Goal: Task Accomplishment & Management: Complete application form

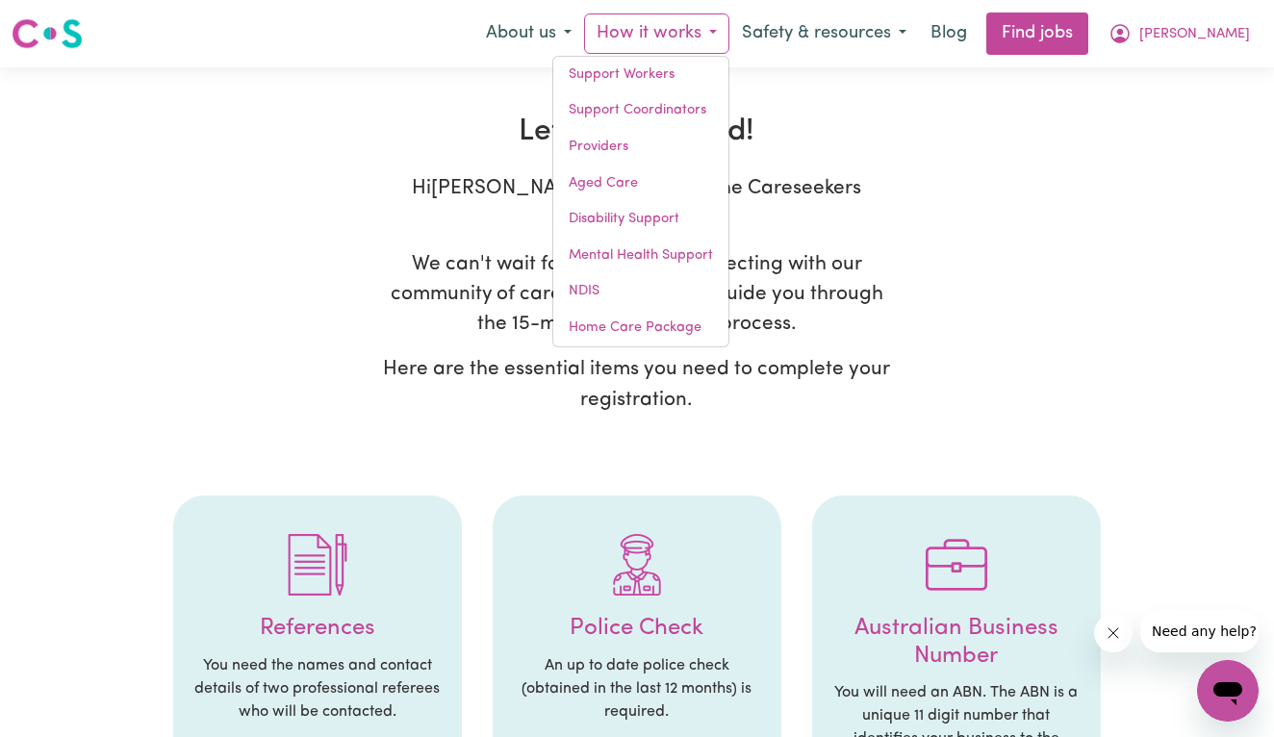
click at [498, 249] on p "We can't wait for you to start connecting with our community of care seekers. W…" at bounding box center [637, 294] width 508 height 90
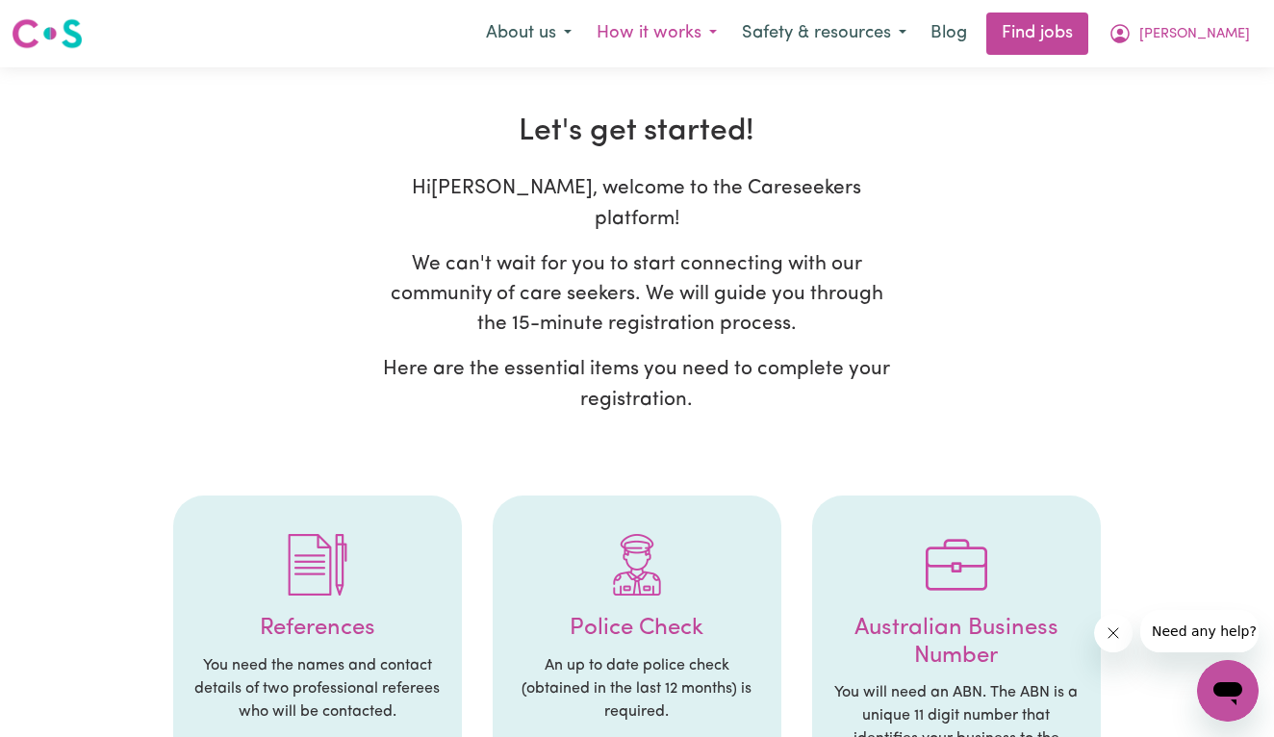
click at [729, 39] on button "How it works" at bounding box center [656, 33] width 145 height 40
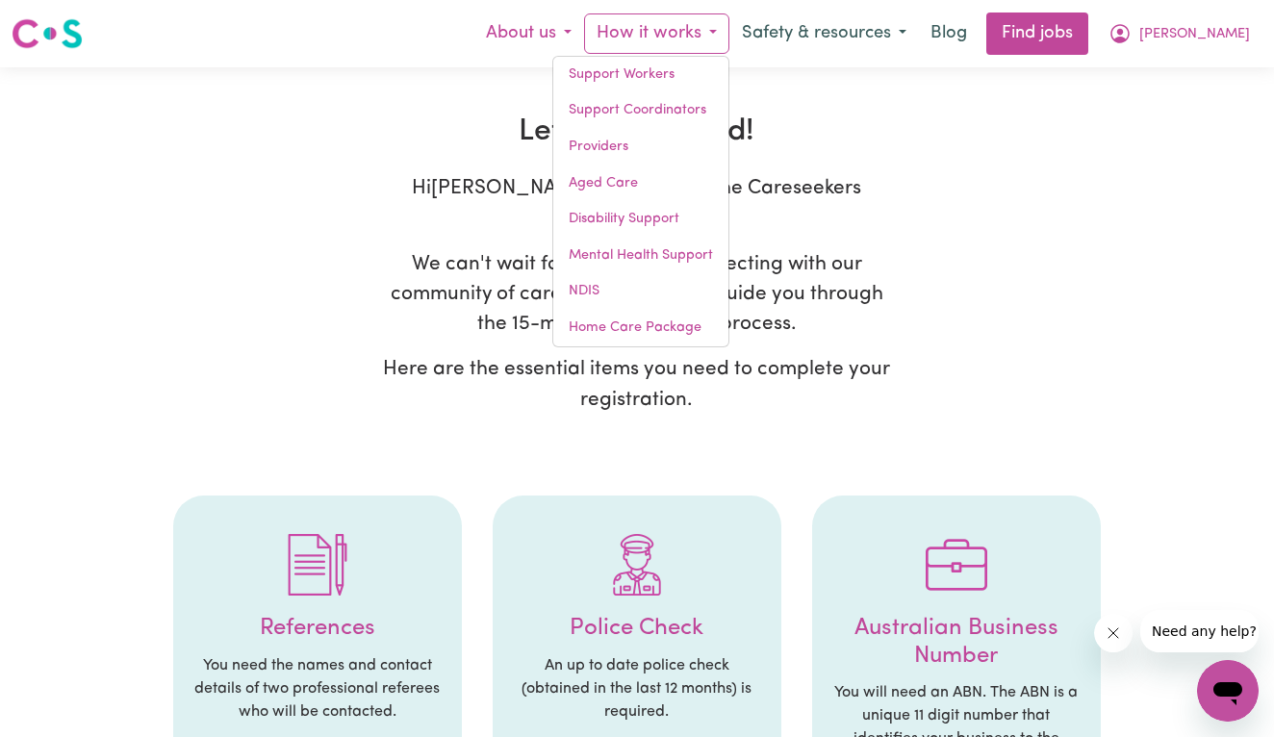
click at [584, 29] on button "About us" at bounding box center [528, 33] width 111 height 40
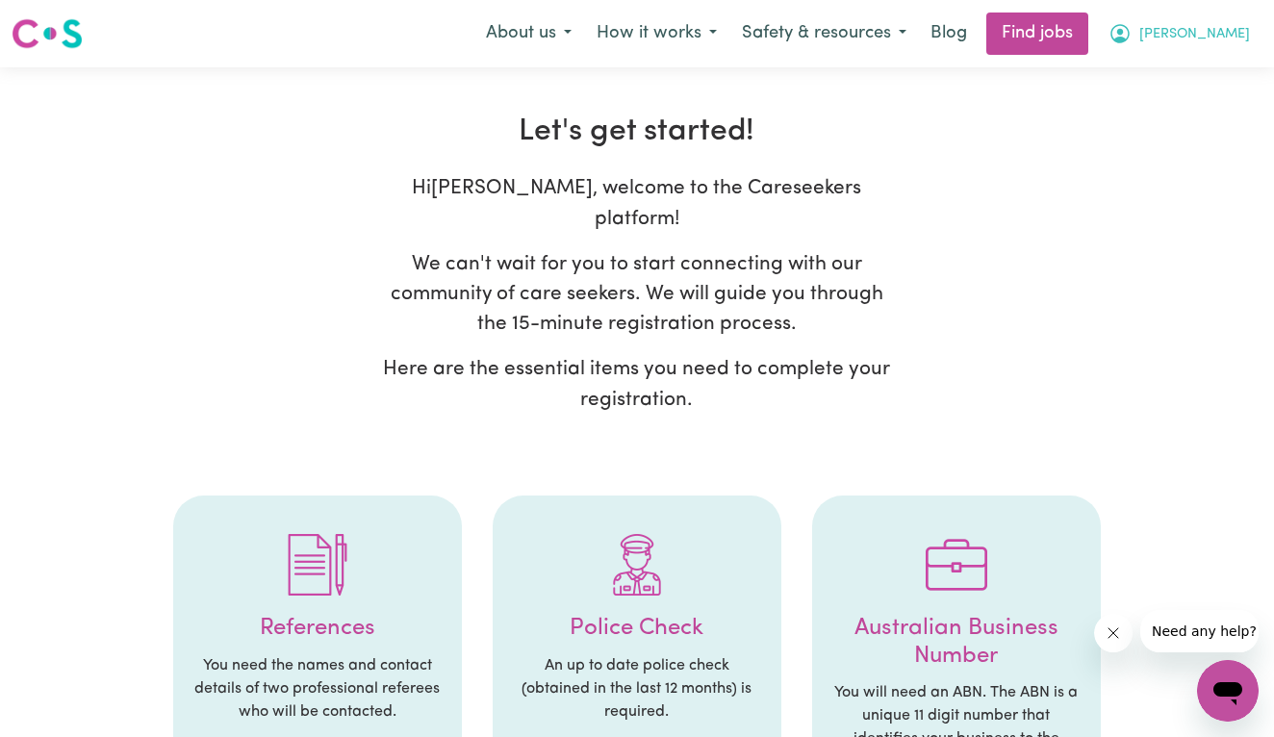
click at [1229, 34] on span "[PERSON_NAME]" at bounding box center [1194, 34] width 111 height 21
click at [1208, 66] on link "My Account" at bounding box center [1185, 75] width 152 height 37
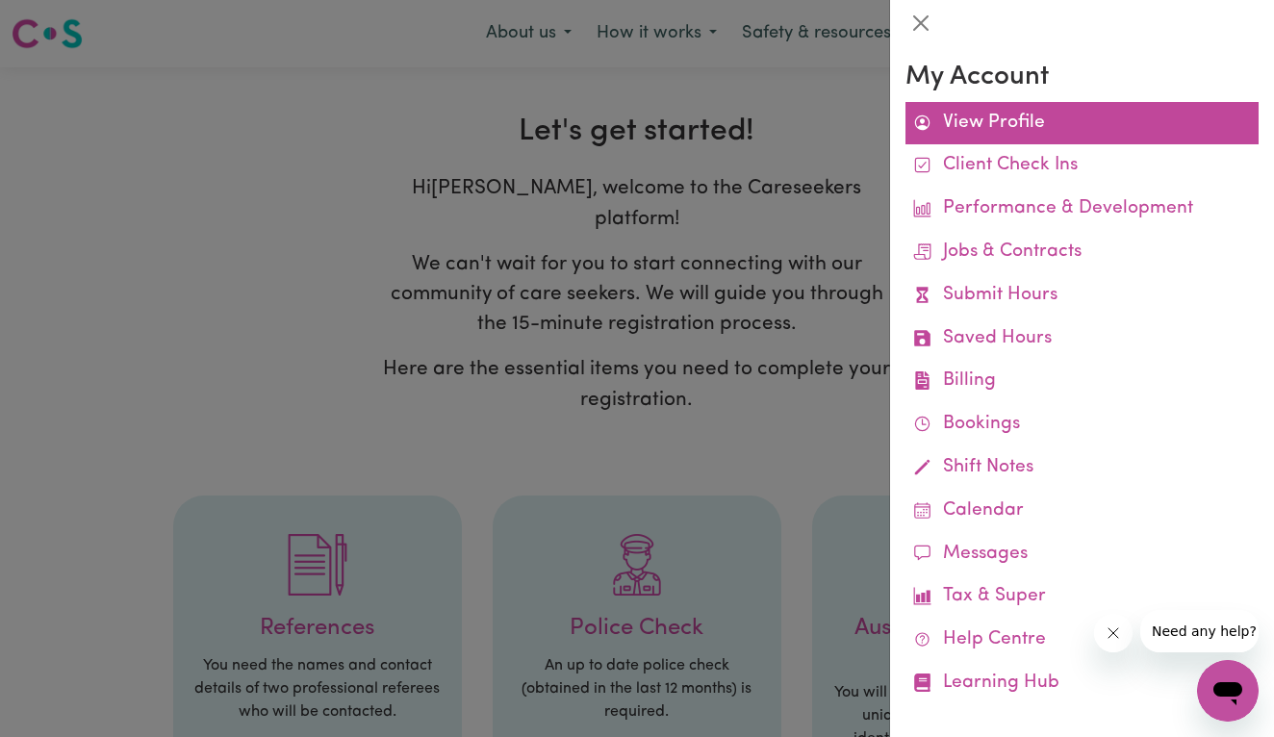
click at [1094, 114] on link "View Profile" at bounding box center [1081, 123] width 353 height 43
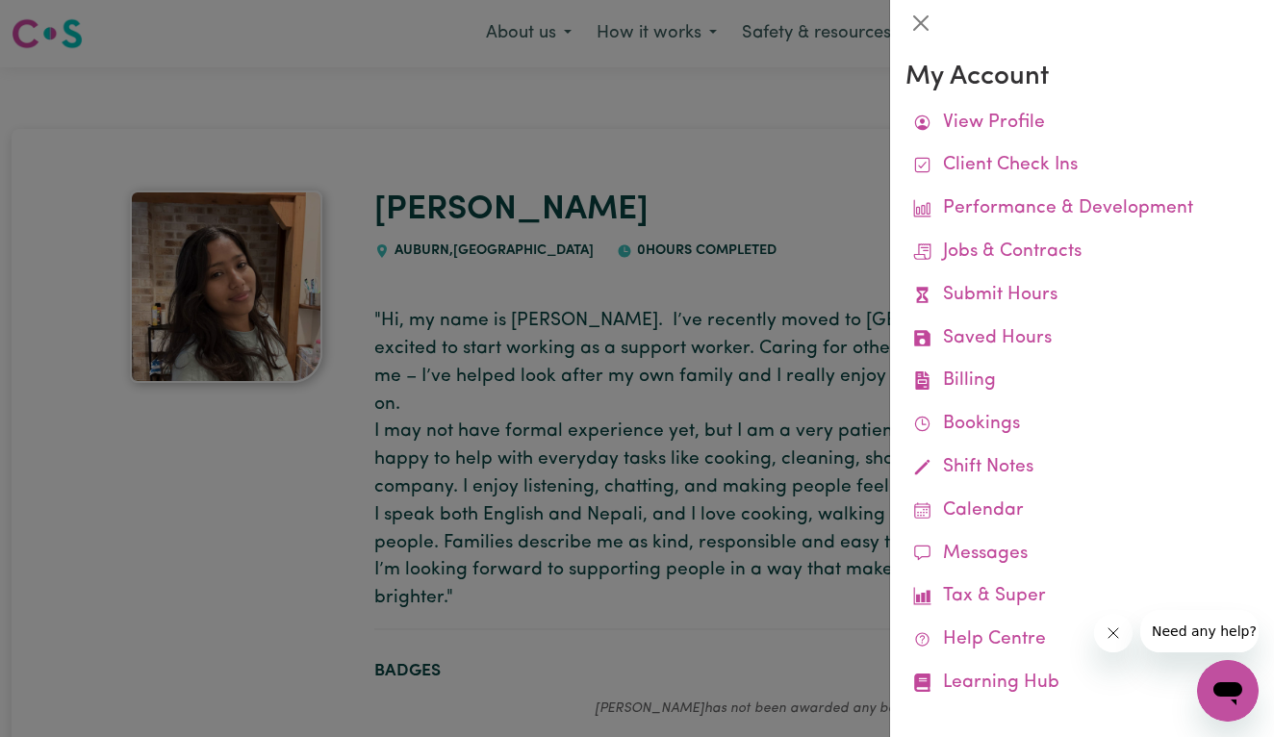
click at [636, 293] on div at bounding box center [637, 368] width 1274 height 737
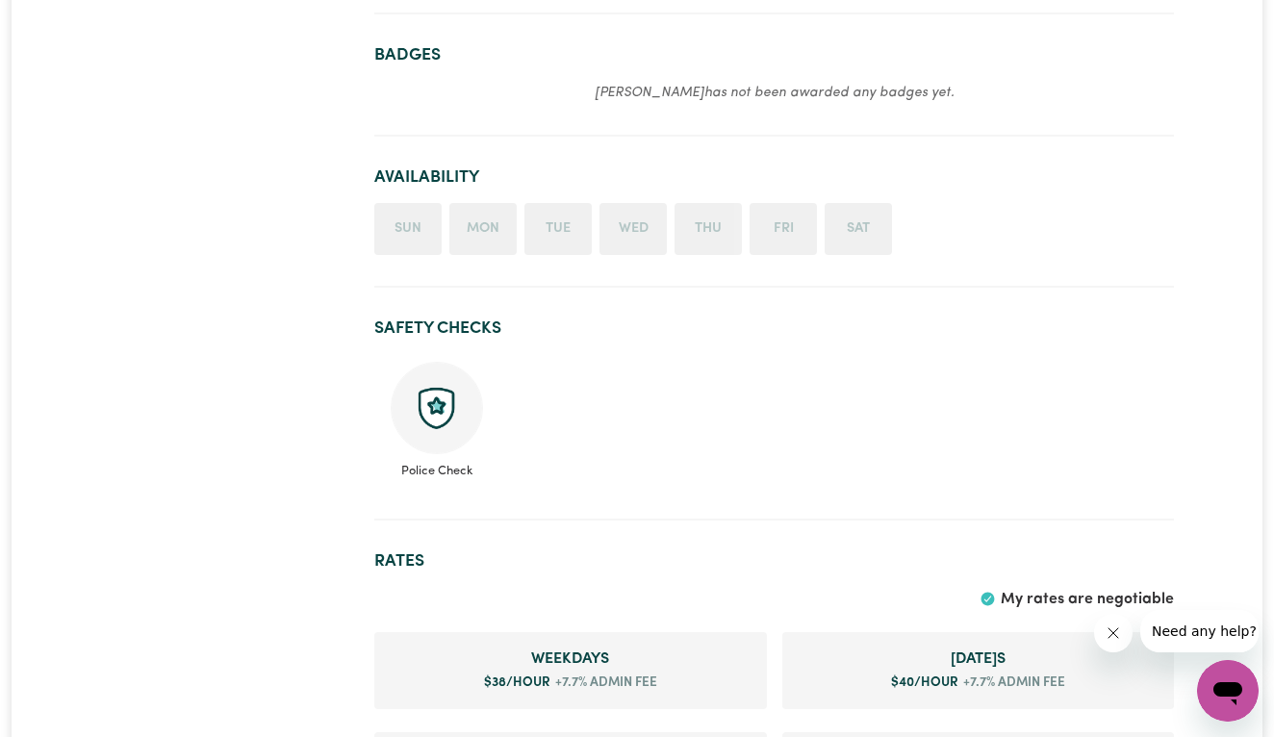
scroll to position [596, 0]
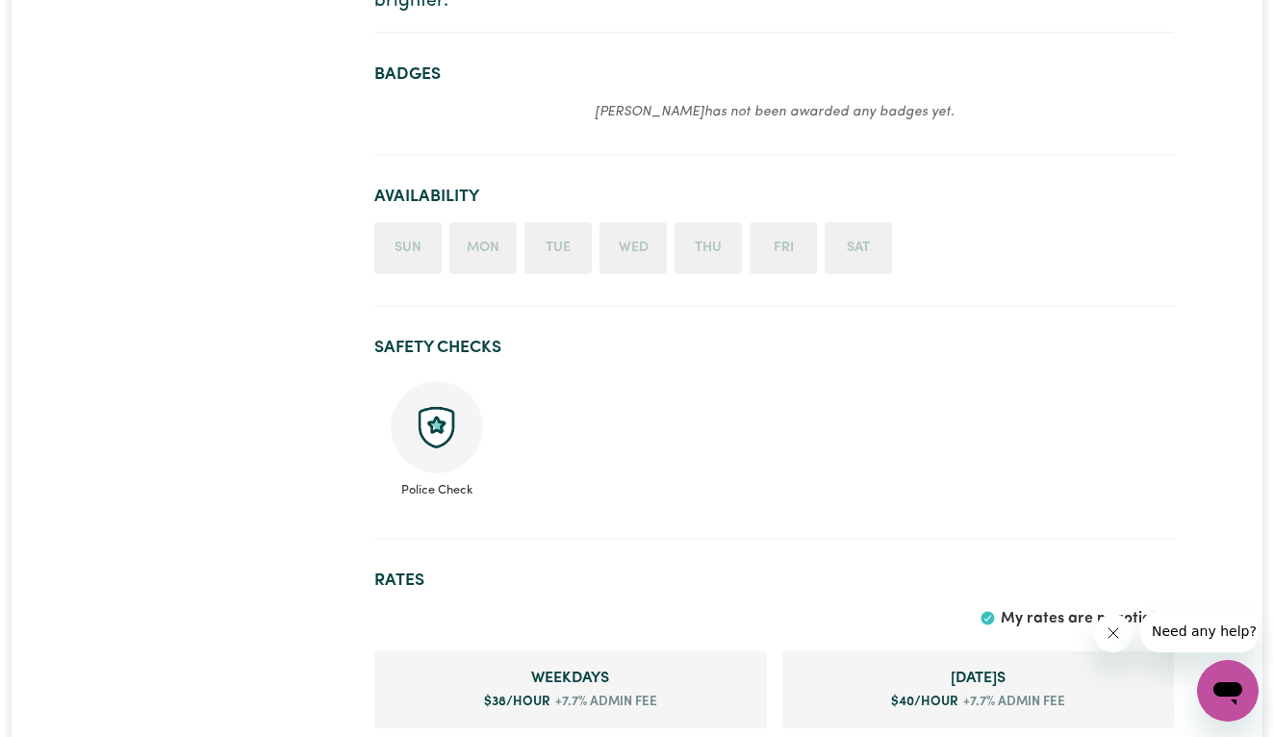
click at [427, 403] on img at bounding box center [437, 427] width 92 height 92
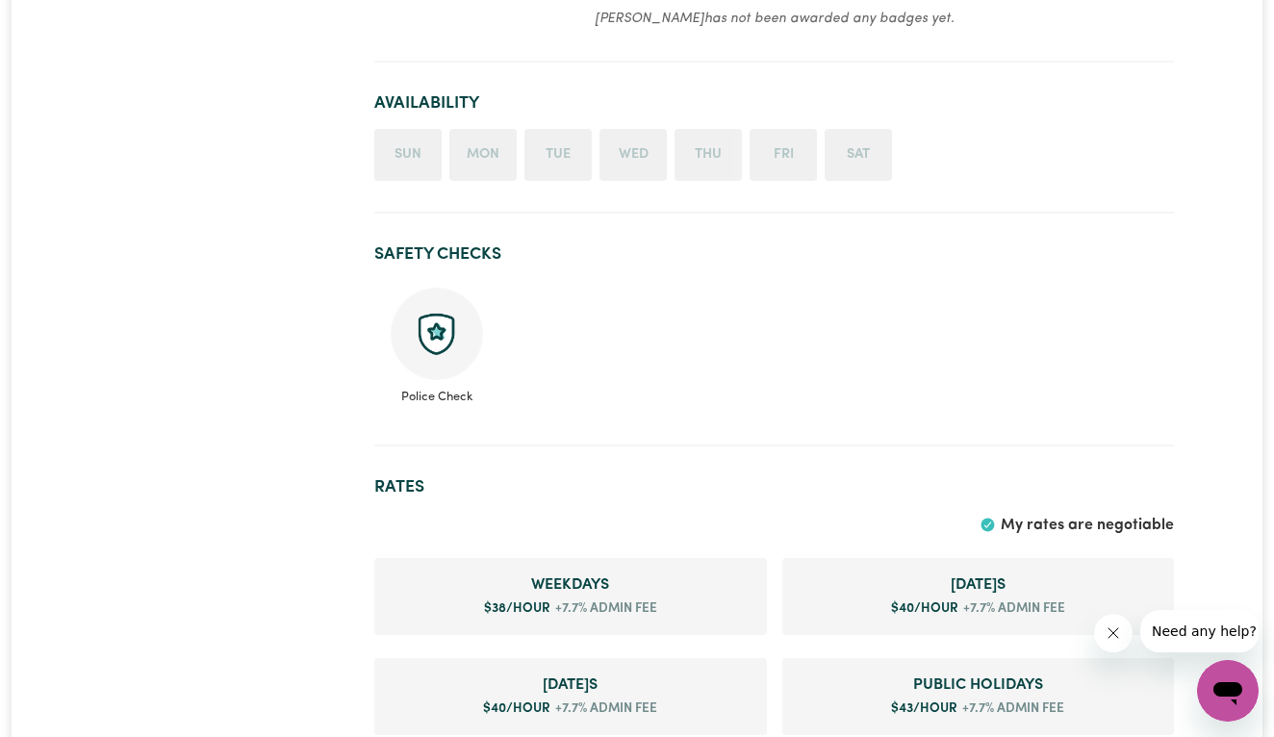
scroll to position [692, 0]
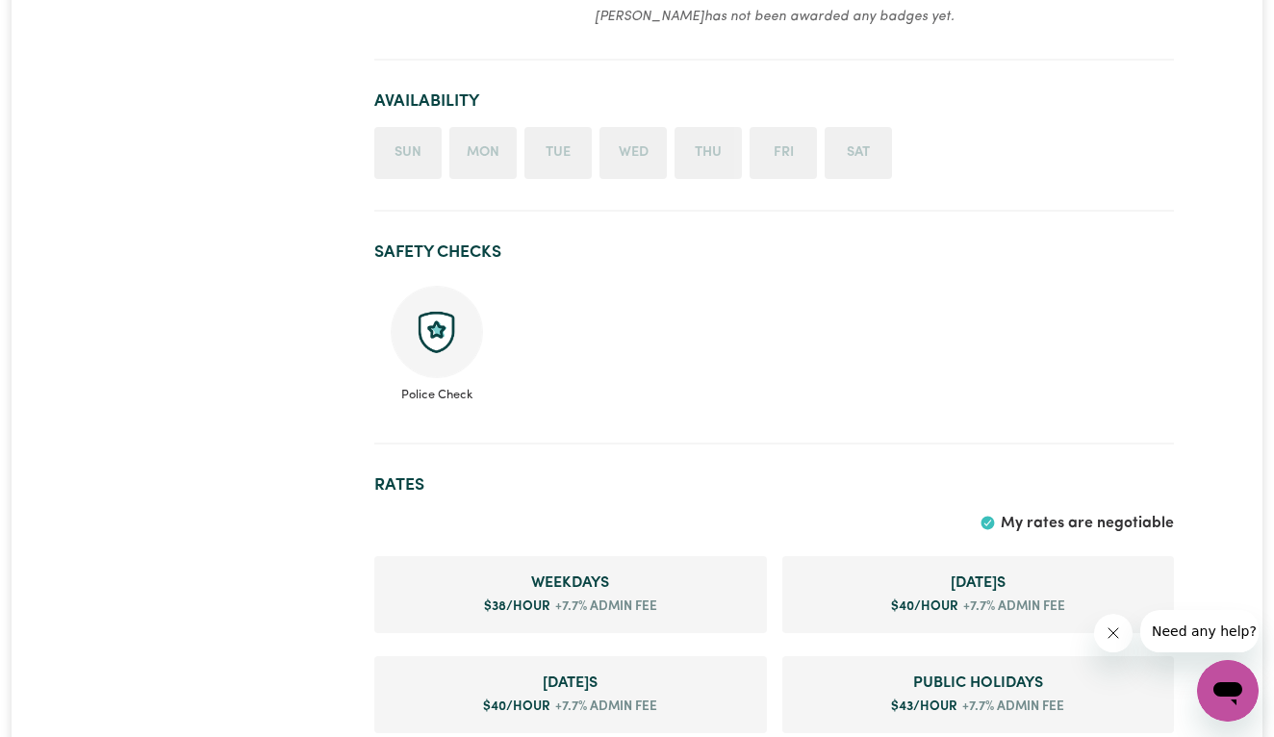
click at [443, 311] on img at bounding box center [437, 332] width 92 height 92
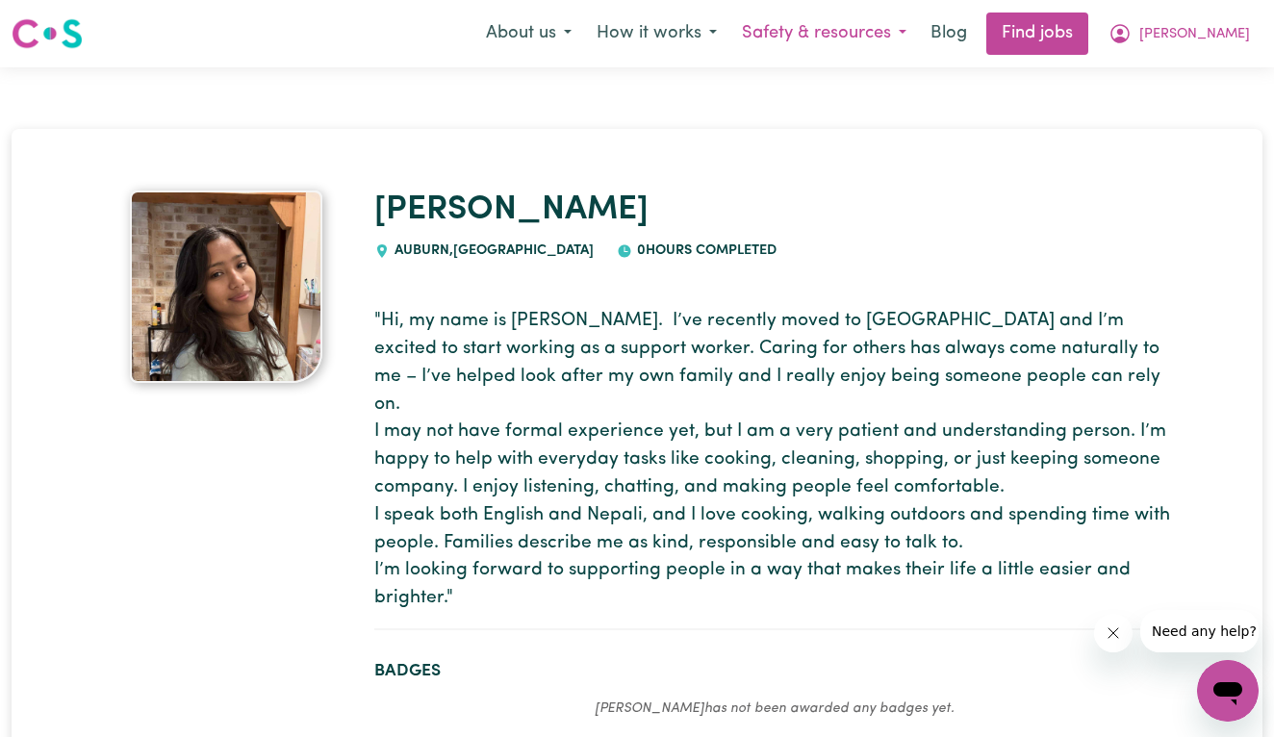
scroll to position [0, 0]
click at [584, 35] on button "About us" at bounding box center [528, 33] width 111 height 40
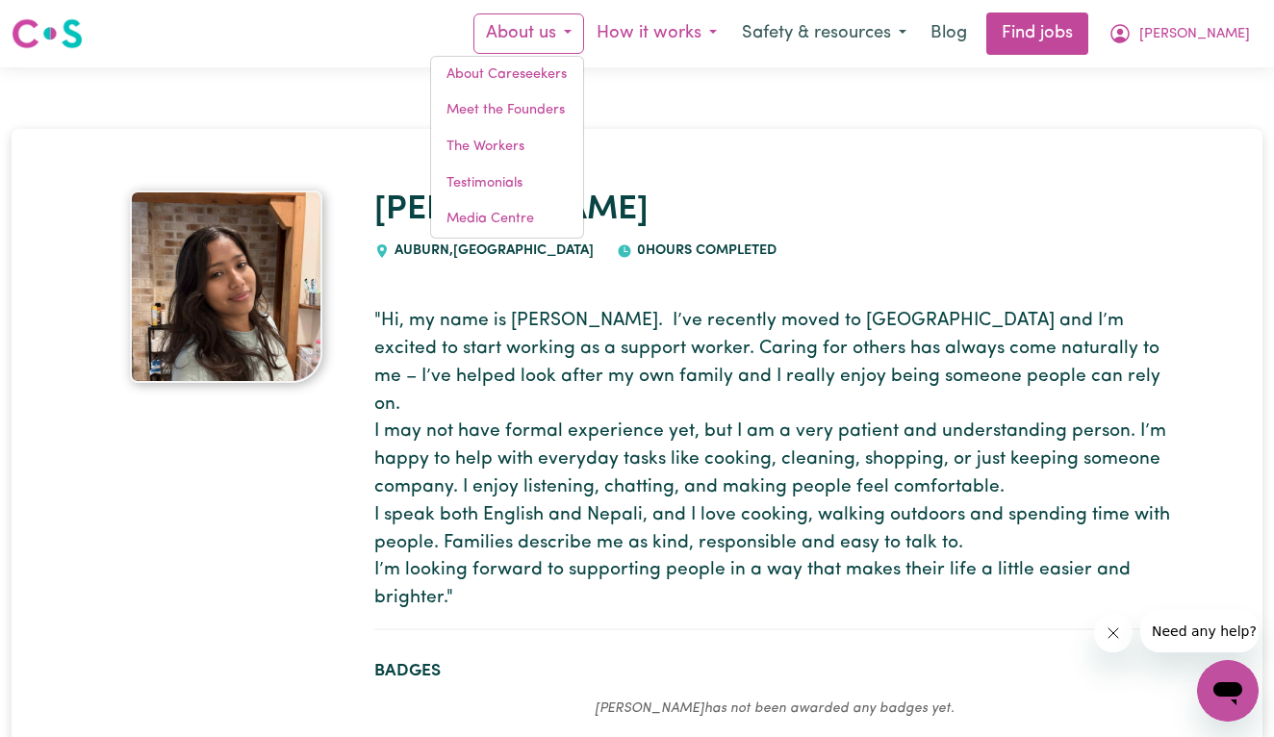
click at [697, 20] on button "How it works" at bounding box center [656, 33] width 145 height 40
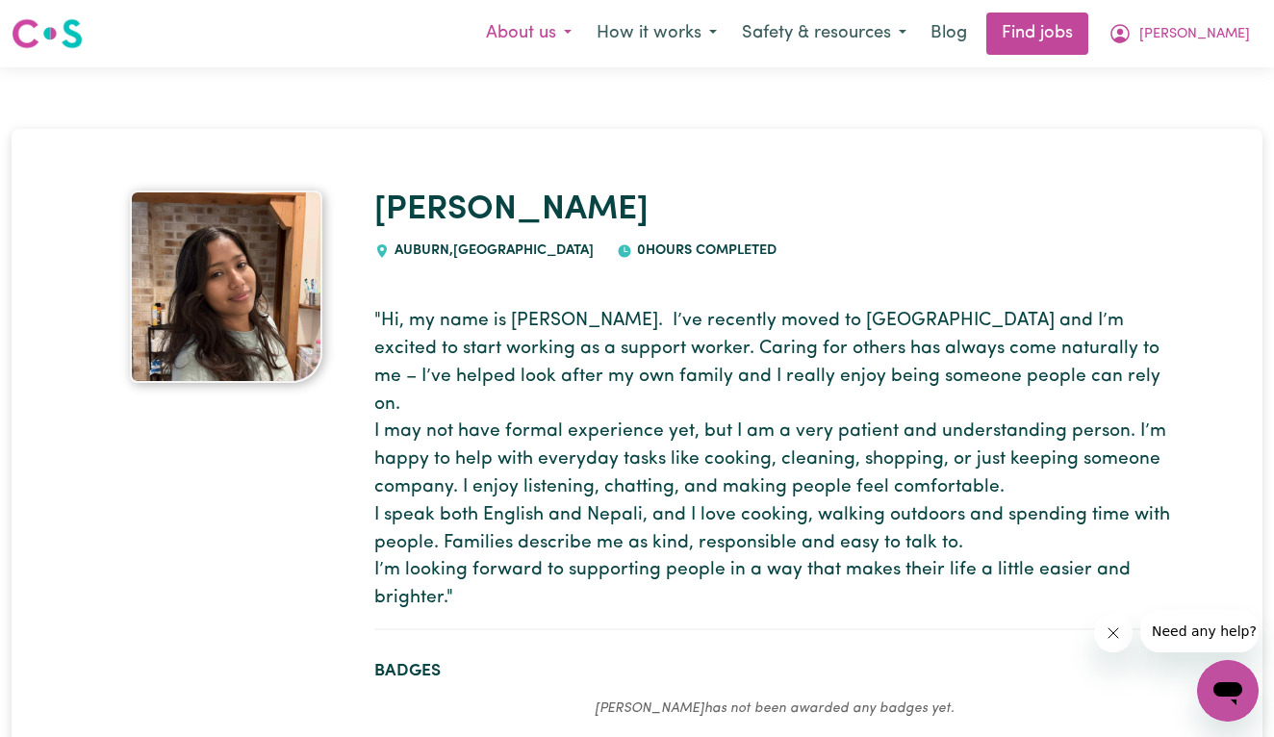
click at [584, 31] on button "About us" at bounding box center [528, 33] width 111 height 40
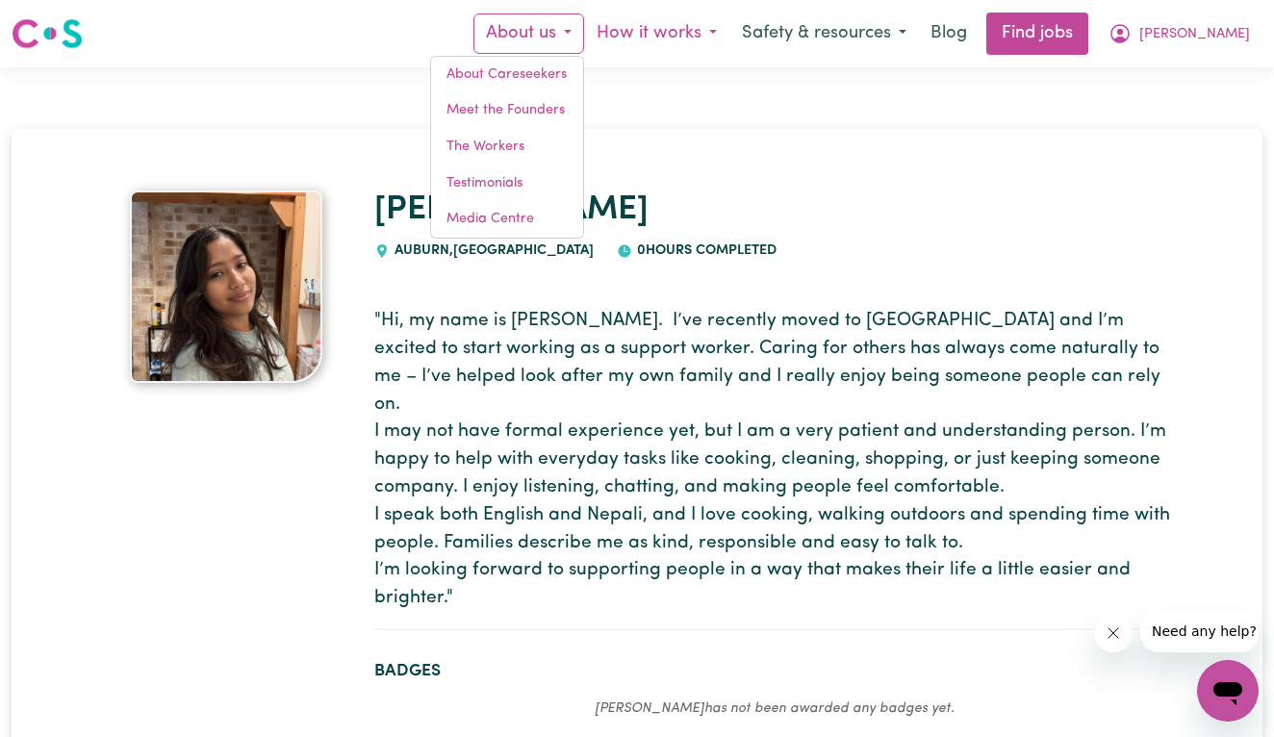
click at [718, 27] on button "How it works" at bounding box center [656, 33] width 145 height 40
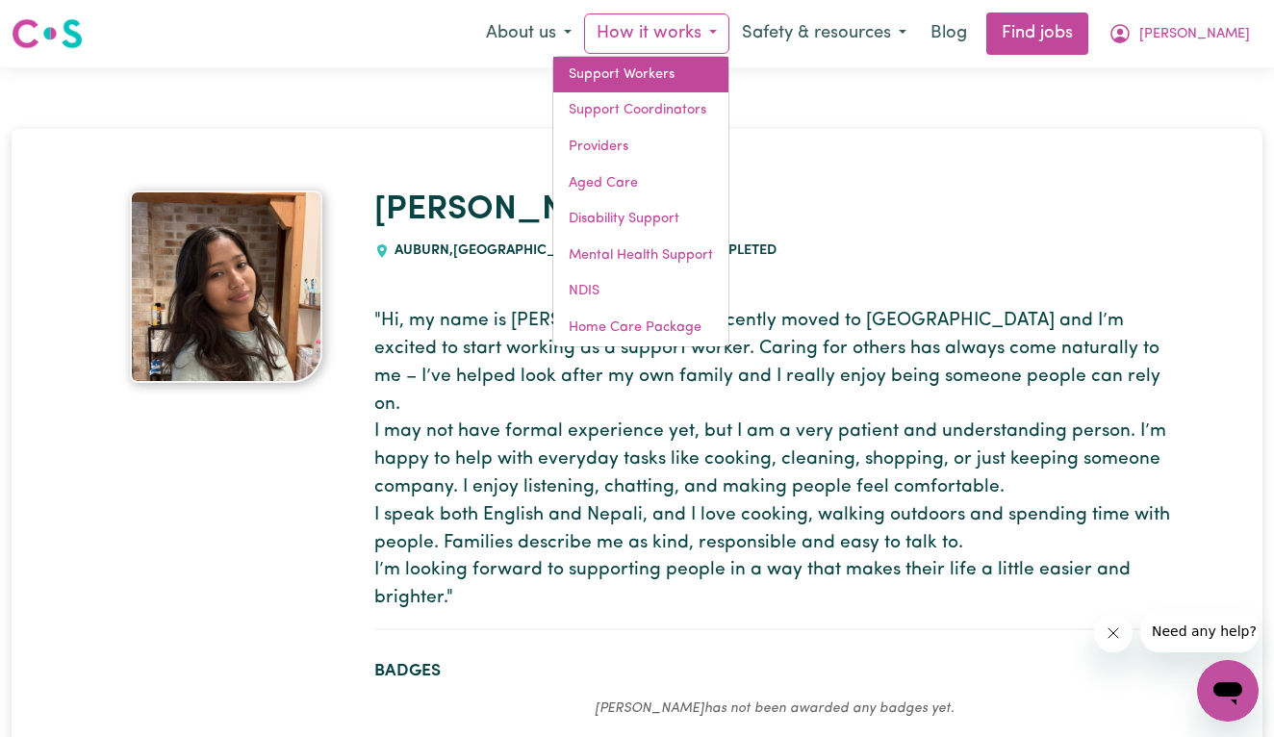
click at [700, 82] on link "Support Workers" at bounding box center [640, 75] width 175 height 37
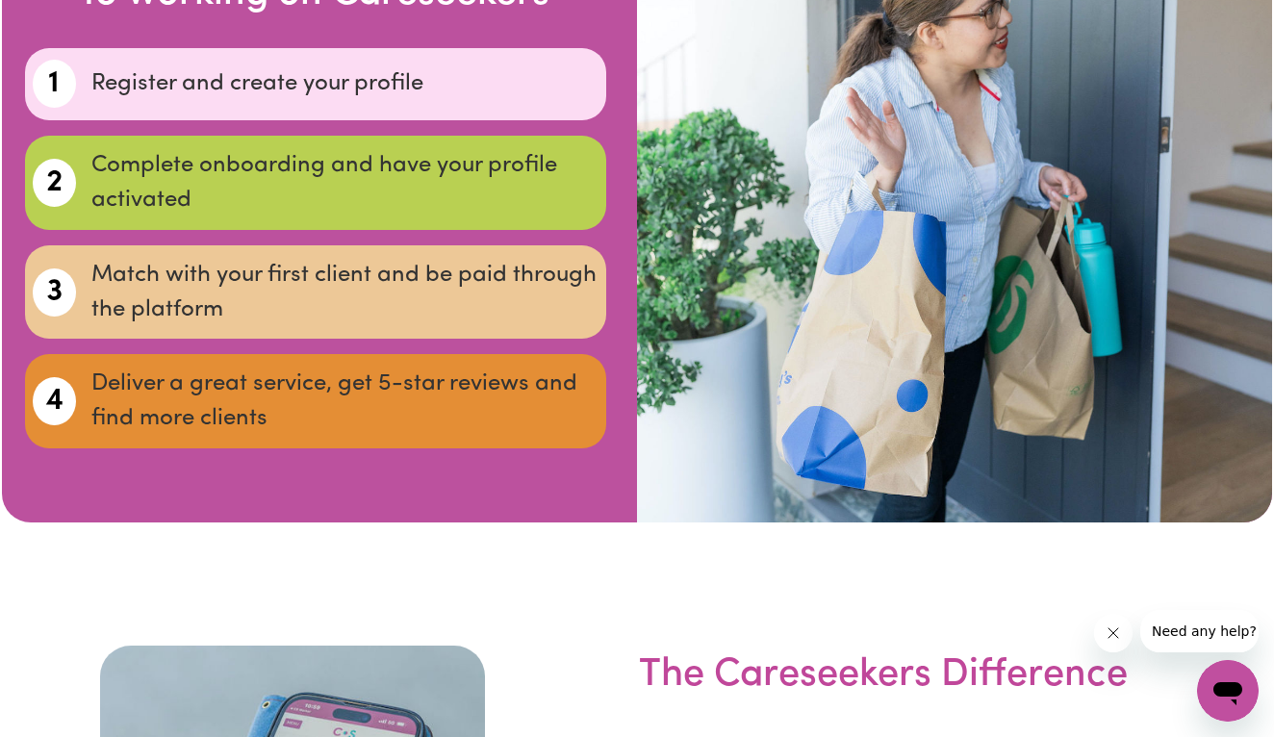
scroll to position [6794, 0]
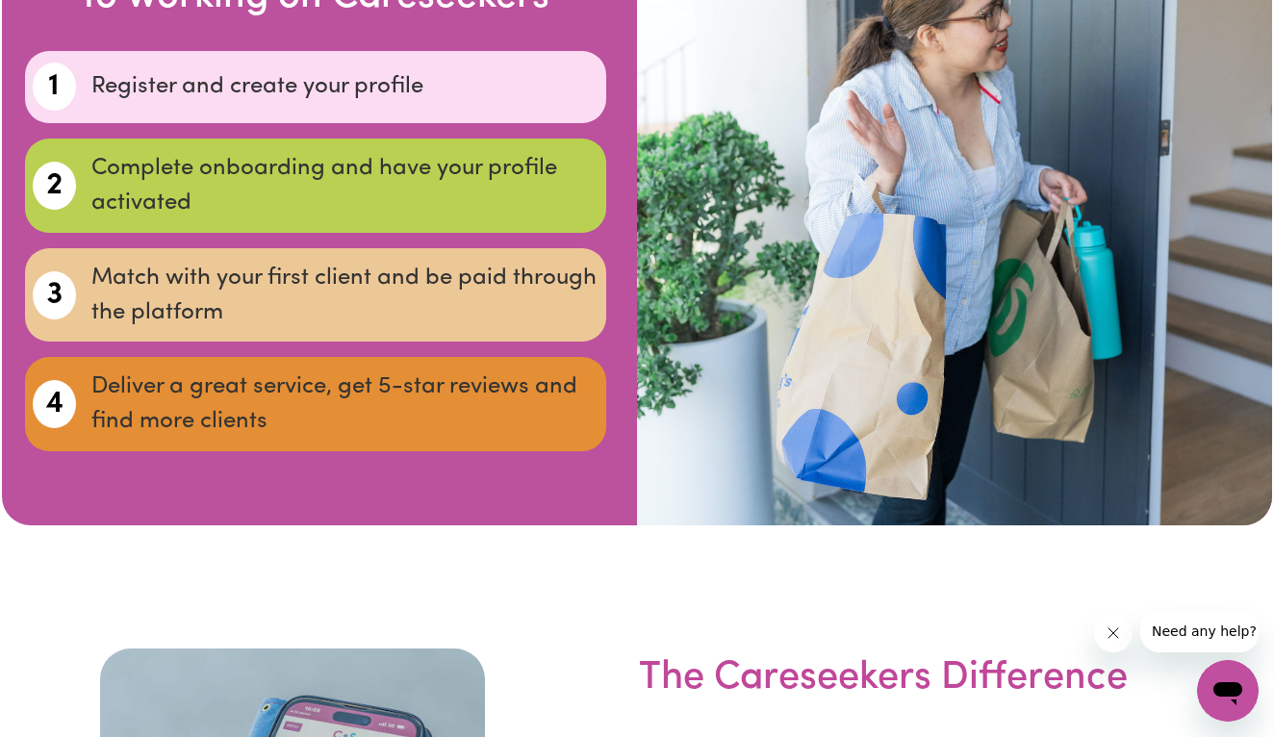
click at [390, 220] on p "Complete onboarding and have your profile activated" at bounding box center [344, 185] width 507 height 69
click at [149, 220] on p "Complete onboarding and have your profile activated" at bounding box center [344, 185] width 507 height 69
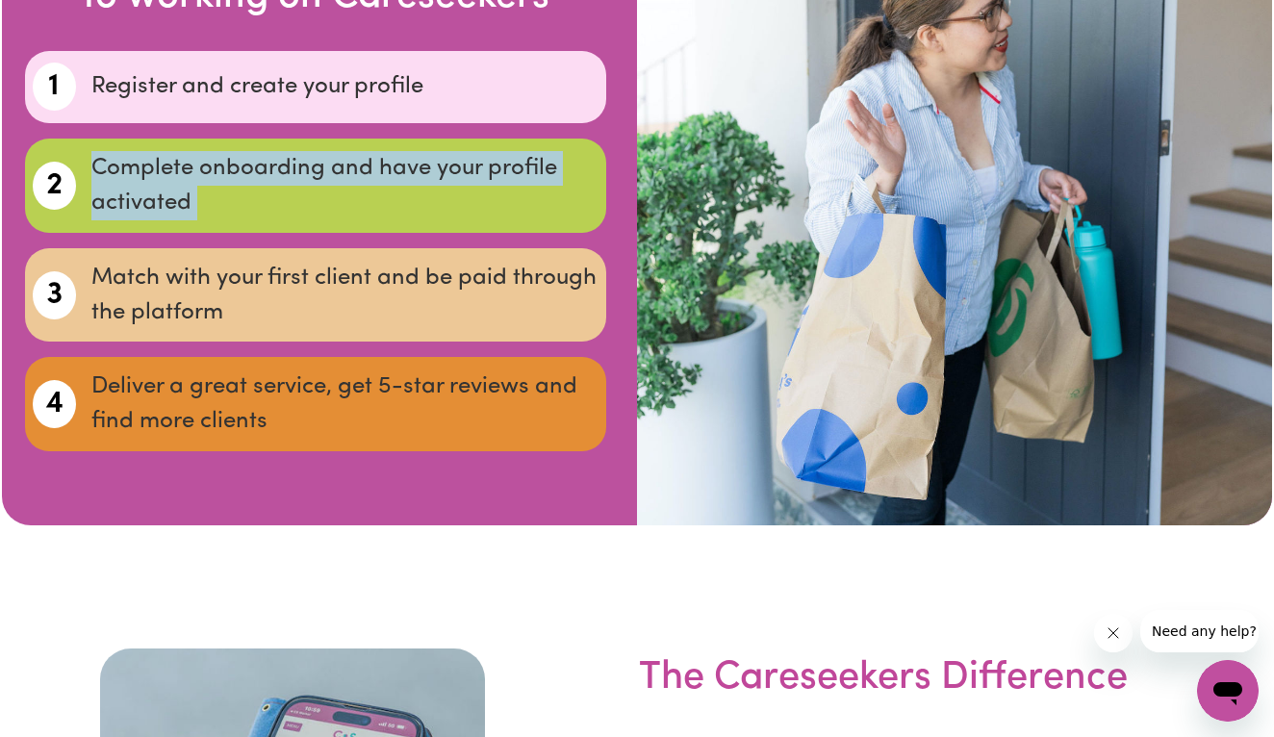
click at [149, 220] on p "Complete onboarding and have your profile activated" at bounding box center [344, 185] width 507 height 69
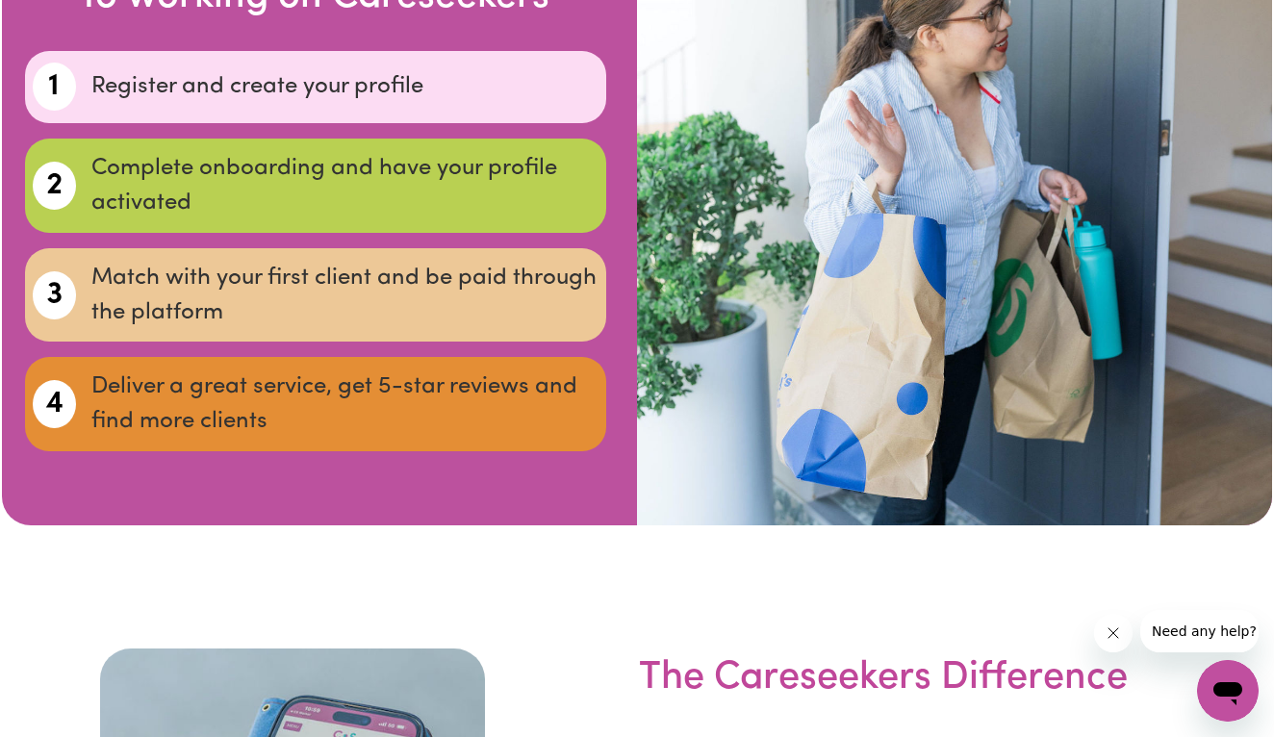
click at [148, 330] on p "Match with your first client and be paid through the platform" at bounding box center [344, 295] width 507 height 69
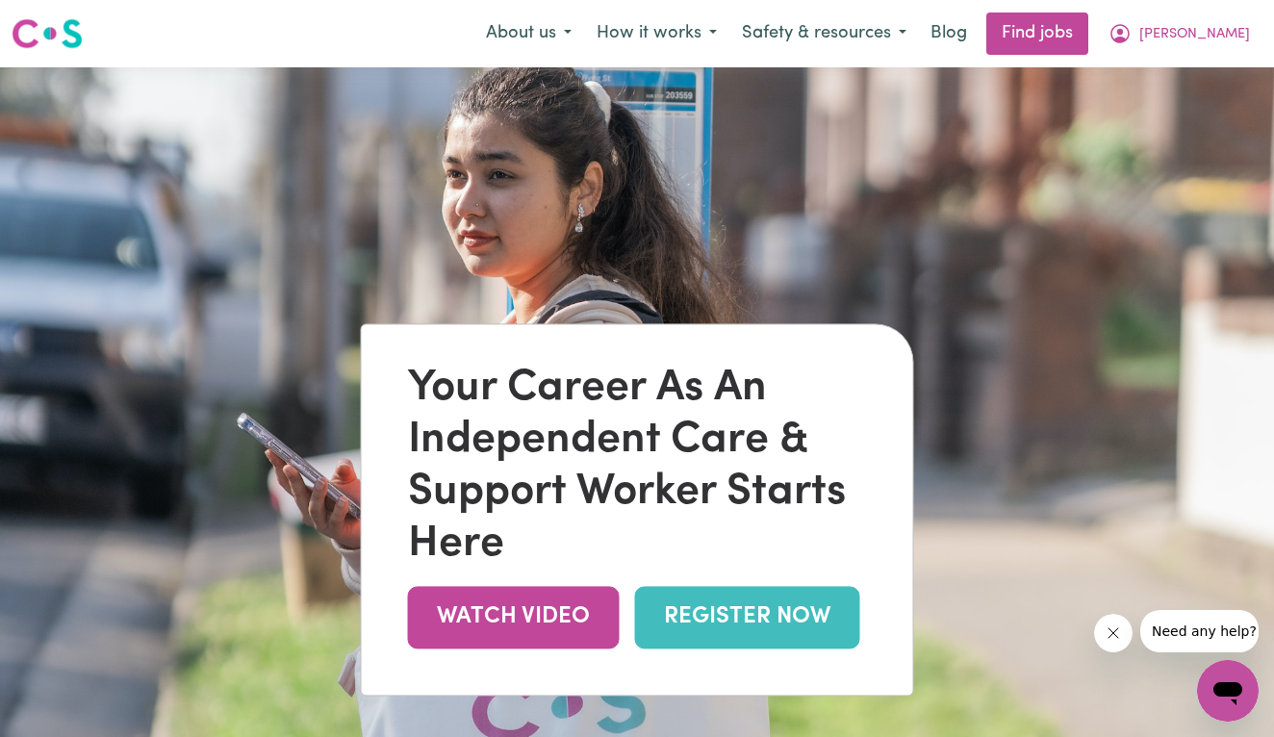
scroll to position [0, 0]
click at [584, 25] on button "About us" at bounding box center [528, 33] width 111 height 40
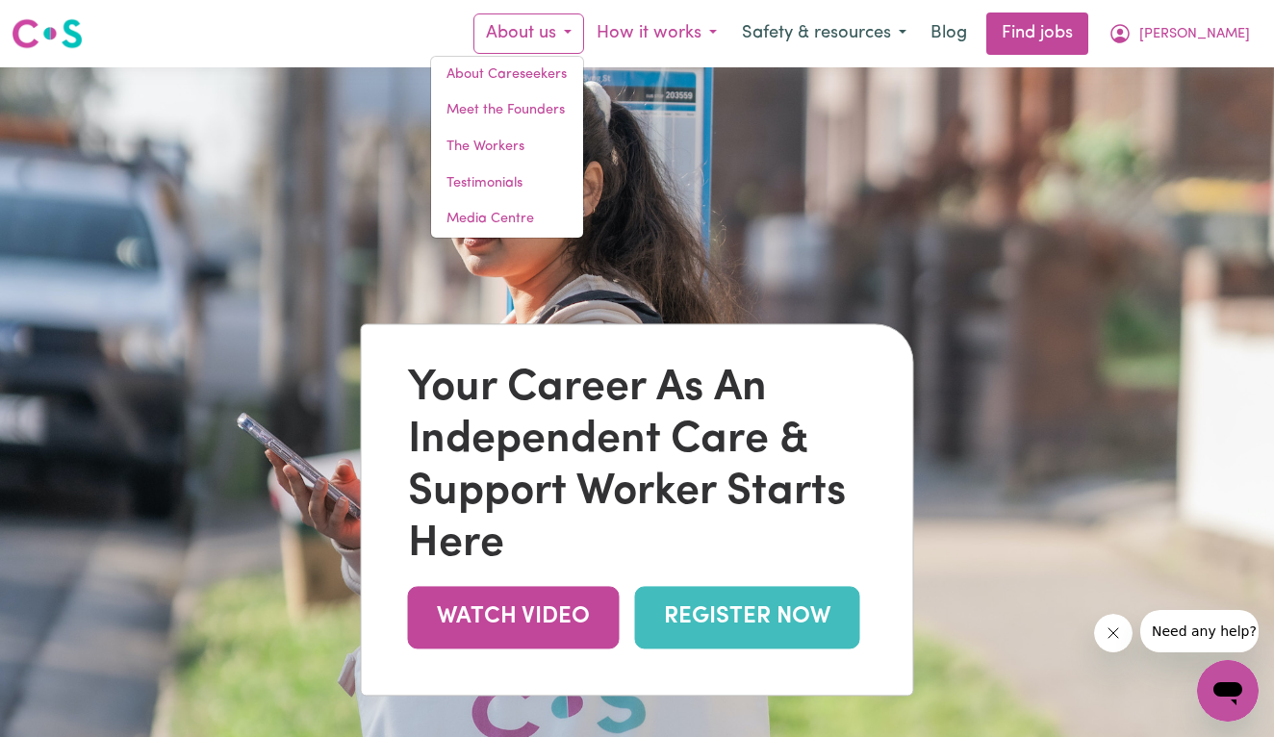
click at [729, 21] on button "How it works" at bounding box center [656, 33] width 145 height 40
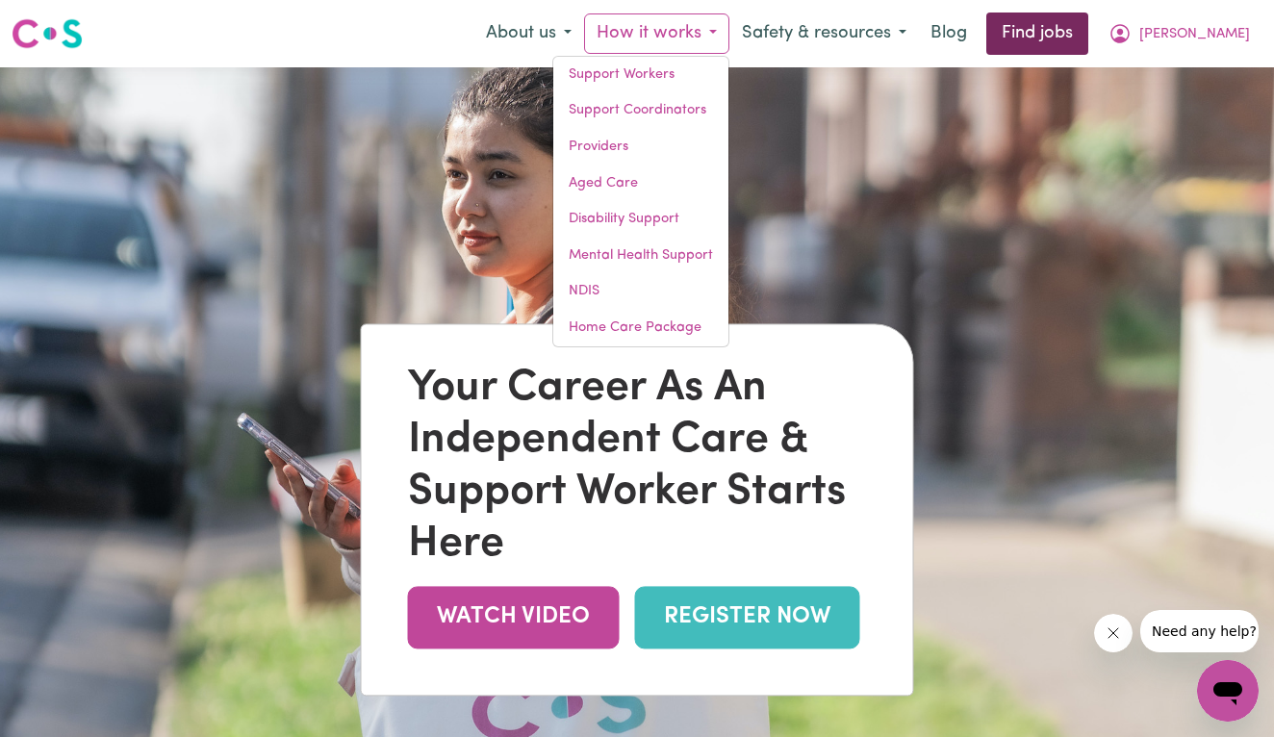
click at [1088, 39] on link "Find jobs" at bounding box center [1037, 34] width 102 height 42
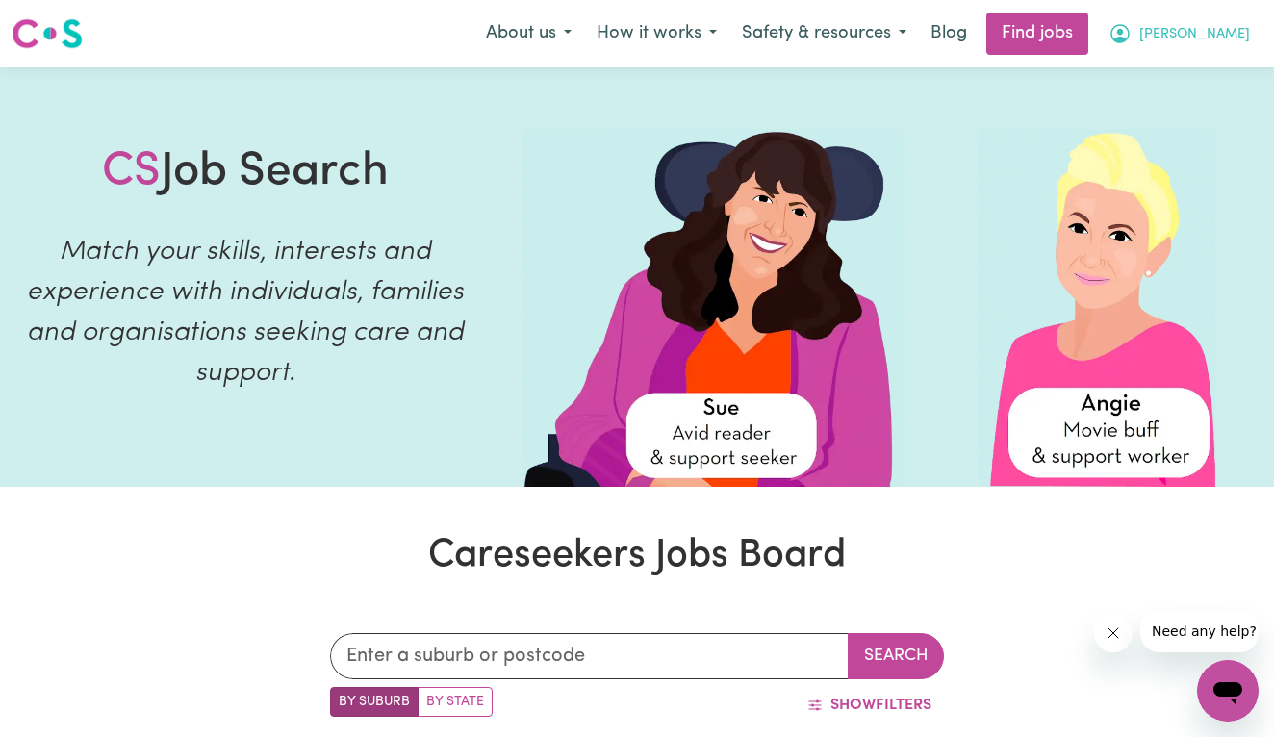
click at [1237, 27] on span "[PERSON_NAME]" at bounding box center [1194, 34] width 111 height 21
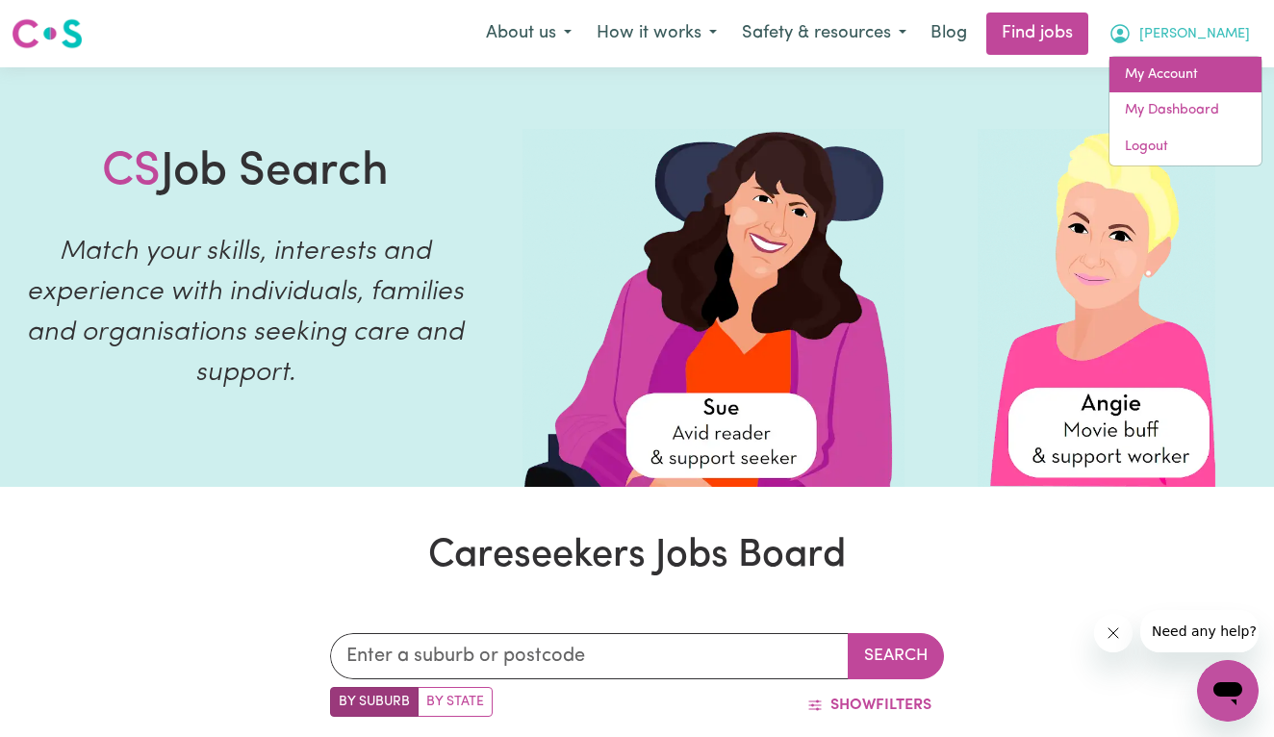
click at [1200, 69] on link "My Account" at bounding box center [1185, 75] width 152 height 37
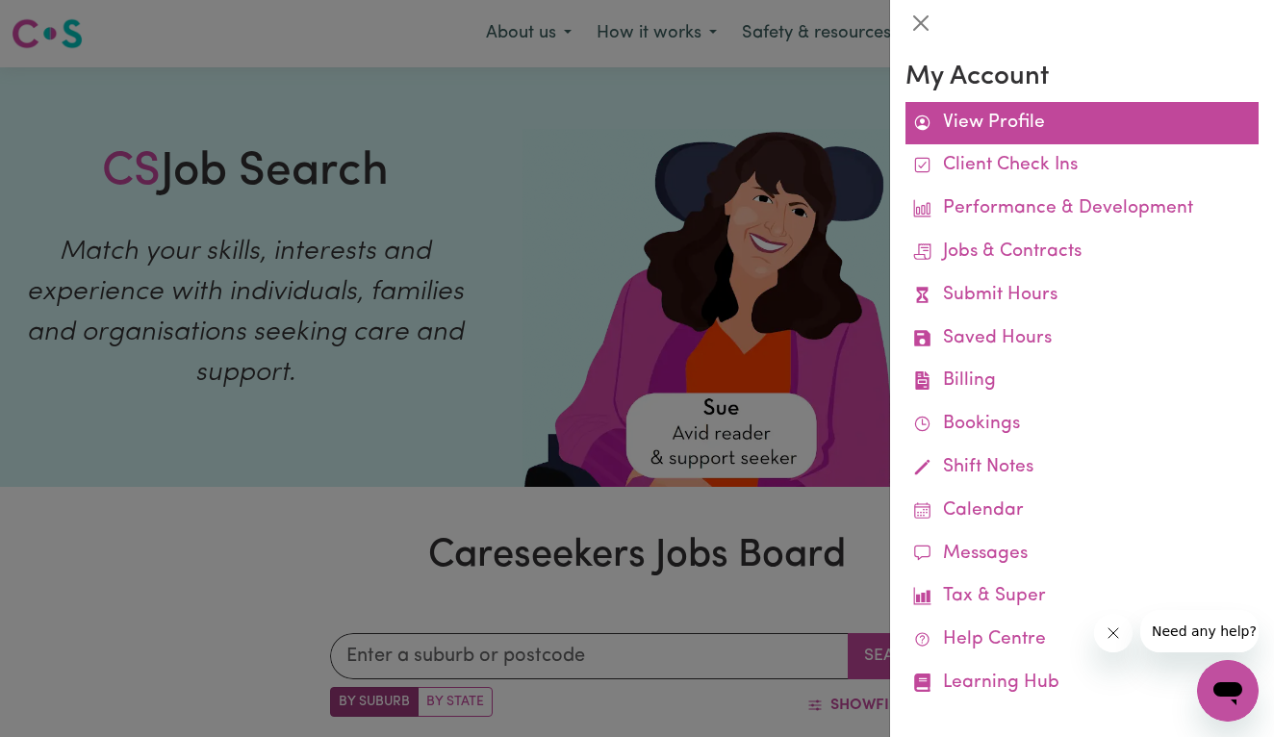
click at [956, 123] on link "View Profile" at bounding box center [1081, 123] width 353 height 43
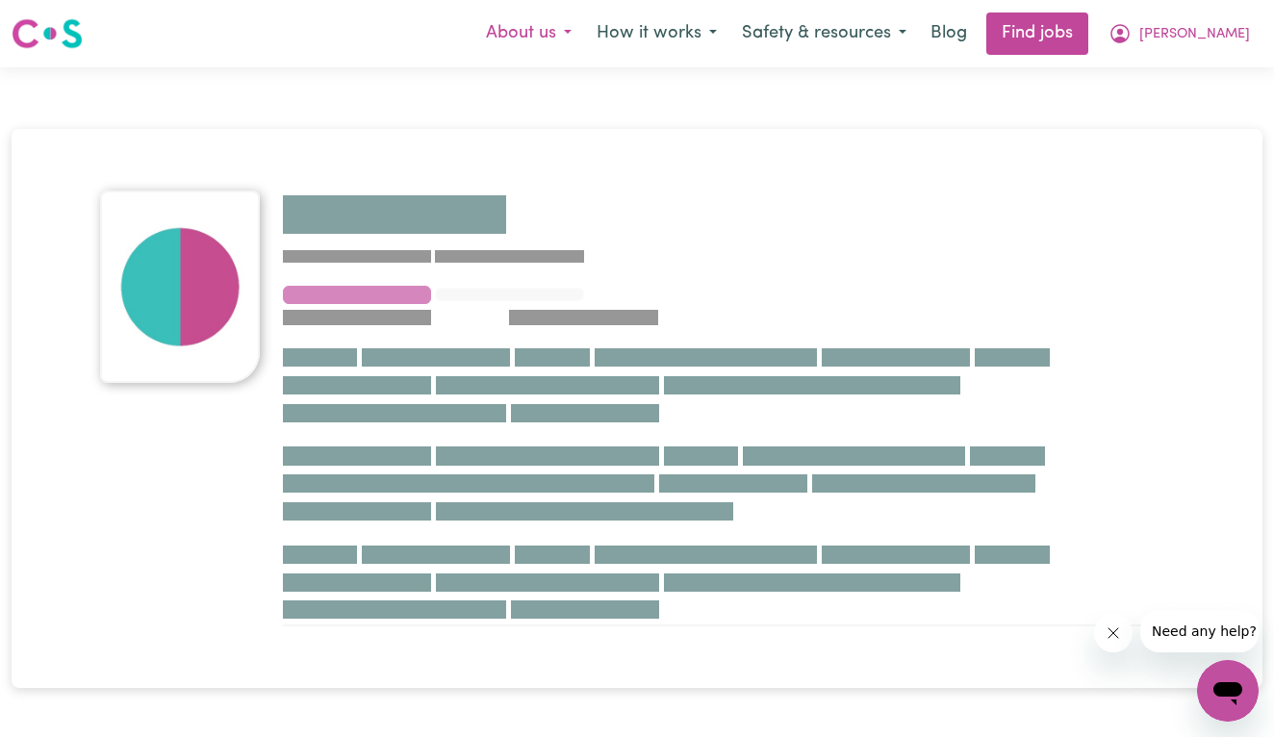
click at [584, 26] on button "About us" at bounding box center [528, 33] width 111 height 40
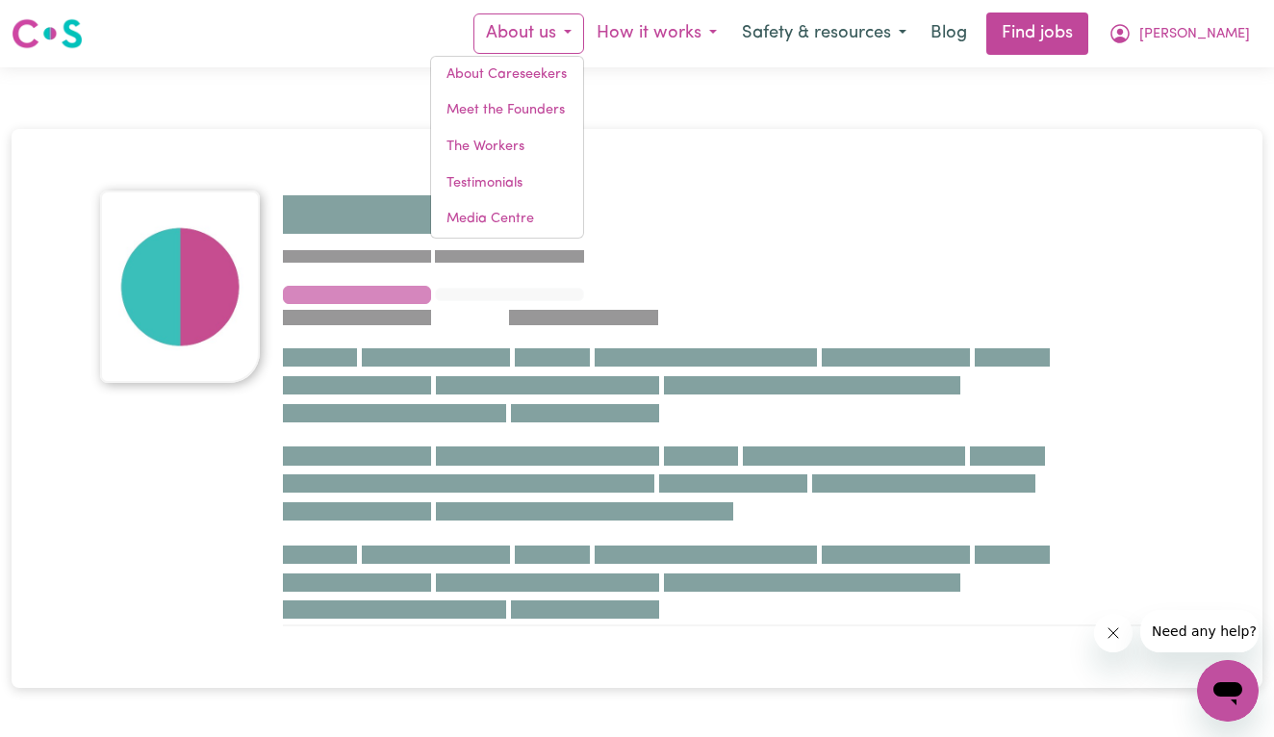
click at [706, 36] on button "How it works" at bounding box center [656, 33] width 145 height 40
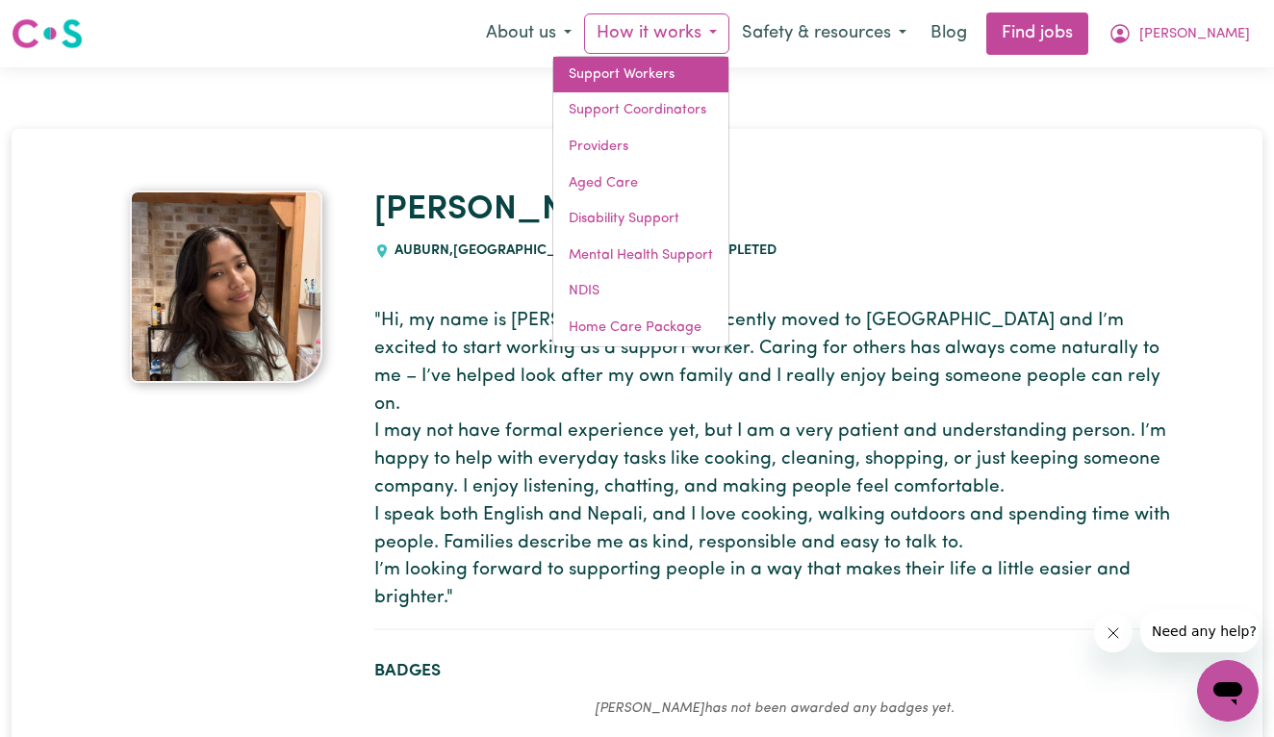
click at [710, 80] on link "Support Workers" at bounding box center [640, 75] width 175 height 37
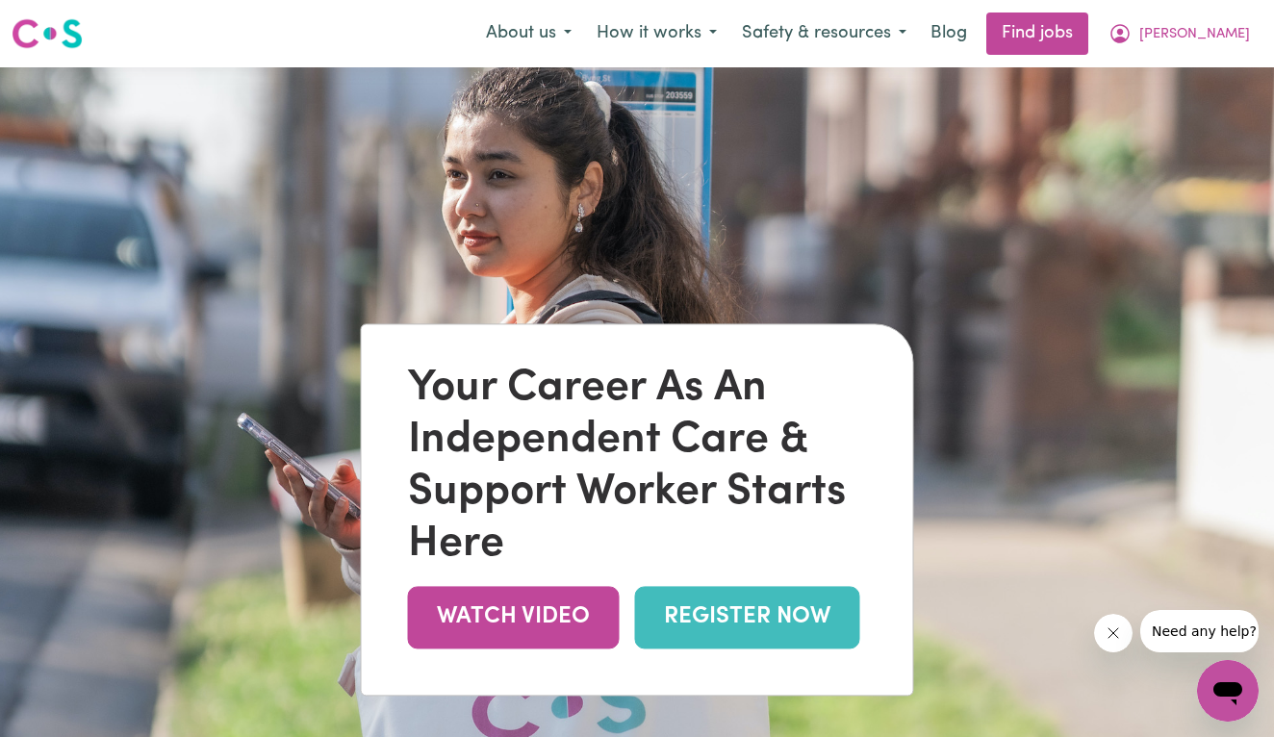
click at [750, 4] on nav "Menu About us How it works Safety & resources Blog Find jobs [PERSON_NAME]" at bounding box center [637, 33] width 1274 height 67
click at [729, 26] on button "How it works" at bounding box center [656, 33] width 145 height 40
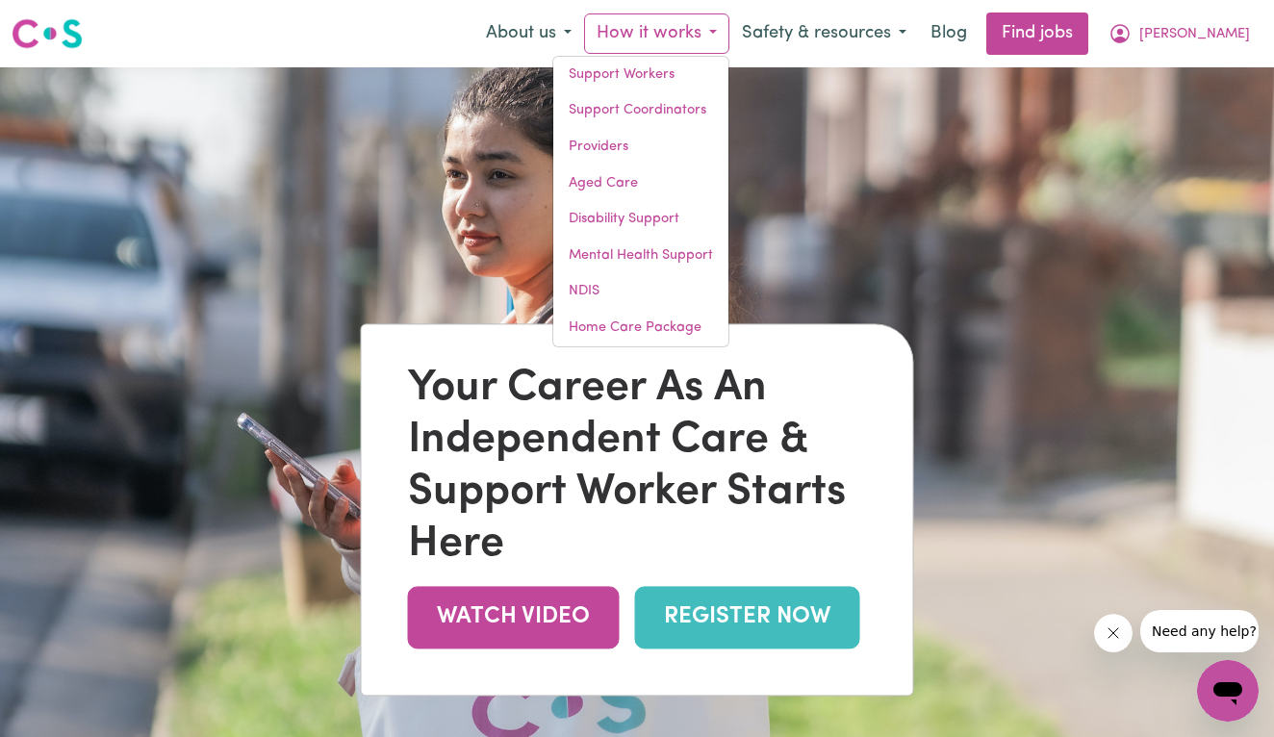
click at [525, 197] on img at bounding box center [637, 435] width 1274 height 737
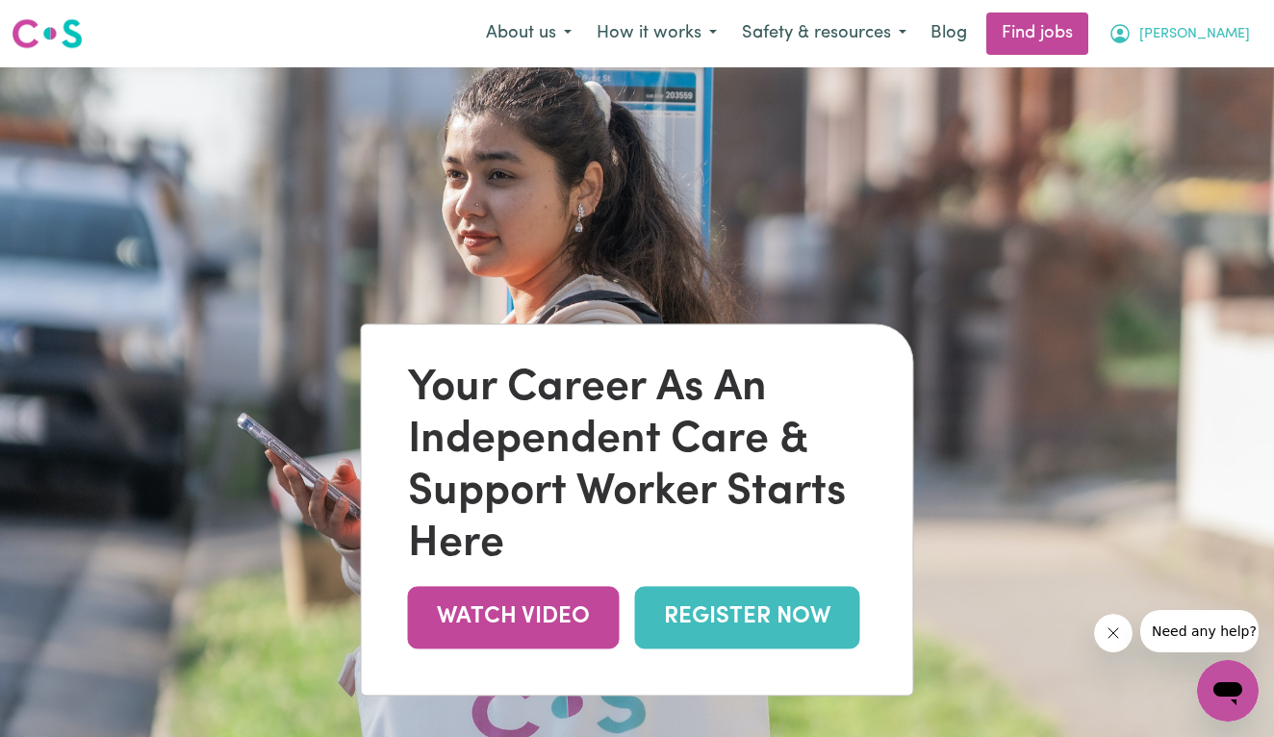
click at [1211, 44] on span "[PERSON_NAME]" at bounding box center [1194, 34] width 111 height 21
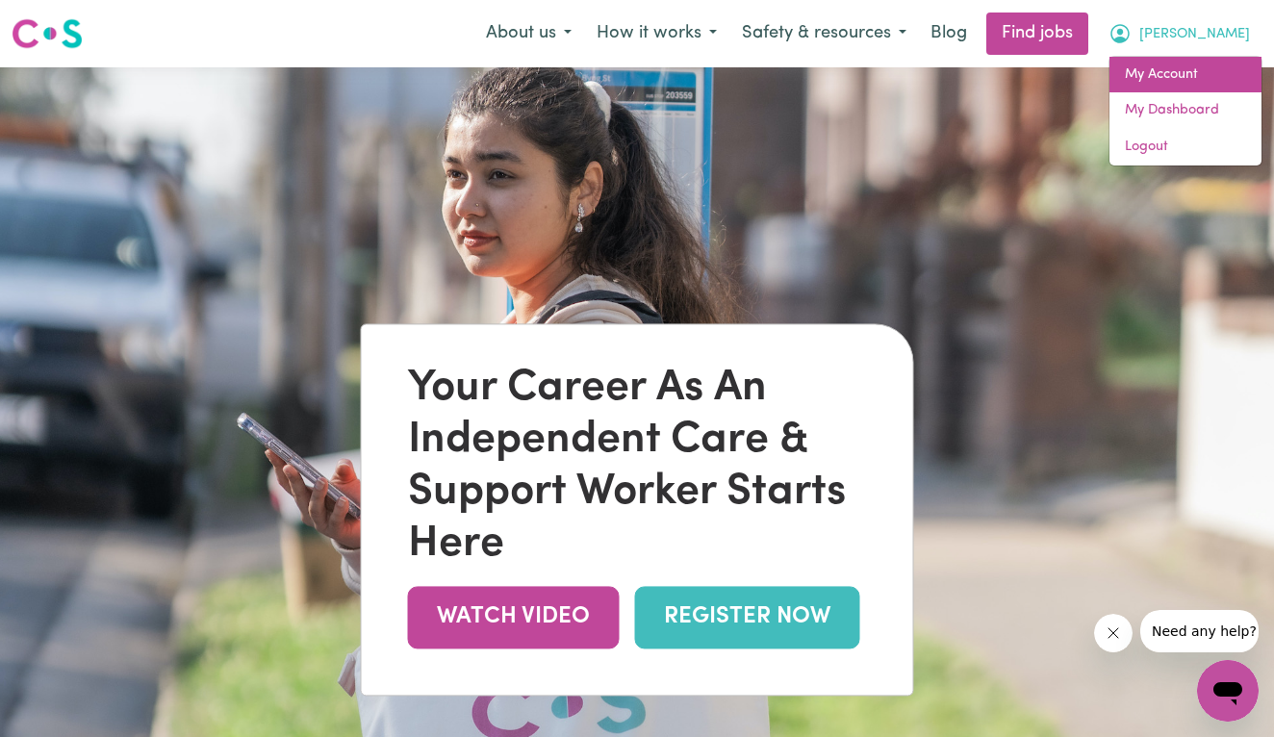
click at [1193, 89] on link "My Account" at bounding box center [1185, 75] width 152 height 37
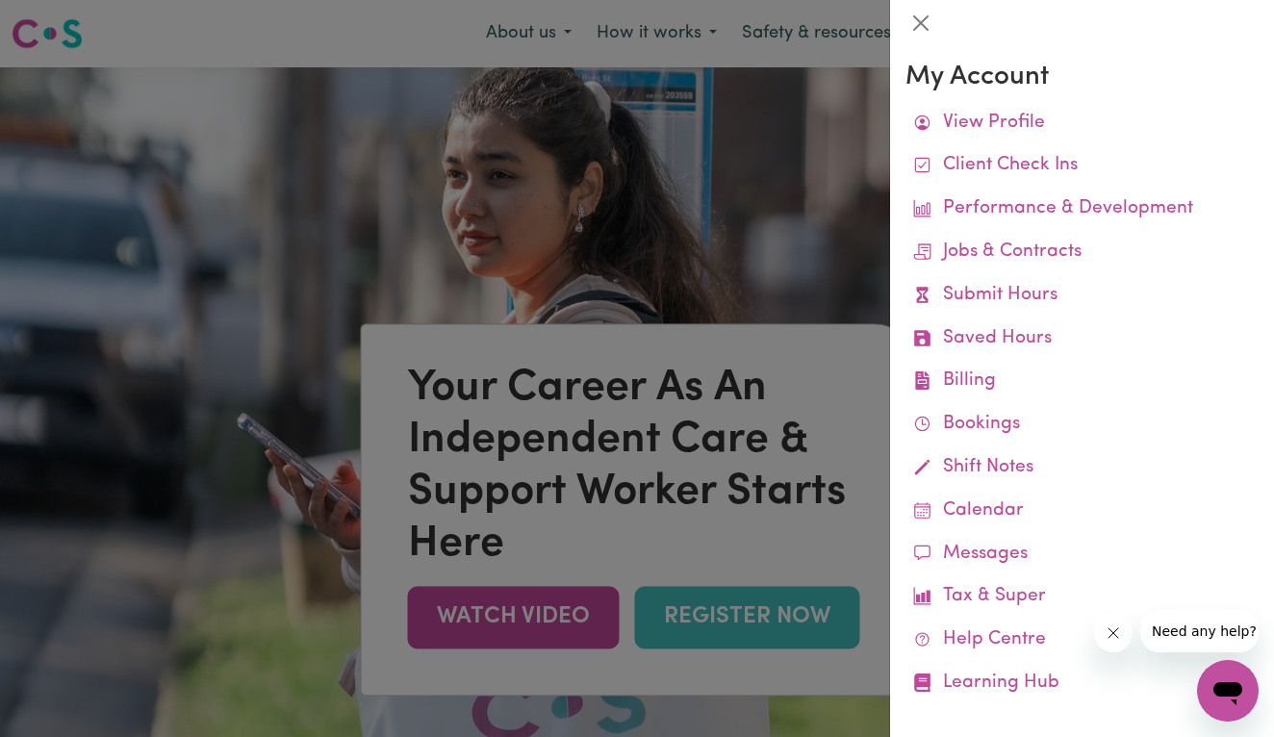
click at [734, 395] on div at bounding box center [637, 368] width 1274 height 737
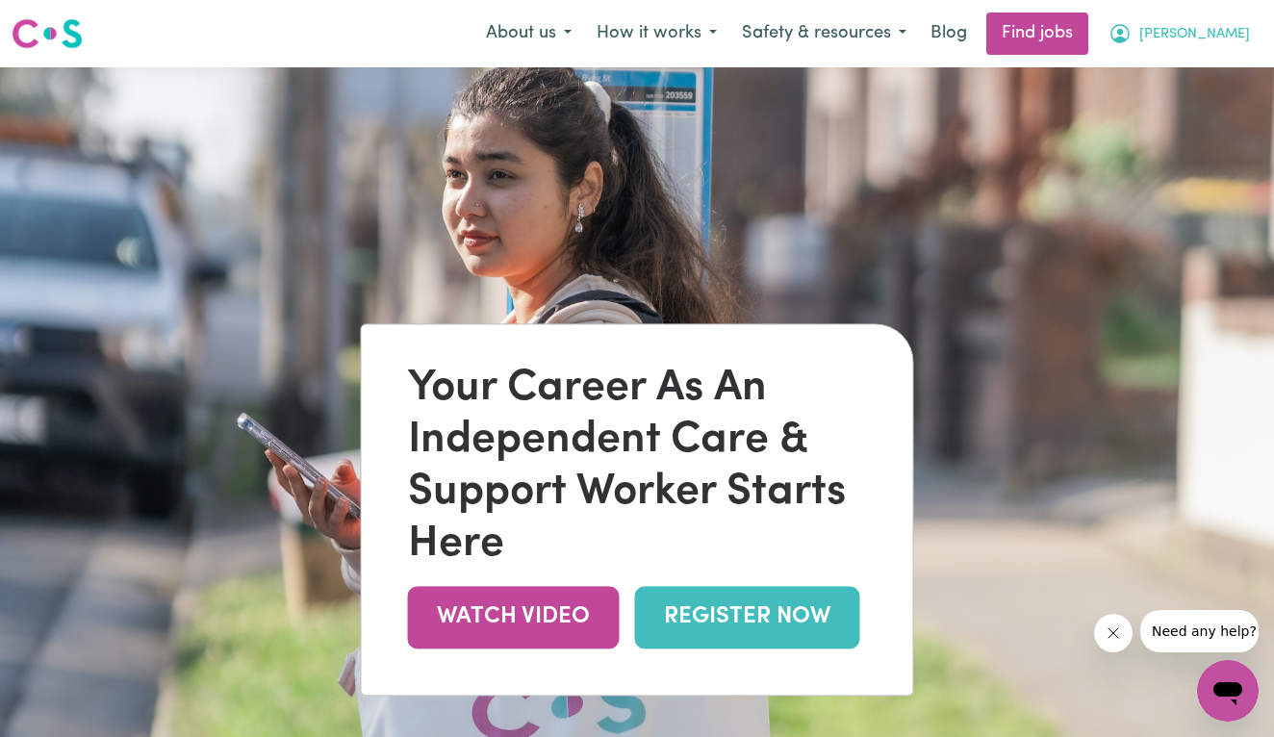
click at [1228, 38] on span "[PERSON_NAME]" at bounding box center [1194, 34] width 111 height 21
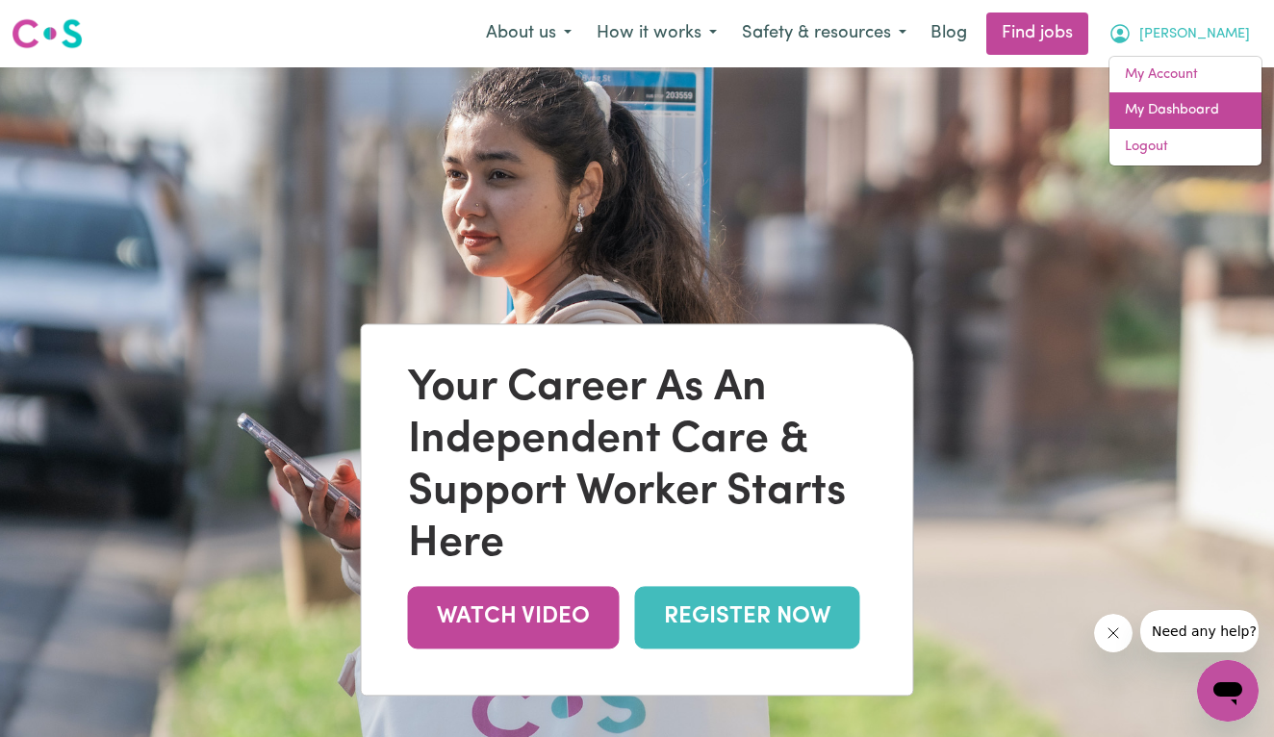
click at [1164, 92] on link "My Dashboard" at bounding box center [1185, 110] width 152 height 37
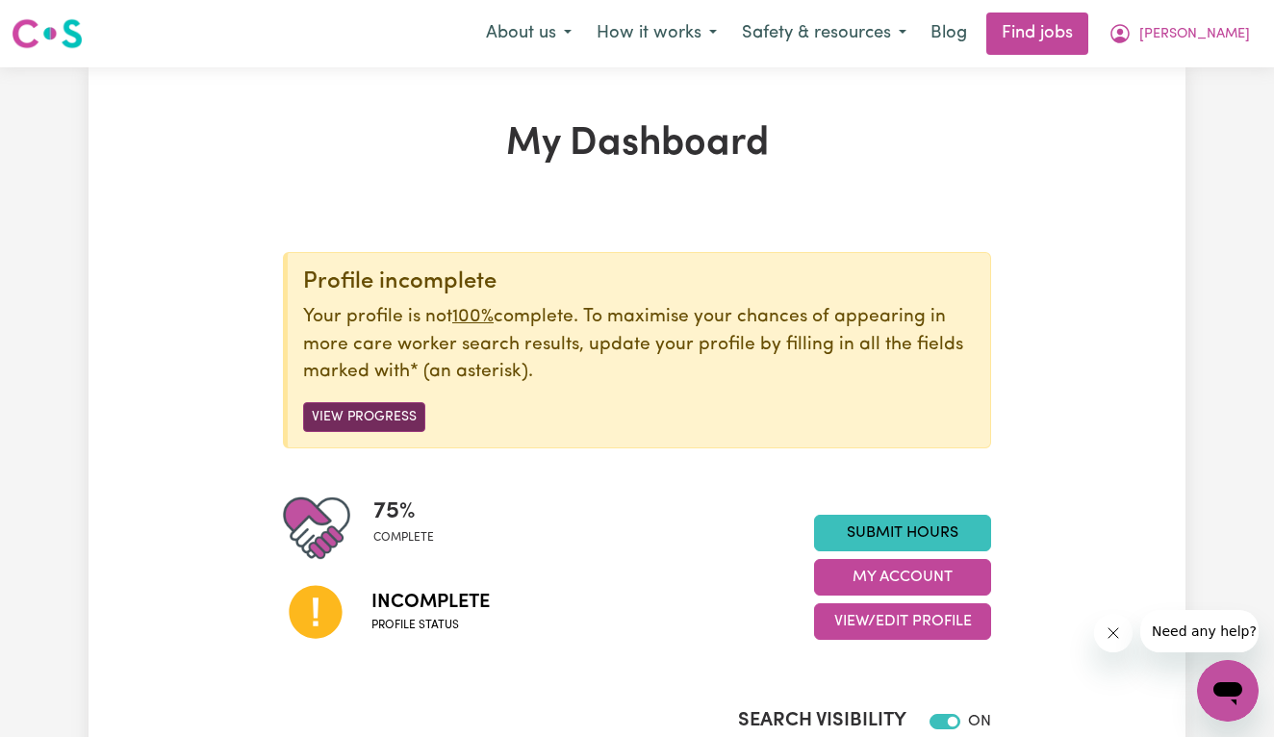
click at [347, 407] on button "View Progress" at bounding box center [364, 417] width 122 height 30
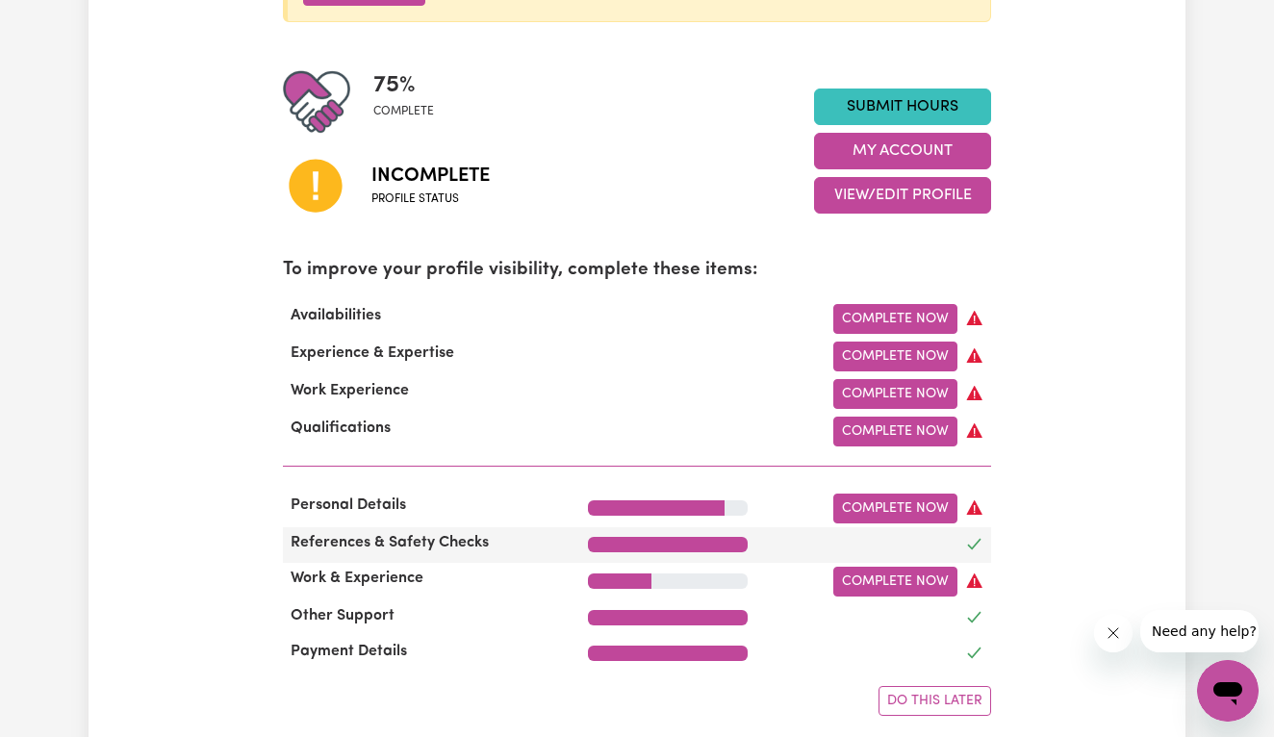
scroll to position [480, 0]
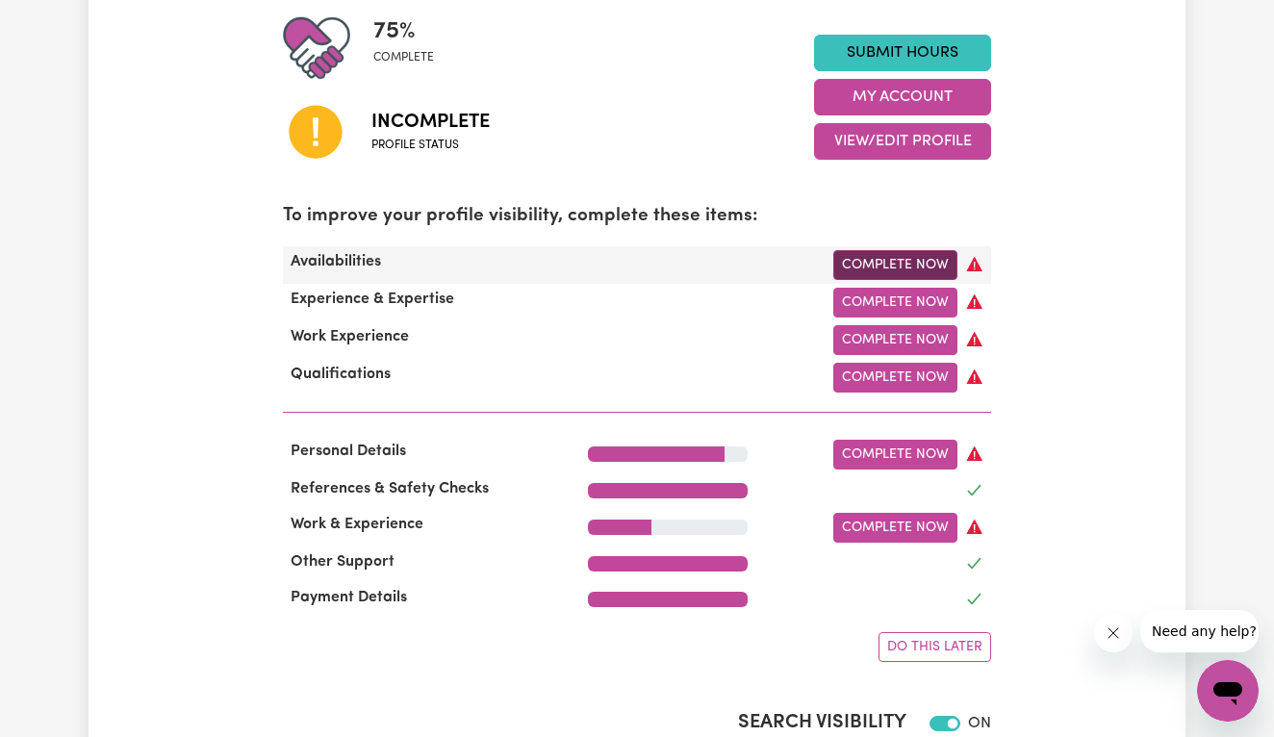
click at [887, 262] on link "Complete Now" at bounding box center [895, 265] width 124 height 30
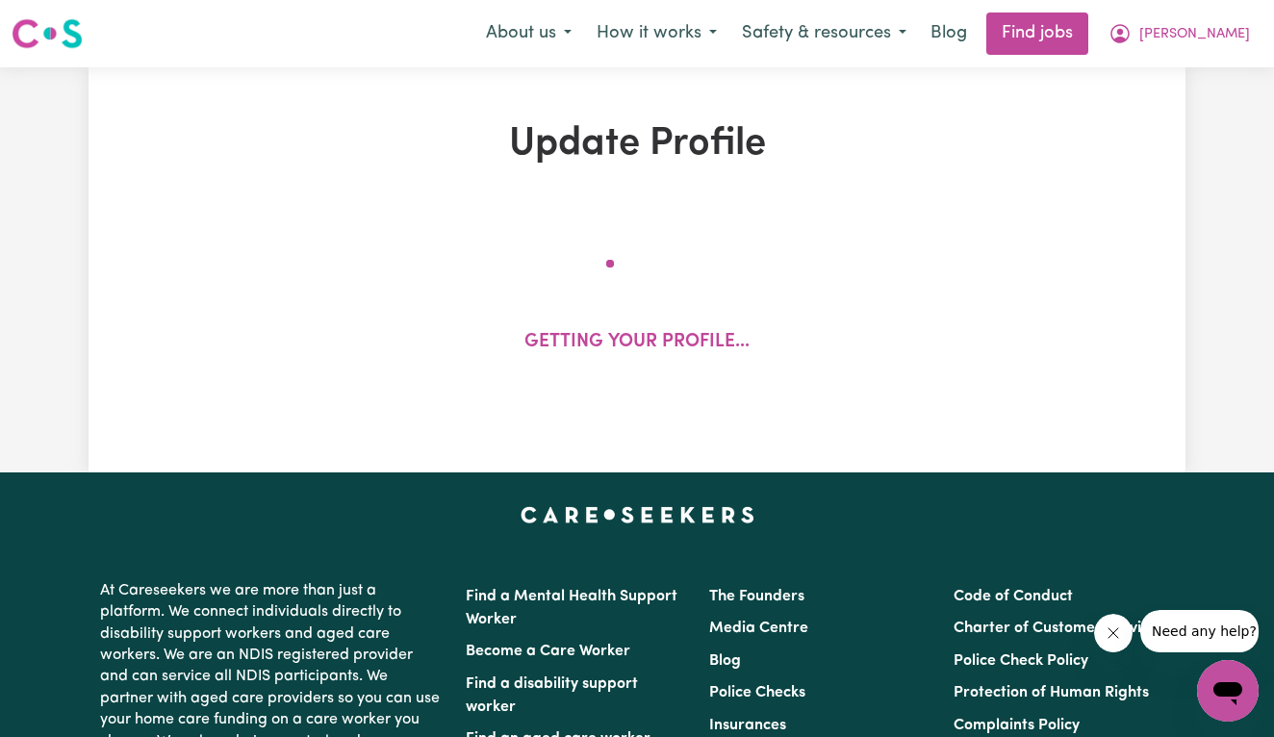
select select "[DEMOGRAPHIC_DATA]"
select select "Student Visa"
select select "Studying a healthcare related degree or qualification"
select select "38"
select select "40"
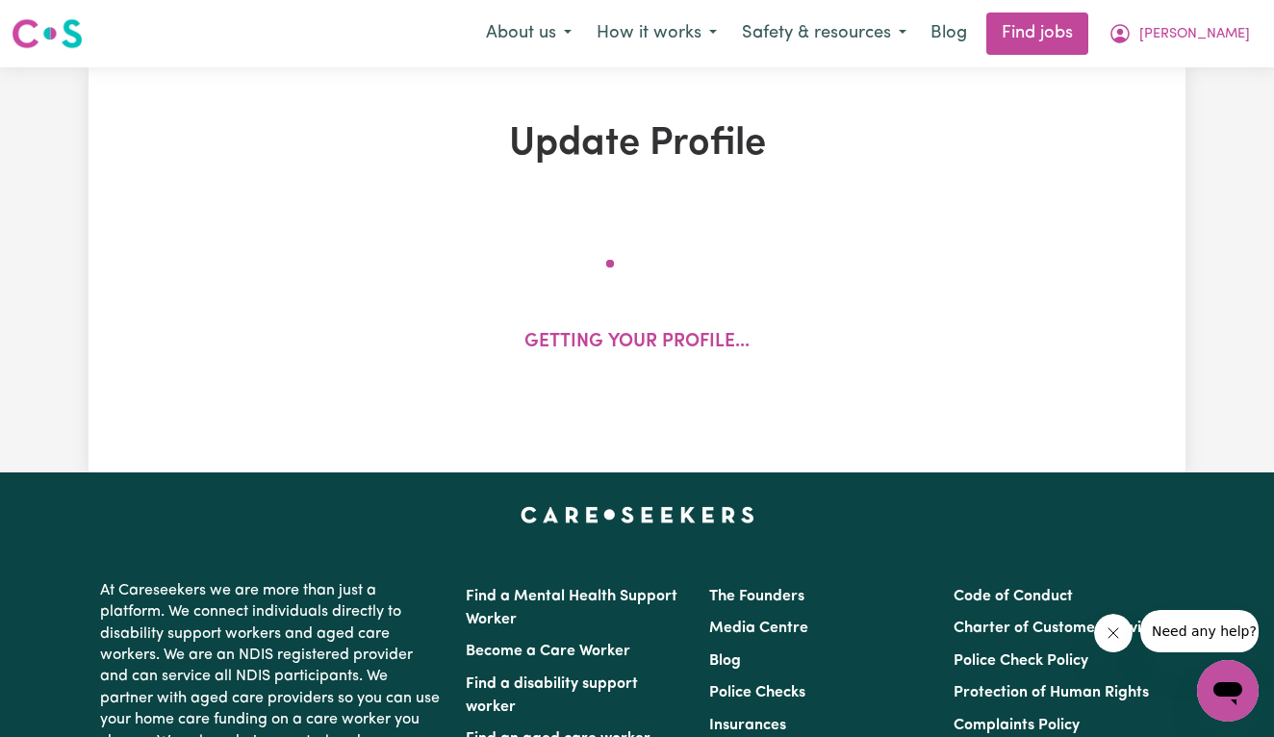
select select "40"
select select "43"
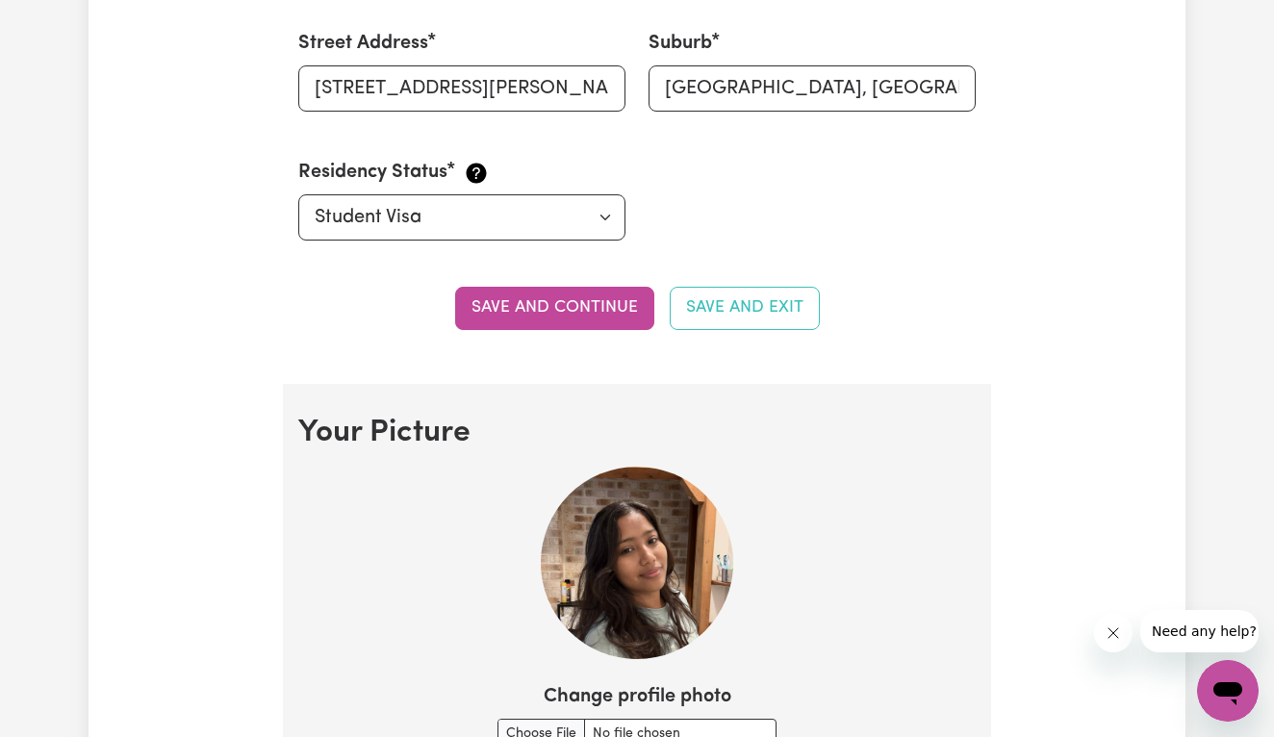
scroll to position [1026, 0]
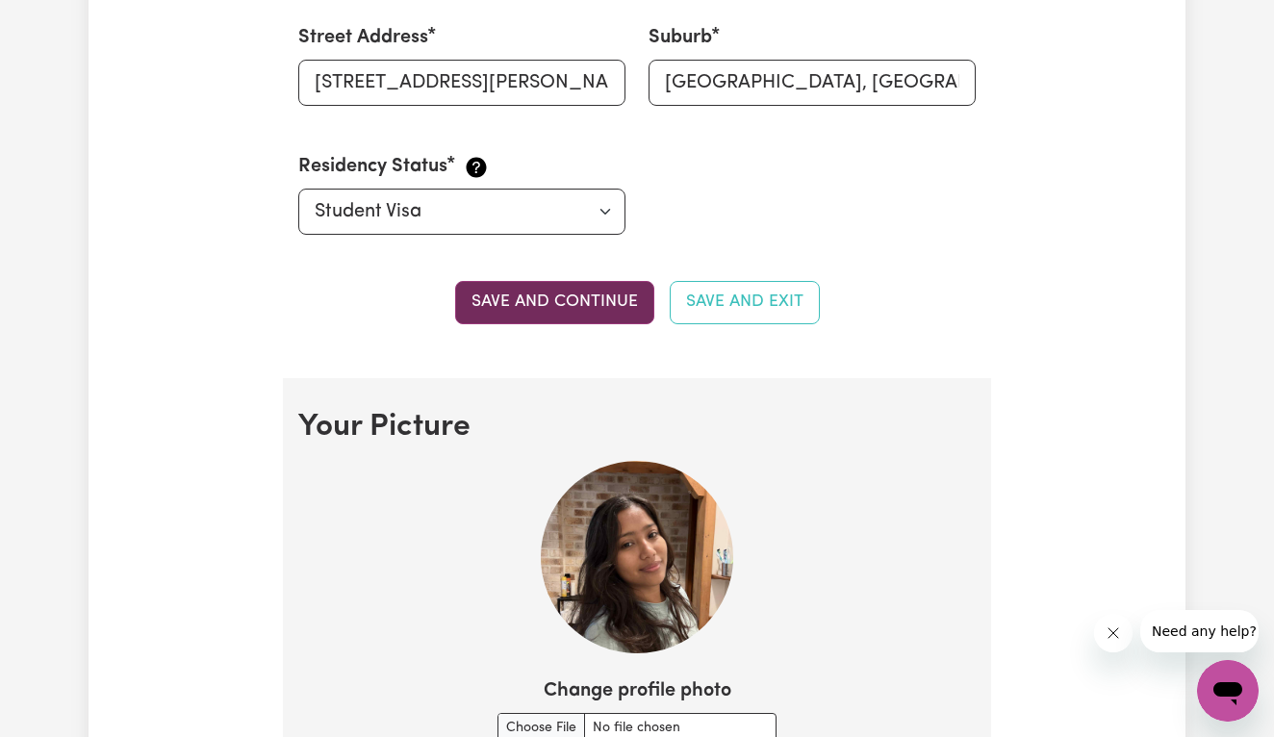
click at [571, 296] on button "Save and continue" at bounding box center [554, 302] width 199 height 42
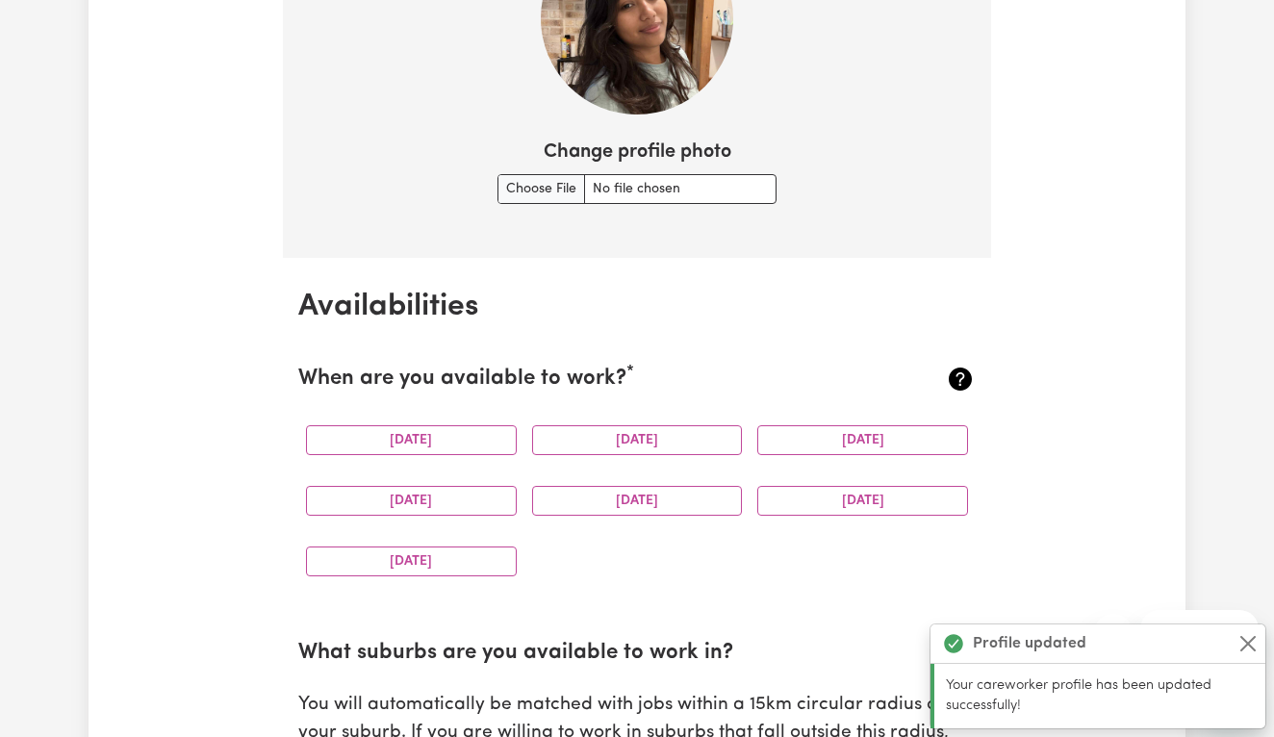
scroll to position [1608, 0]
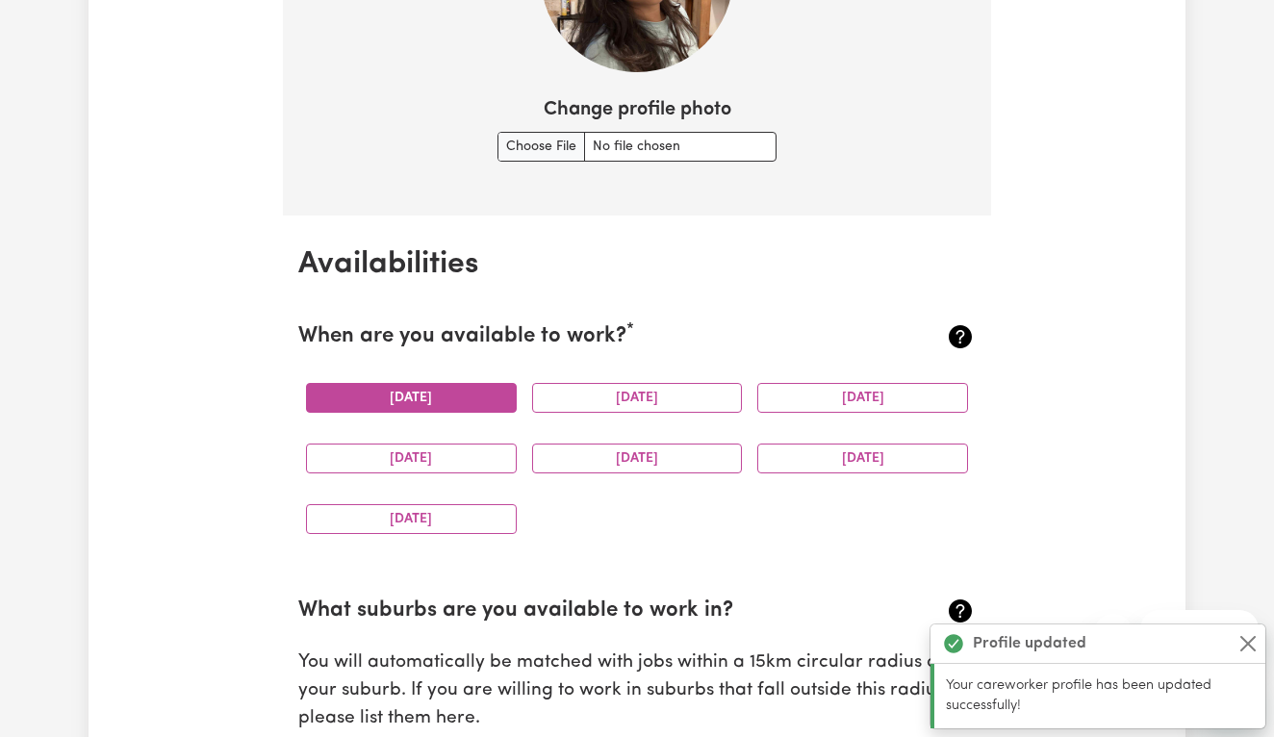
click at [475, 399] on button "[DATE]" at bounding box center [411, 398] width 211 height 30
click at [587, 391] on button "[DATE]" at bounding box center [637, 398] width 211 height 30
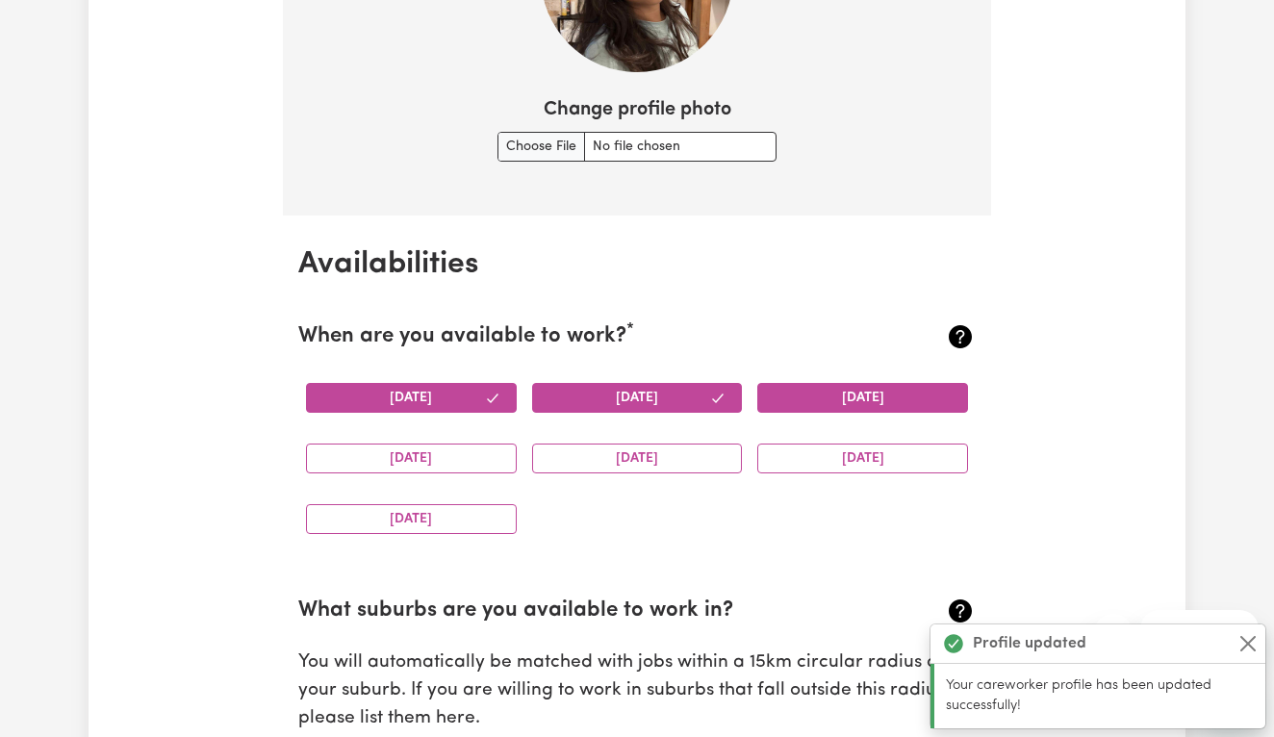
click at [831, 390] on button "[DATE]" at bounding box center [862, 398] width 211 height 30
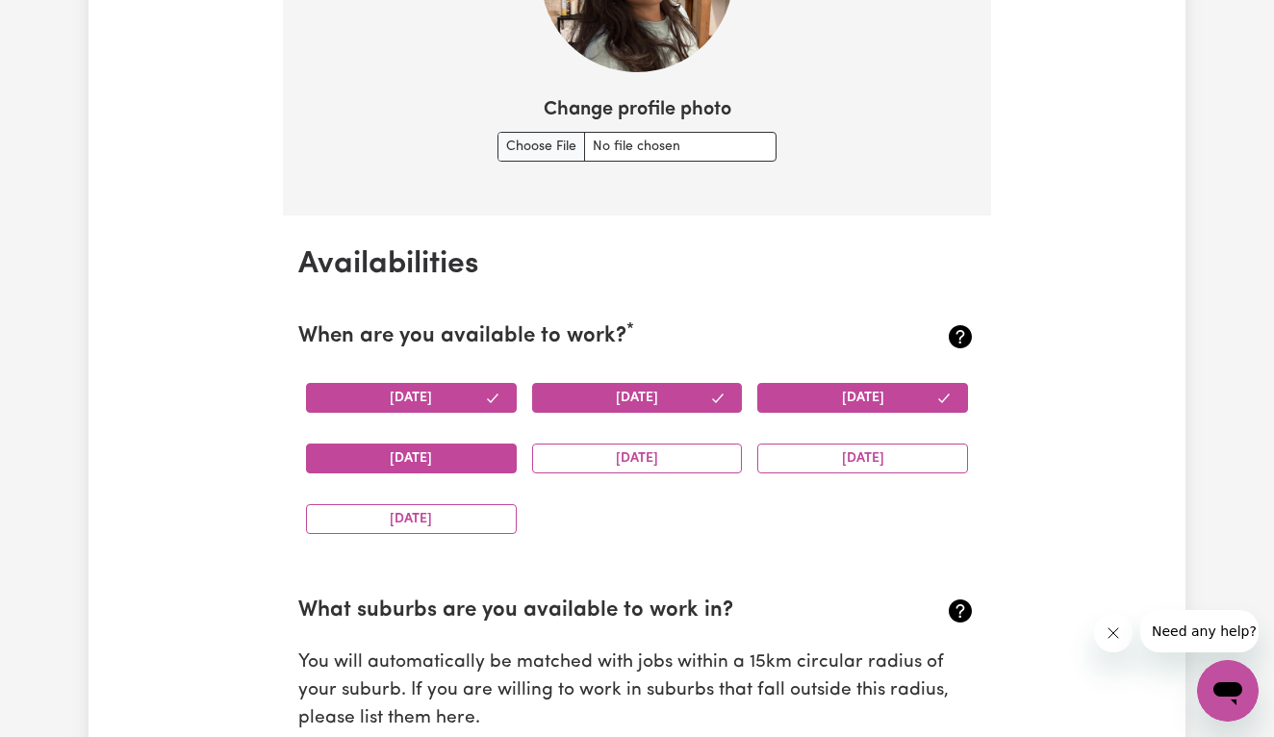
click at [420, 444] on button "[DATE]" at bounding box center [411, 458] width 211 height 30
click at [703, 443] on button "[DATE]" at bounding box center [637, 458] width 211 height 30
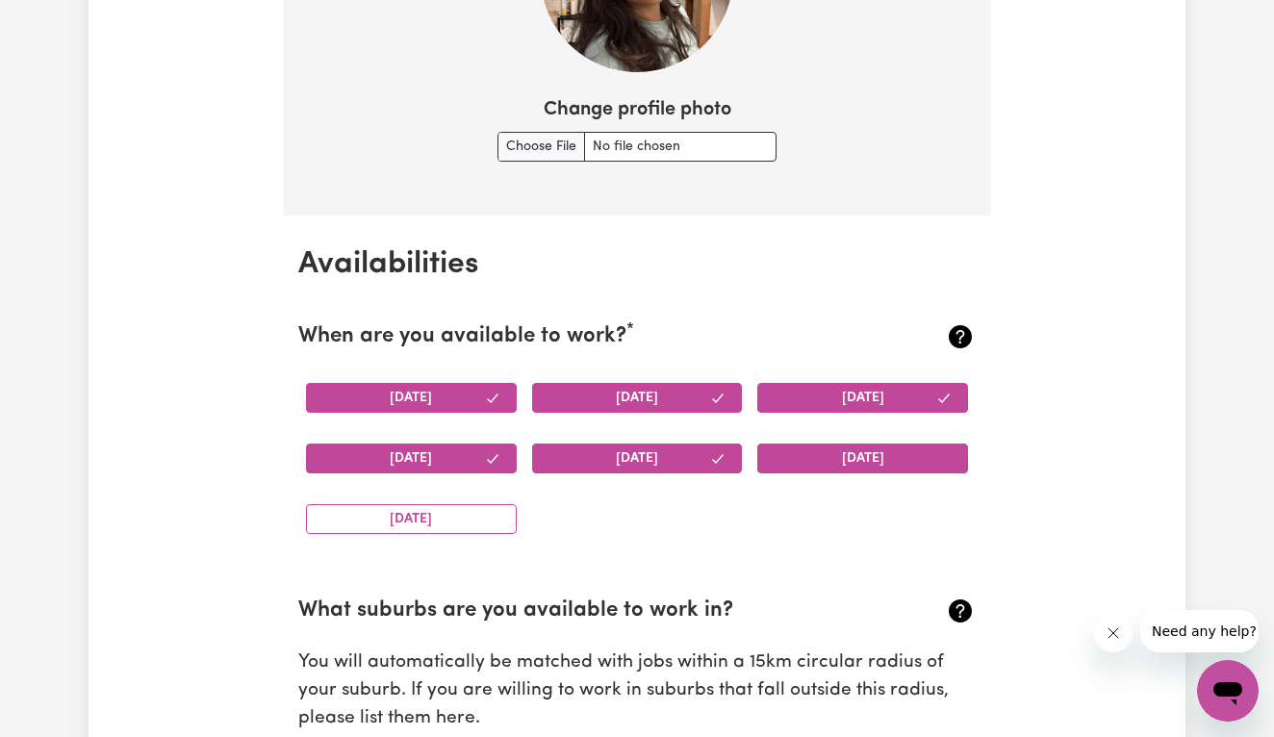
click at [848, 448] on button "[DATE]" at bounding box center [862, 458] width 211 height 30
click at [436, 504] on button "[DATE]" at bounding box center [411, 519] width 211 height 30
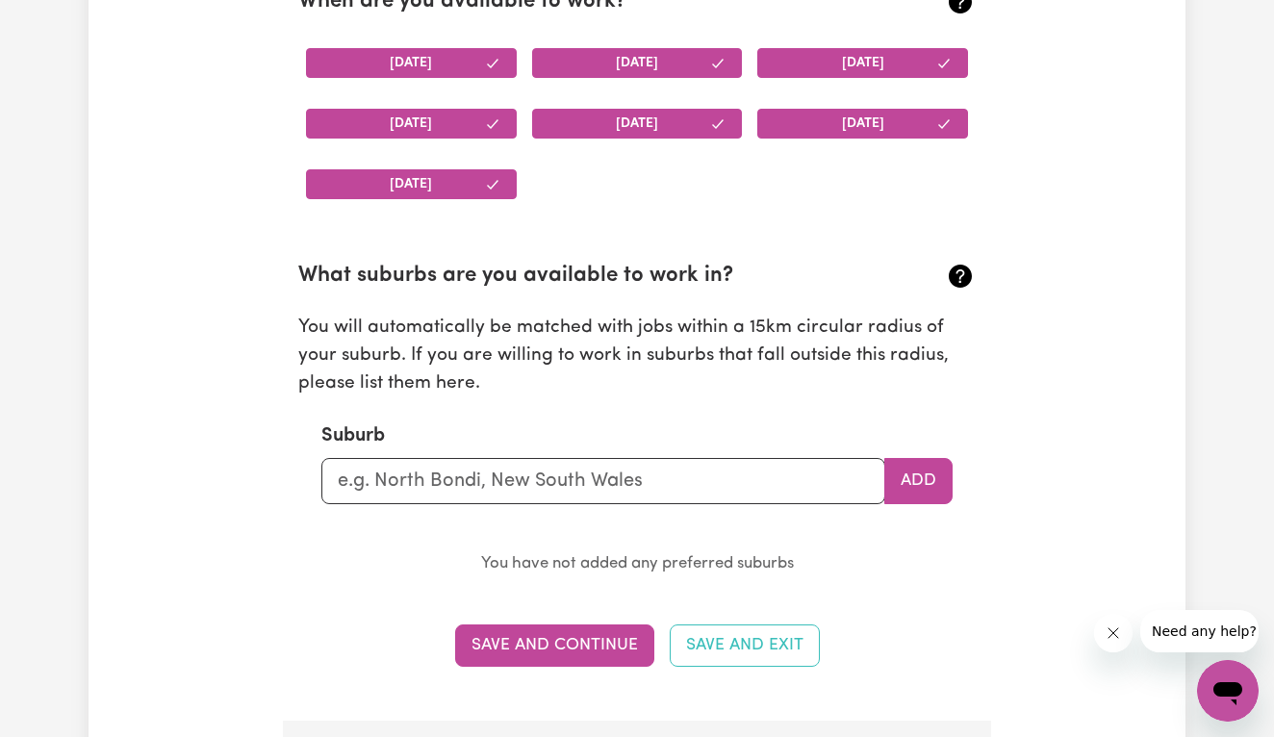
scroll to position [1962, 0]
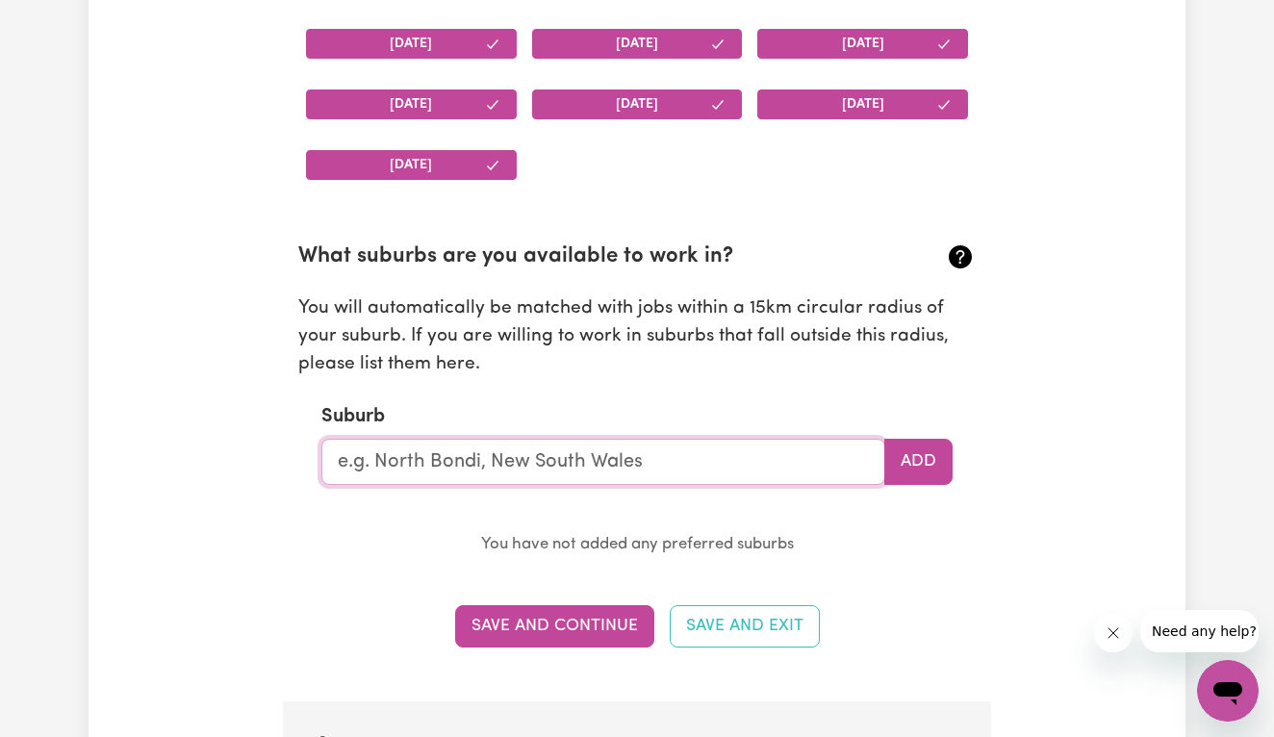
click at [646, 465] on input "text" at bounding box center [603, 462] width 564 height 46
type input "n"
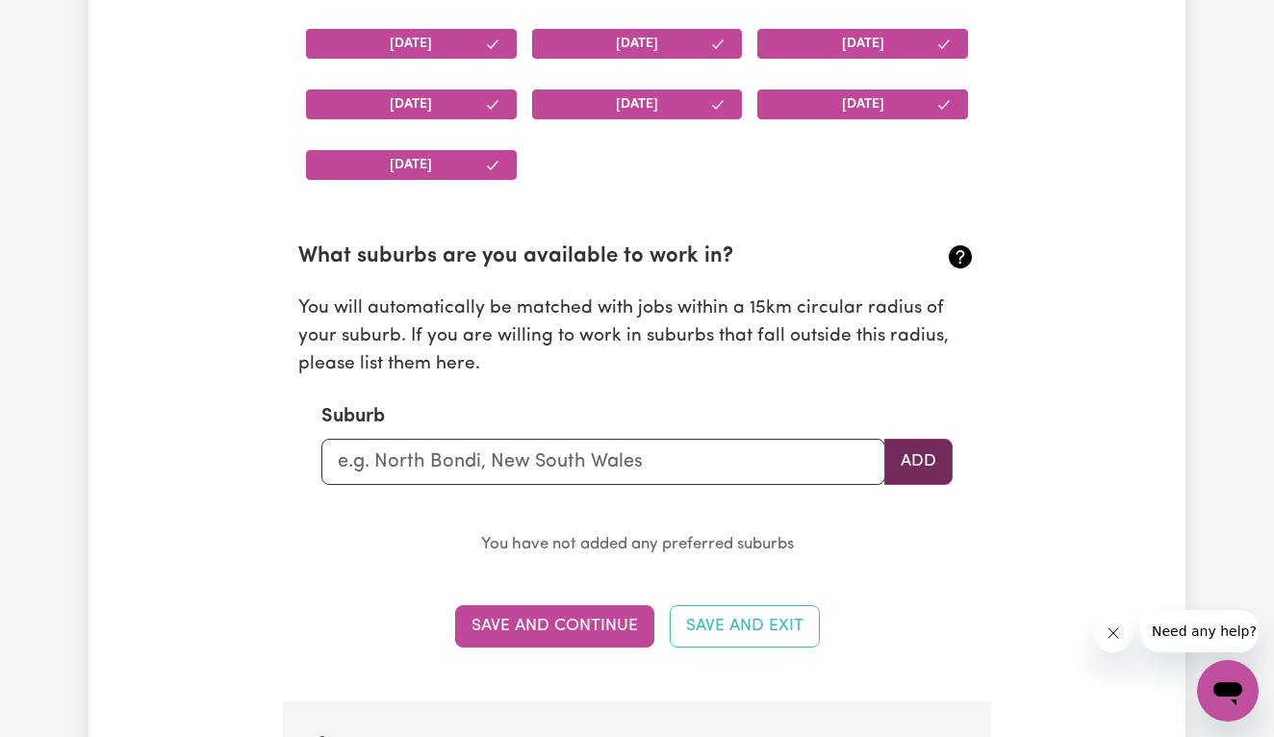
click at [921, 458] on button "Add" at bounding box center [918, 462] width 68 height 46
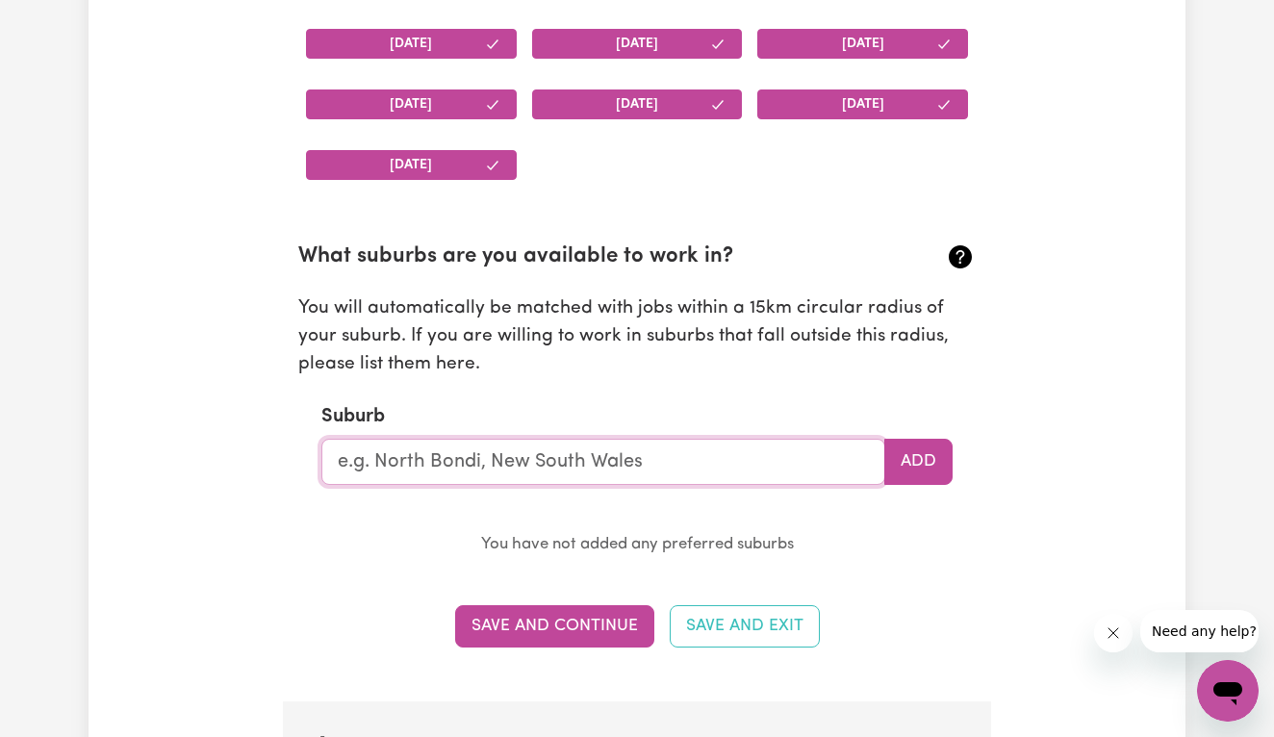
click at [586, 447] on input "text" at bounding box center [603, 462] width 564 height 46
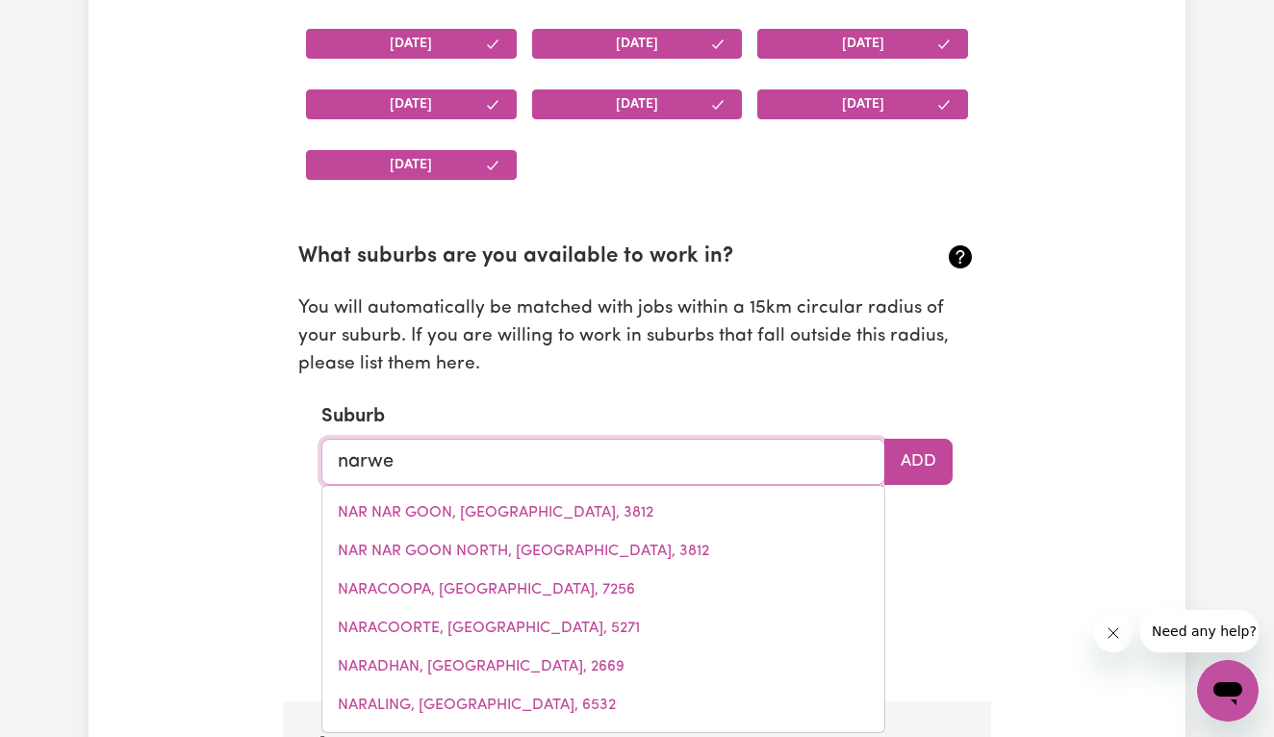
type input "narwee"
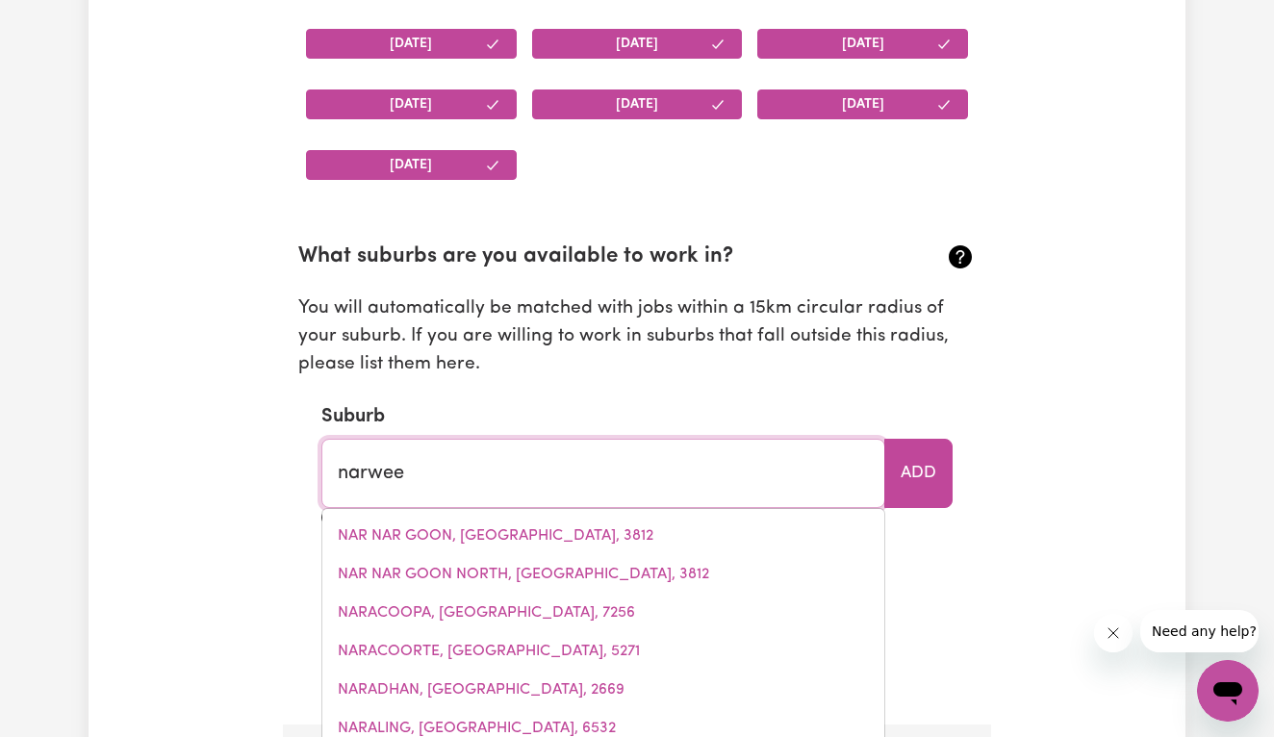
type input "narwee, [GEOGRAPHIC_DATA], 2209"
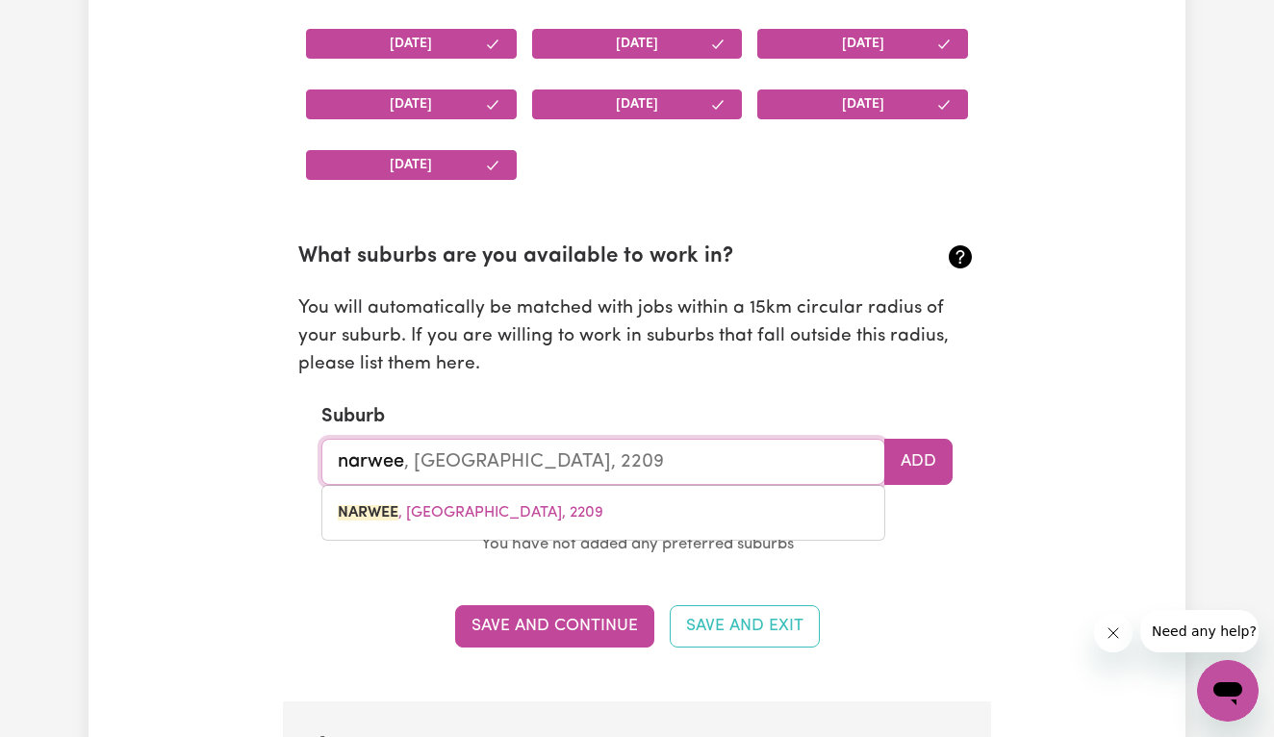
type input "Narwee"
type input "Narwee, [GEOGRAPHIC_DATA], 2209"
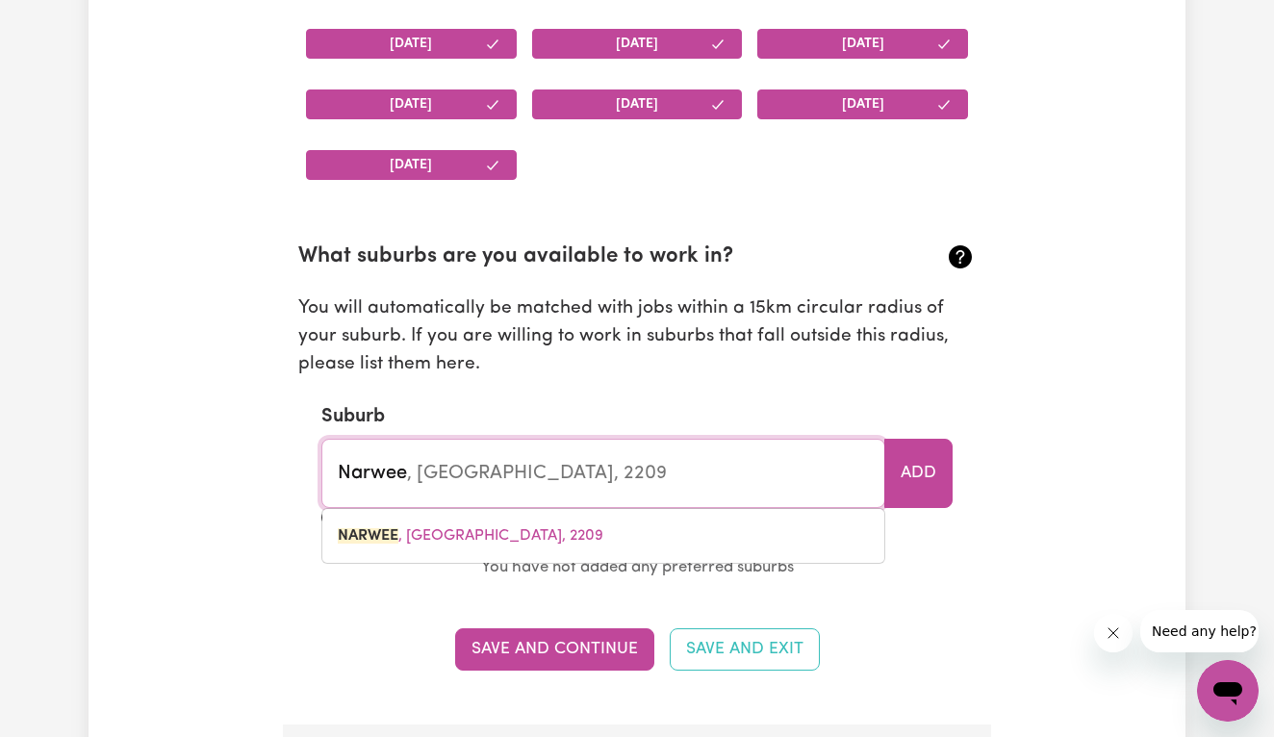
click at [527, 518] on link "NARWEE , [GEOGRAPHIC_DATA], 2209" at bounding box center [603, 536] width 562 height 38
type input "NARWEE, [GEOGRAPHIC_DATA], 2209"
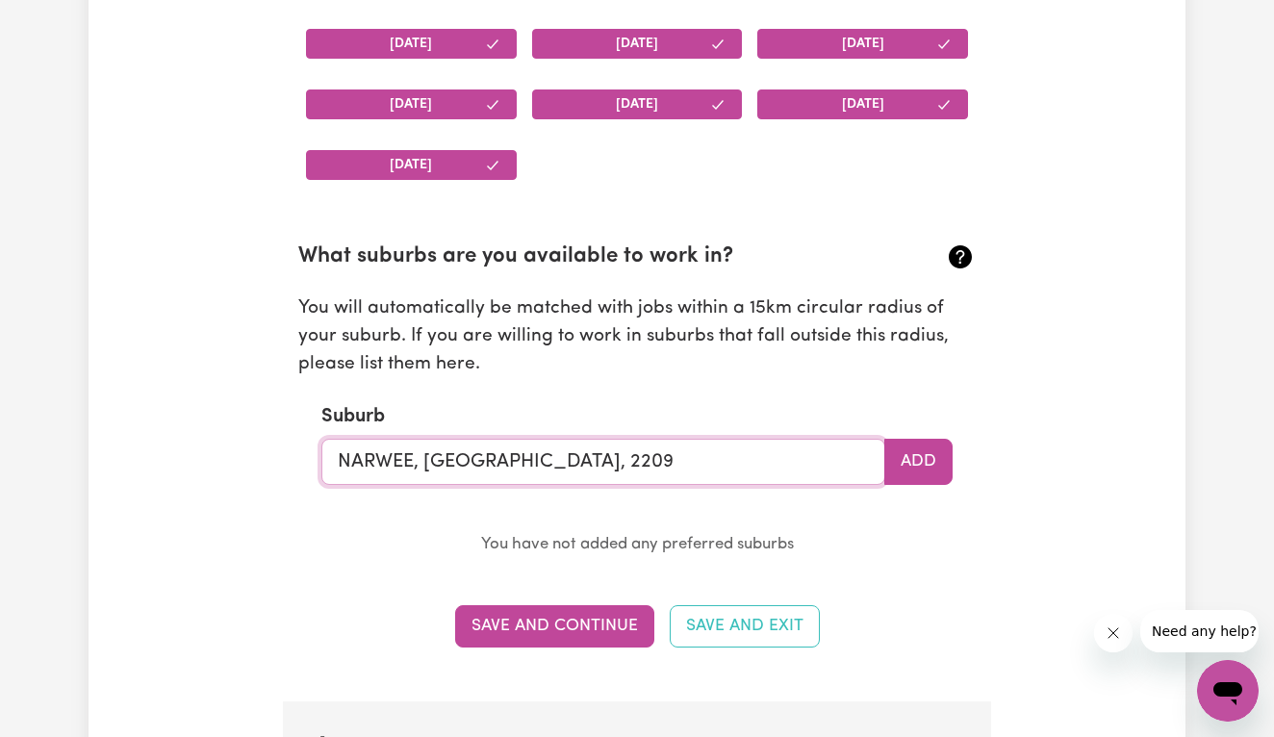
type input "NARWEE, [GEOGRAPHIC_DATA], 220"
type input "NARWEE, [GEOGRAPHIC_DATA], 2209"
type input "N"
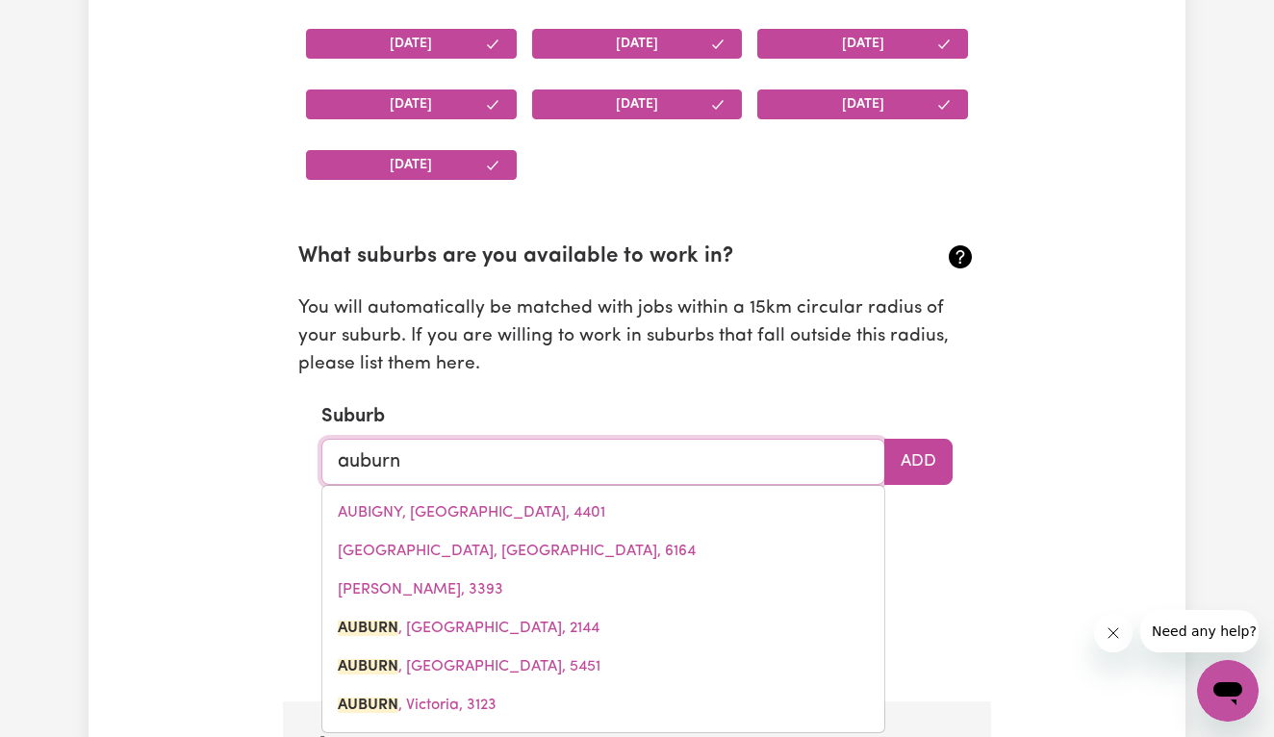
click at [598, 620] on link "[GEOGRAPHIC_DATA] , [GEOGRAPHIC_DATA], 2144" at bounding box center [603, 628] width 562 height 38
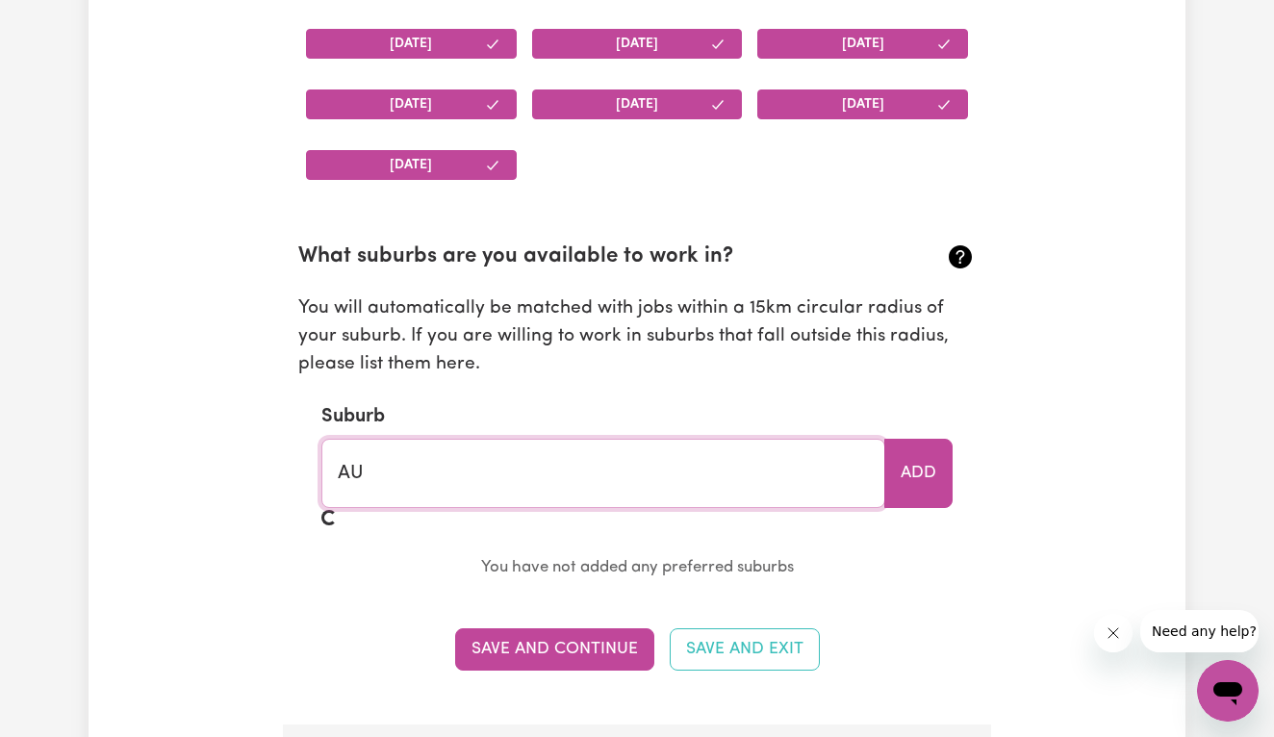
type input "A"
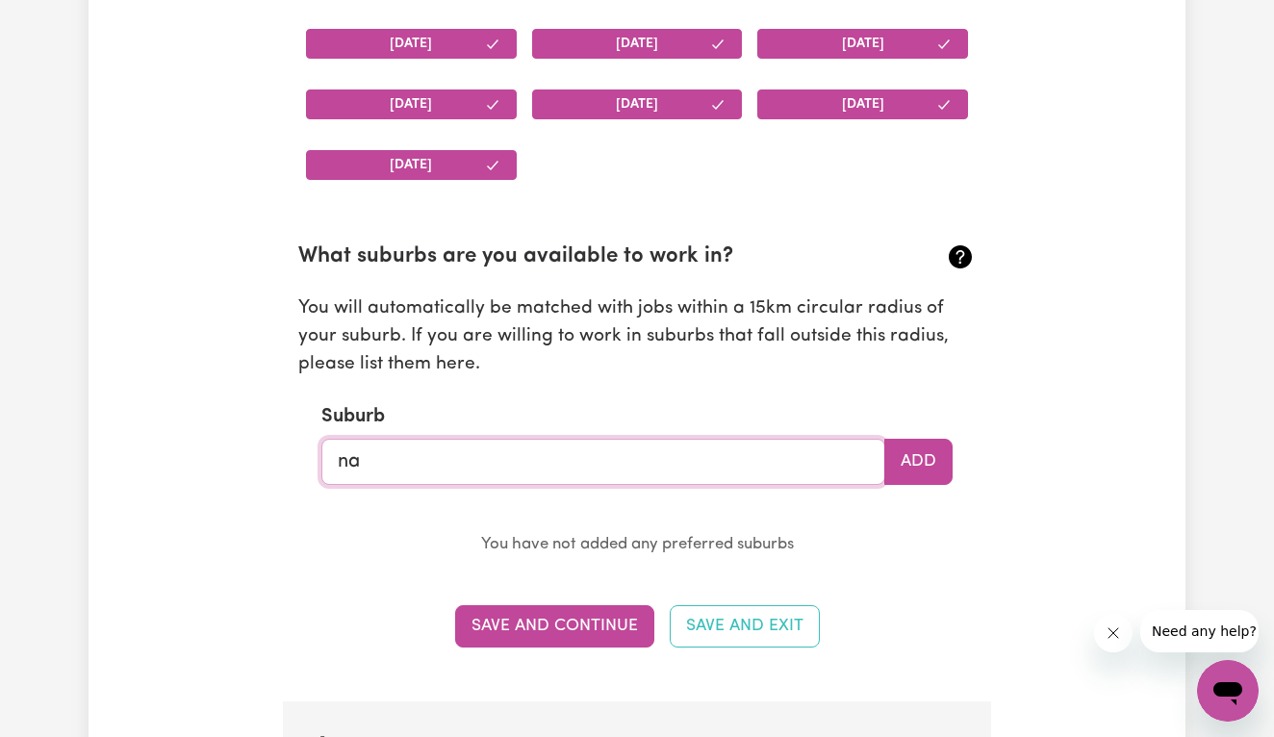
type input "nar"
type input "nar NAR GOON, [GEOGRAPHIC_DATA], 3812"
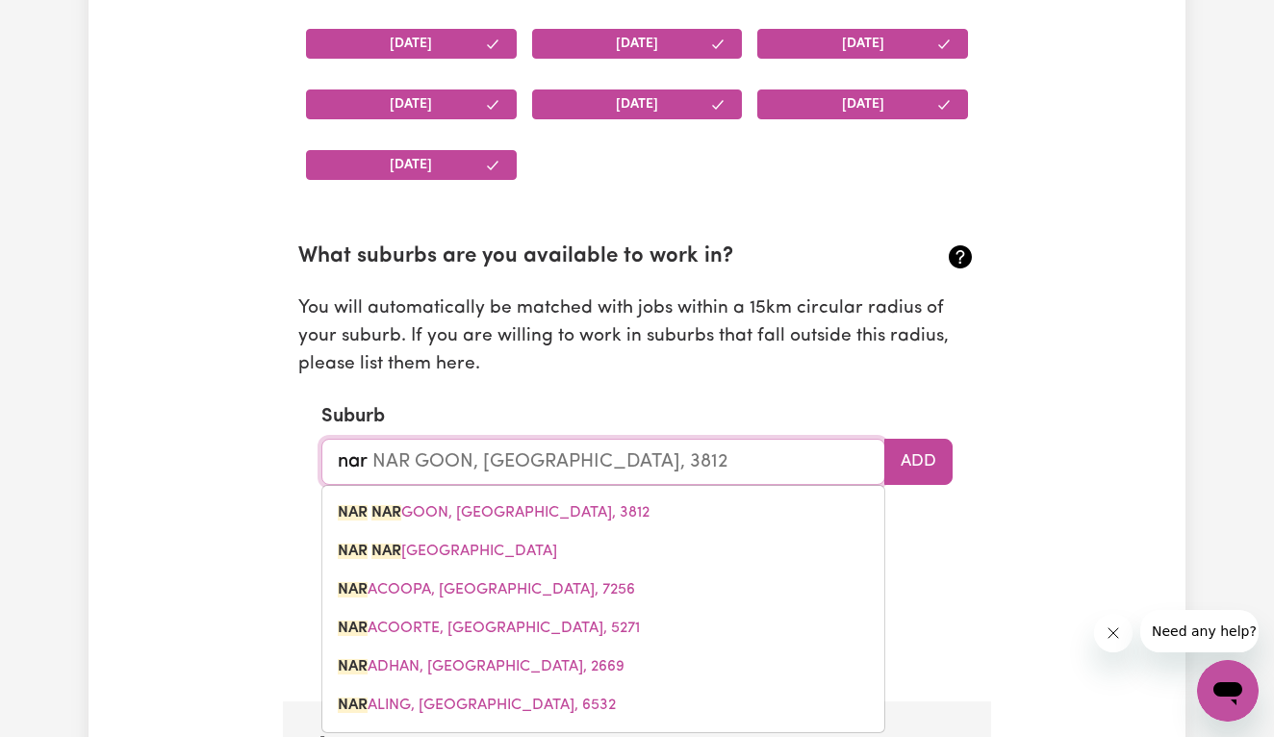
type input "na"
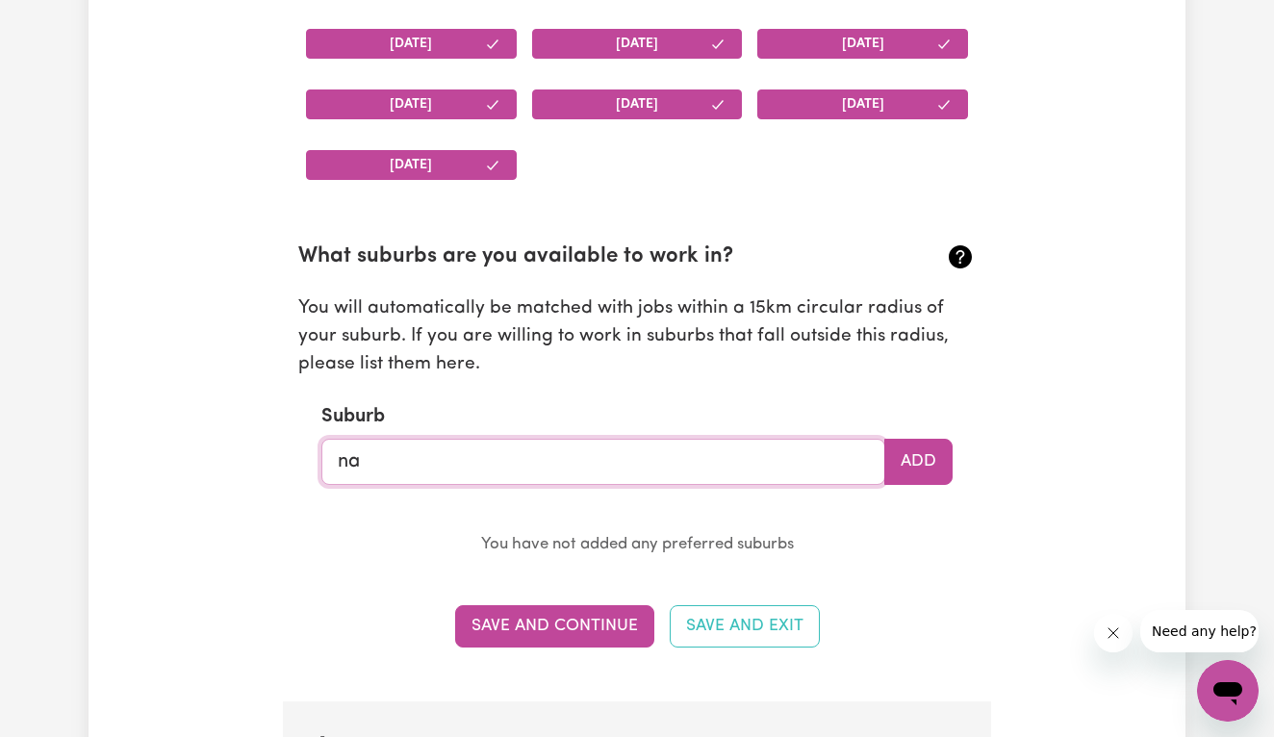
type input "n"
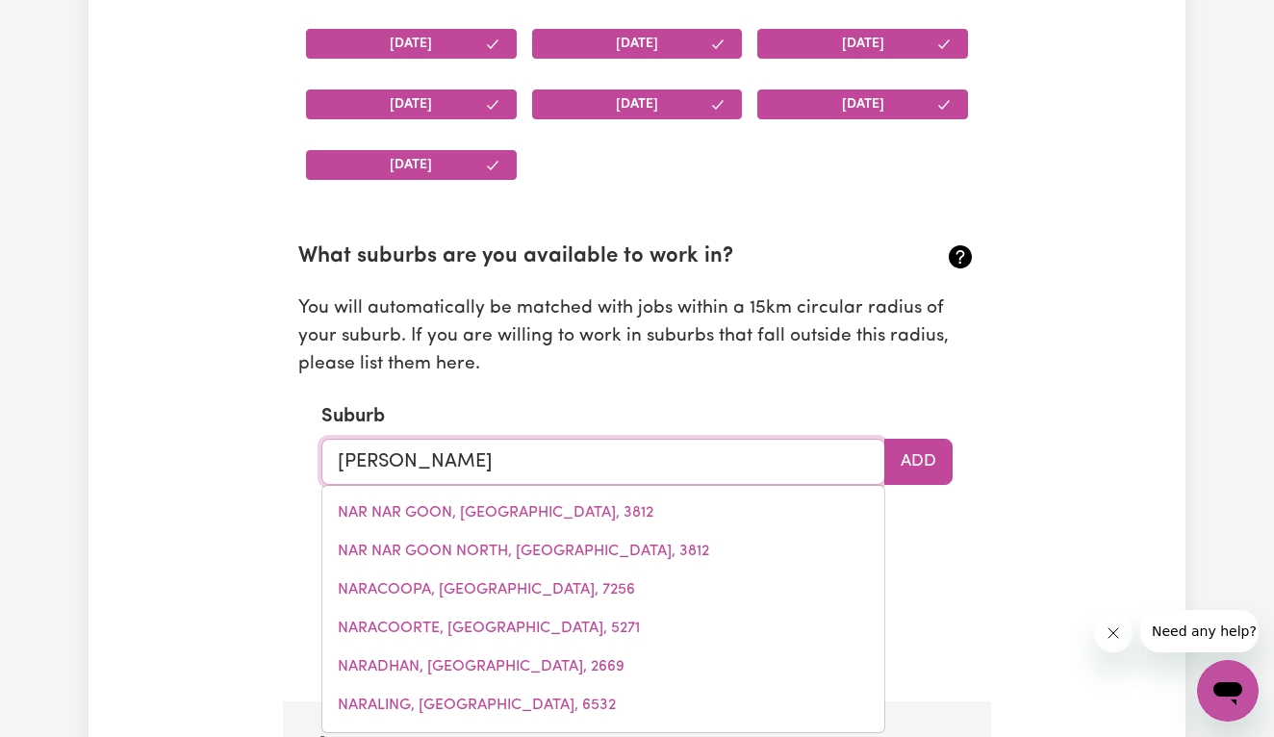
type input "beve"
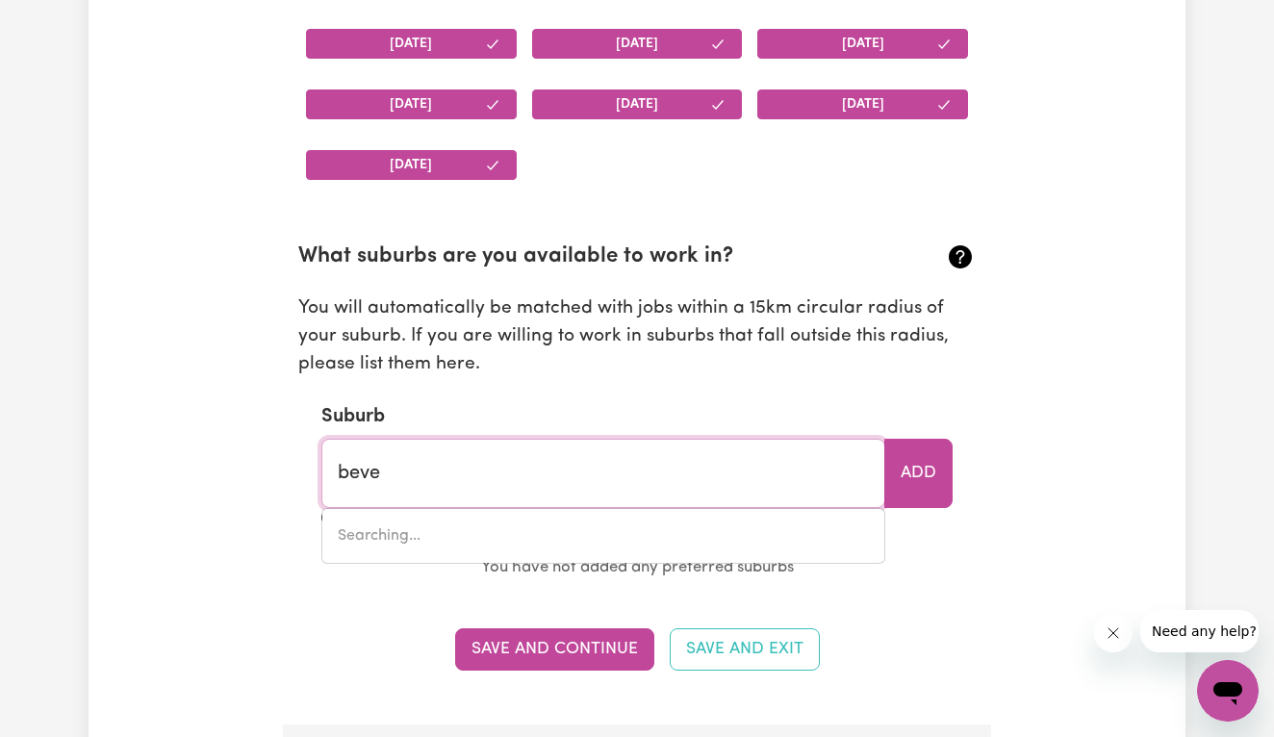
type input "beveNDALE, [GEOGRAPHIC_DATA], 2581"
type input "[PERSON_NAME]"
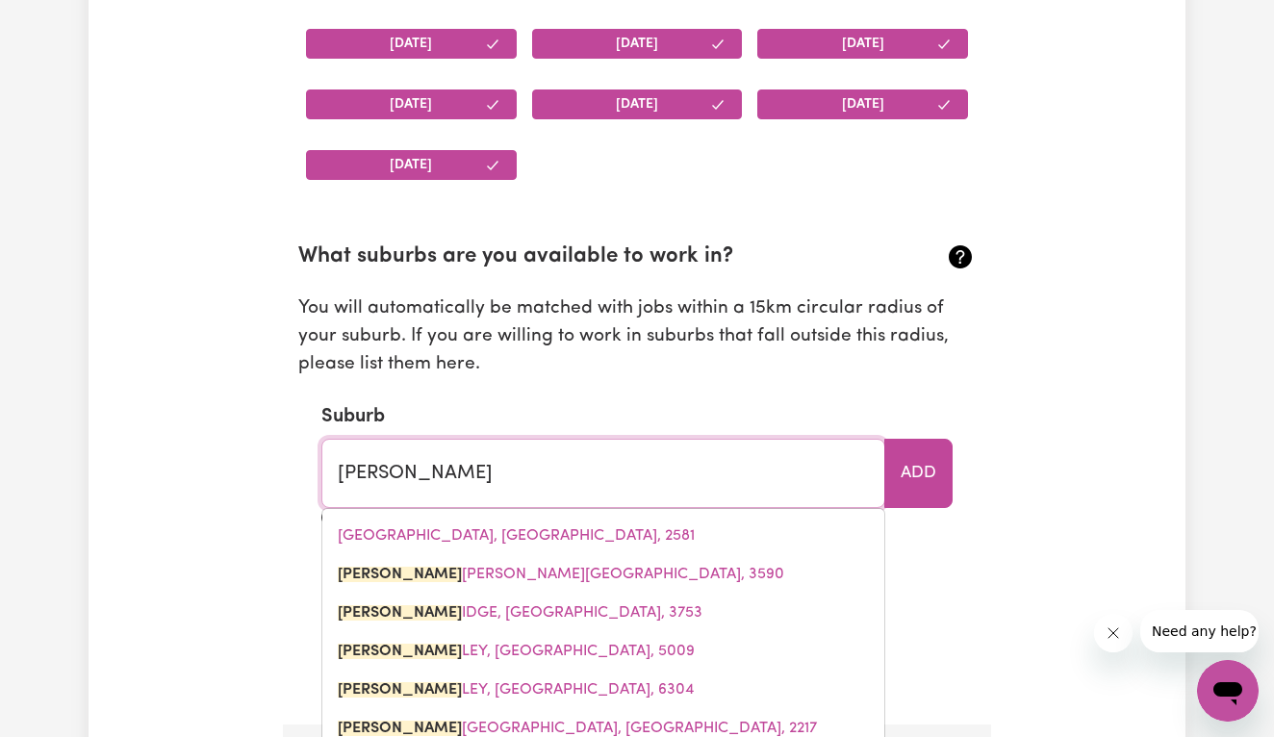
type input "[PERSON_NAME][GEOGRAPHIC_DATA], 3590"
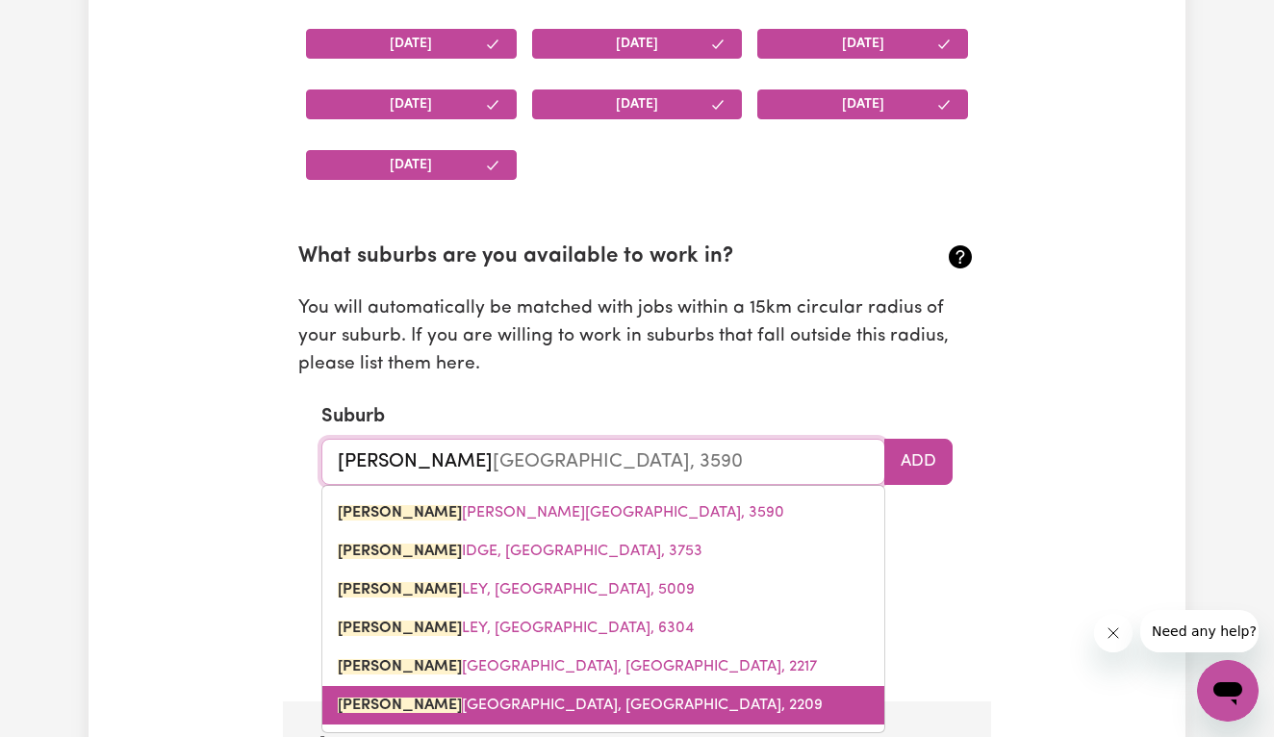
click at [594, 697] on span "[GEOGRAPHIC_DATA], [GEOGRAPHIC_DATA], 2209" at bounding box center [580, 704] width 485 height 15
type input "[PERSON_NAME][GEOGRAPHIC_DATA], [GEOGRAPHIC_DATA], 2209"
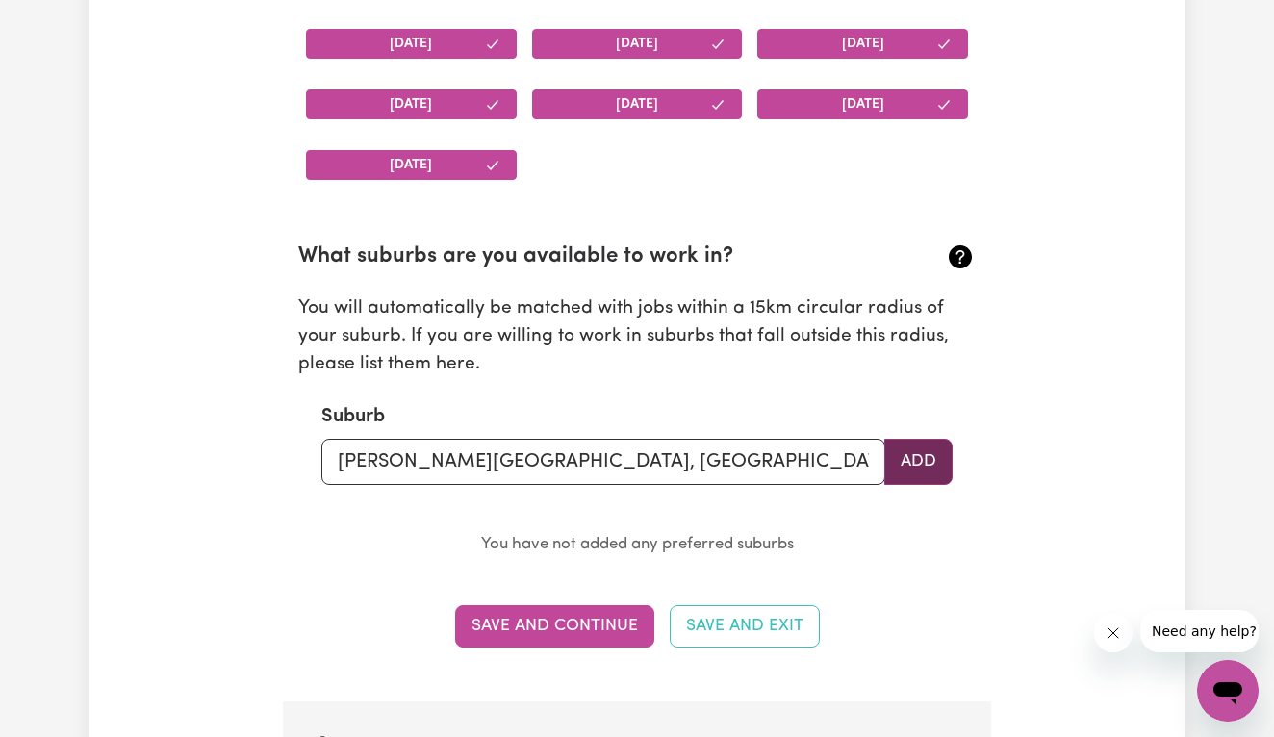
click at [933, 455] on button "Add" at bounding box center [918, 462] width 68 height 46
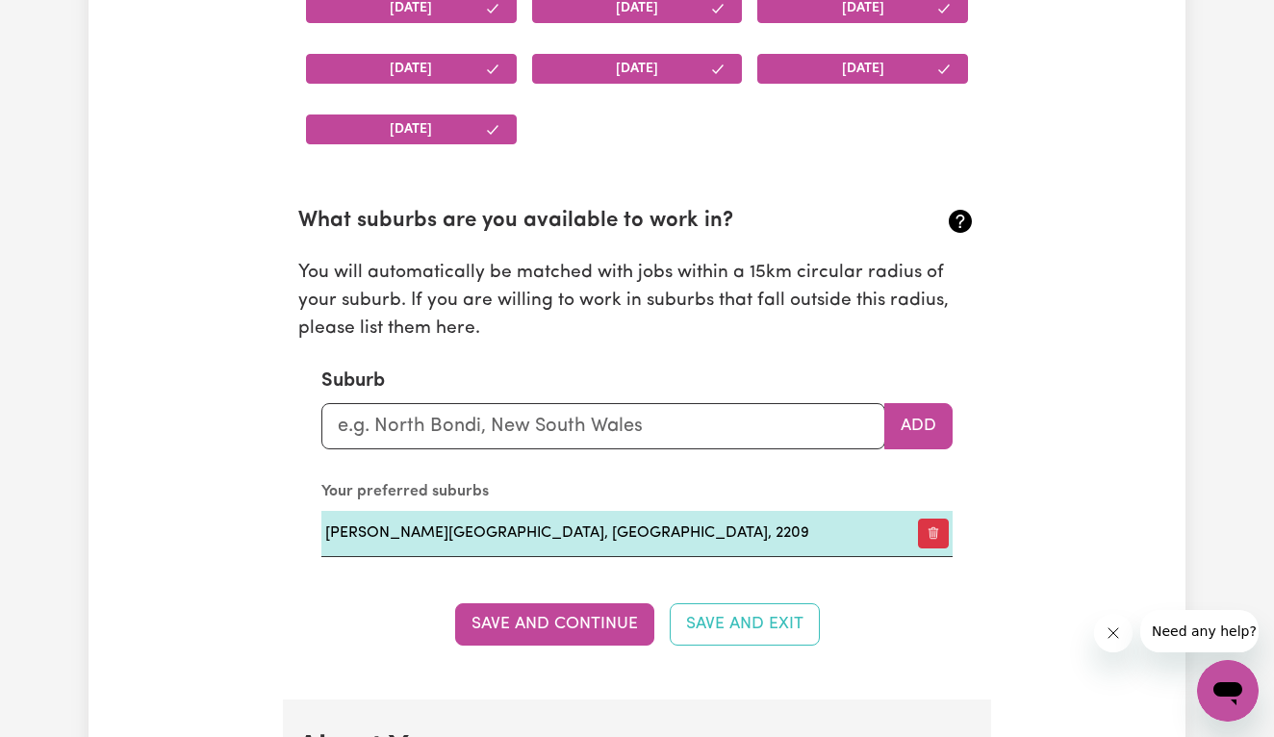
scroll to position [1999, 0]
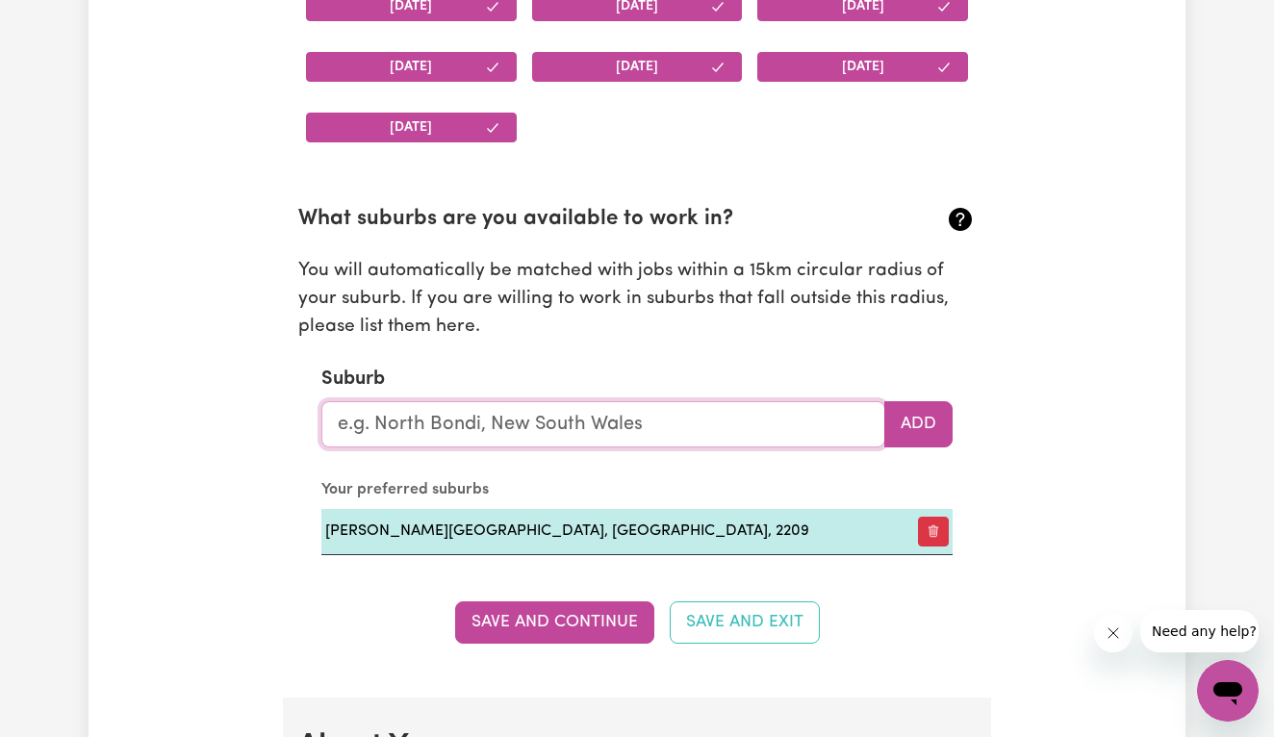
click at [542, 418] on input "text" at bounding box center [603, 424] width 564 height 46
type input "nar"
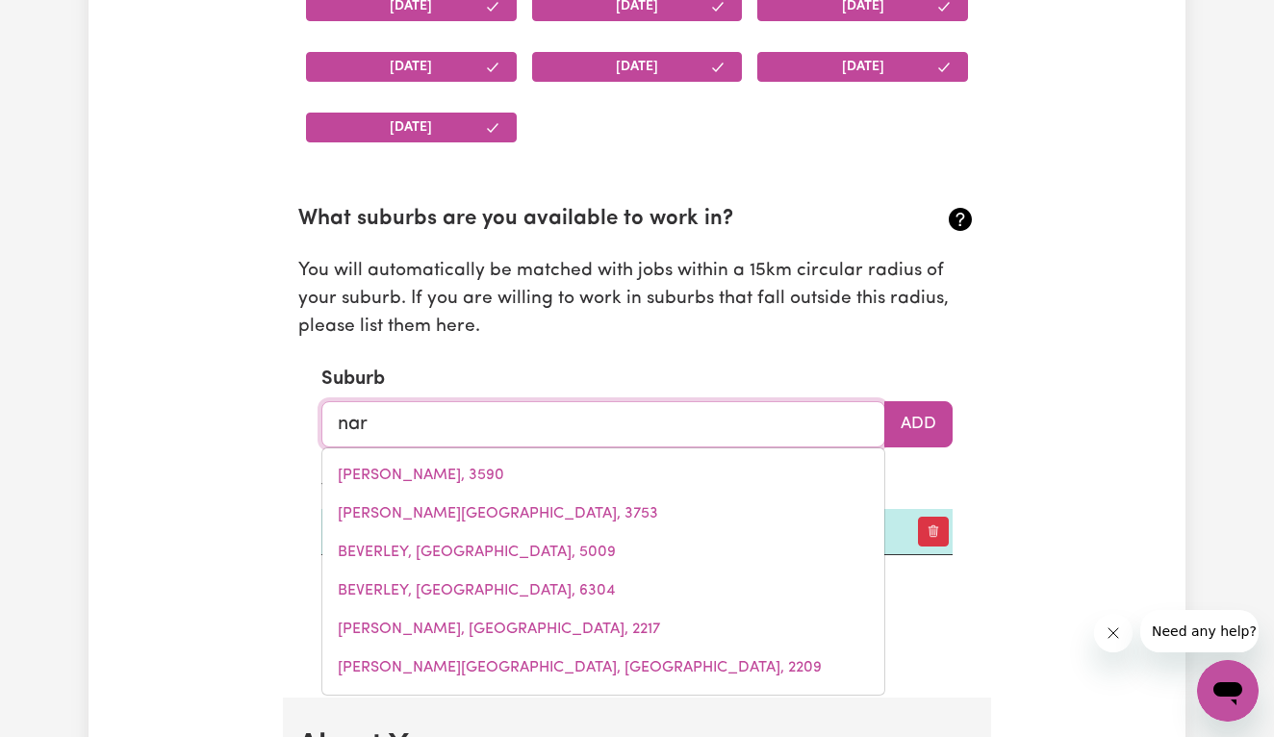
type input "nar NAR GOON, [GEOGRAPHIC_DATA], 3812"
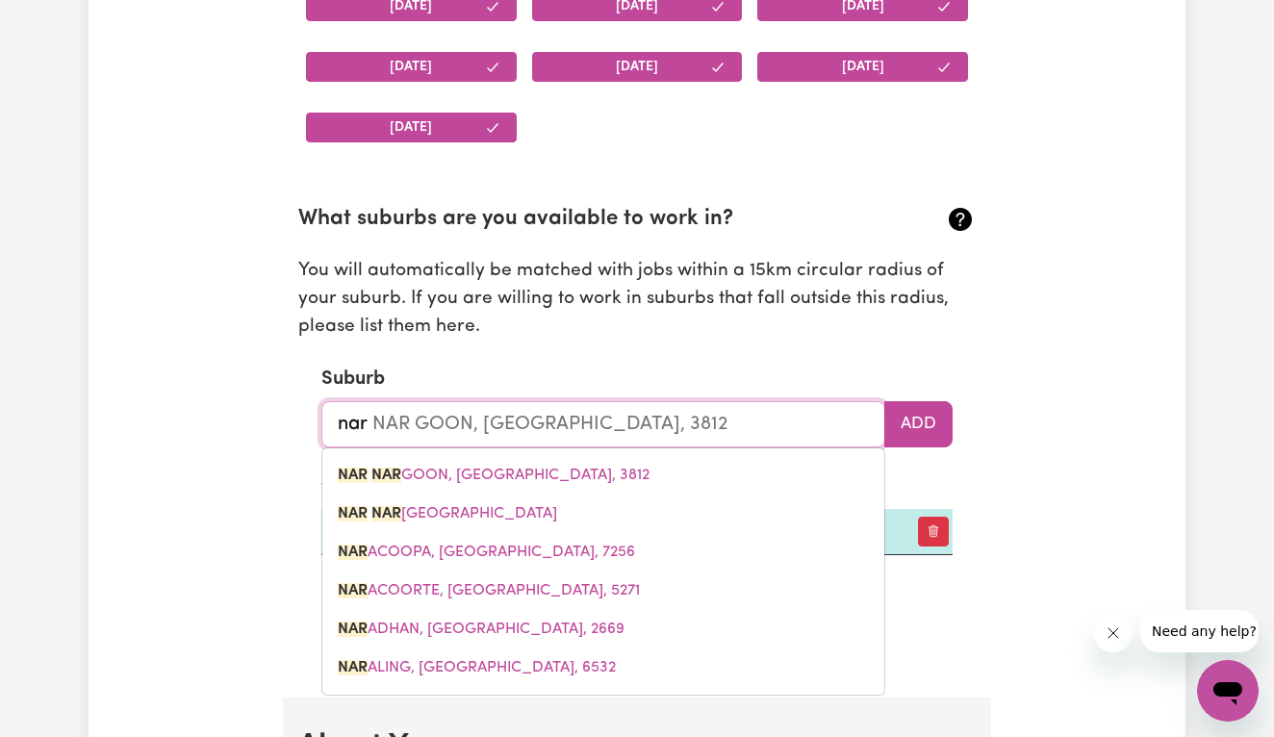
type input "narw"
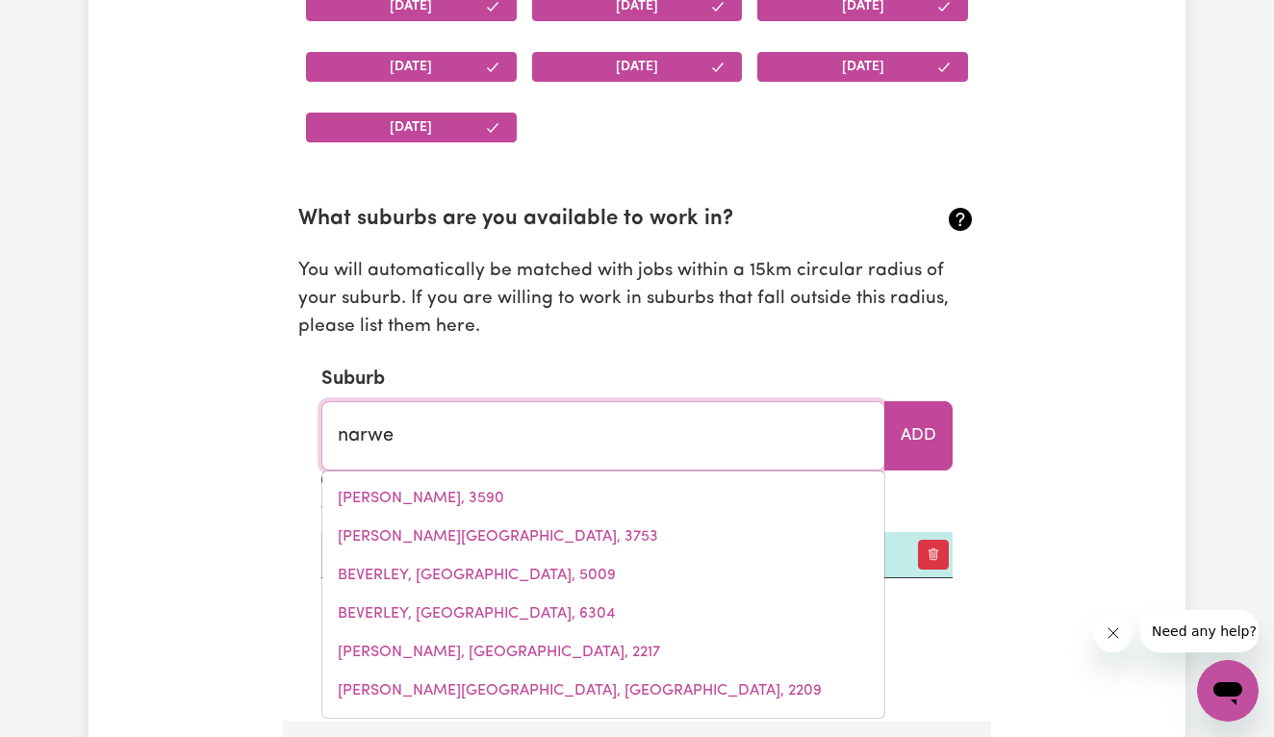
type input "narwee"
type input "narwee, [GEOGRAPHIC_DATA], 2209"
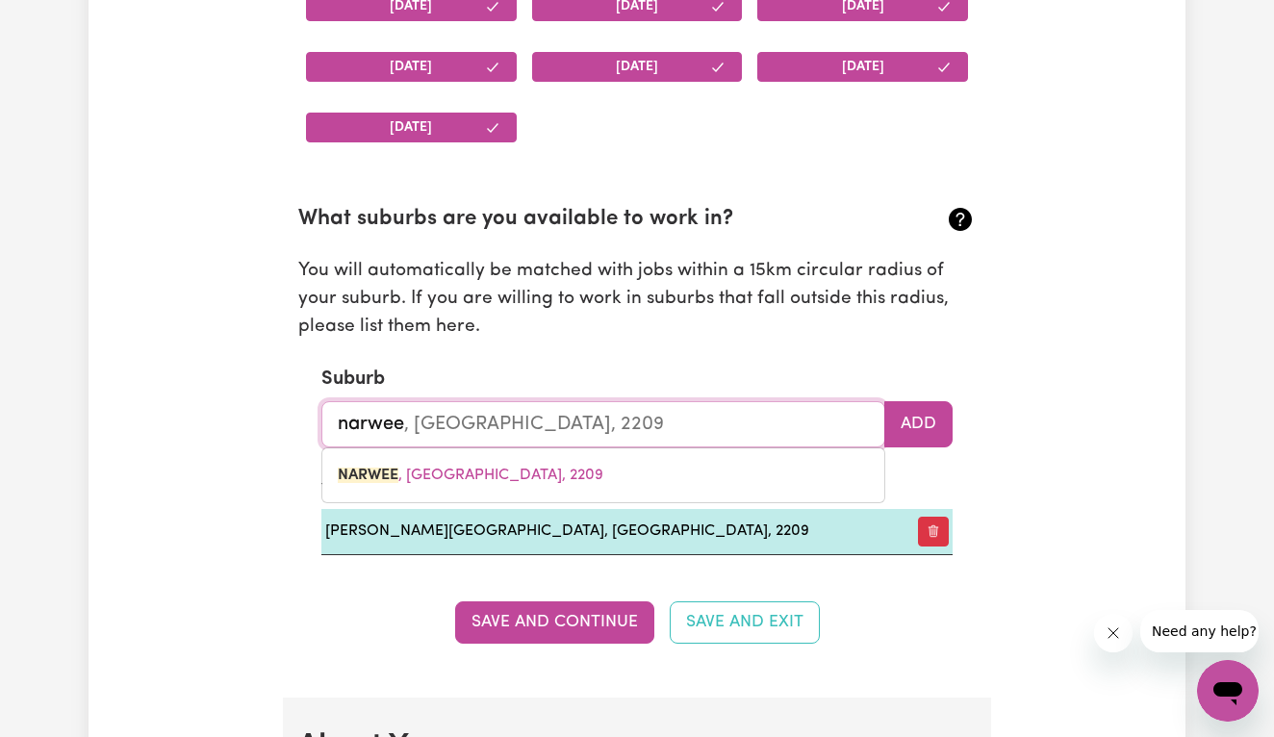
type input "Narwee"
type input "Narwee, [GEOGRAPHIC_DATA], 2209"
type input "NARWEE, [GEOGRAPHIC_DATA], 2209"
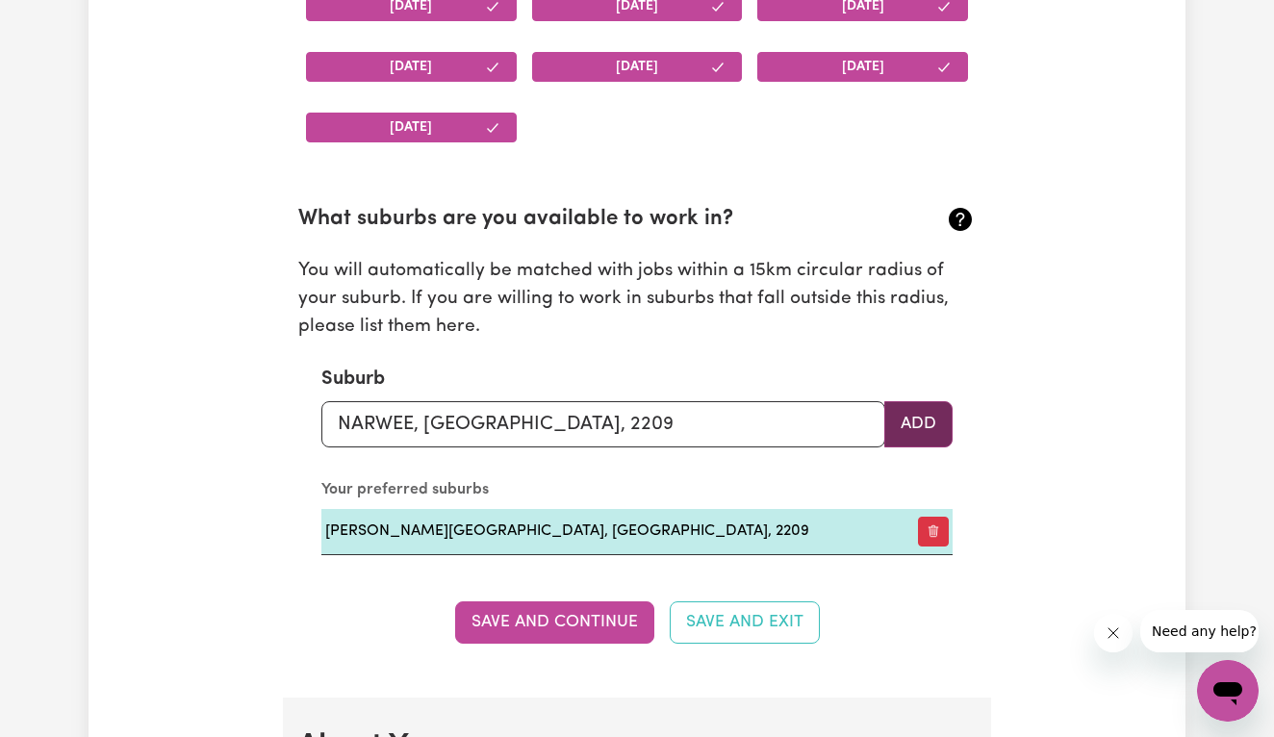
click at [928, 418] on button "Add" at bounding box center [918, 424] width 68 height 46
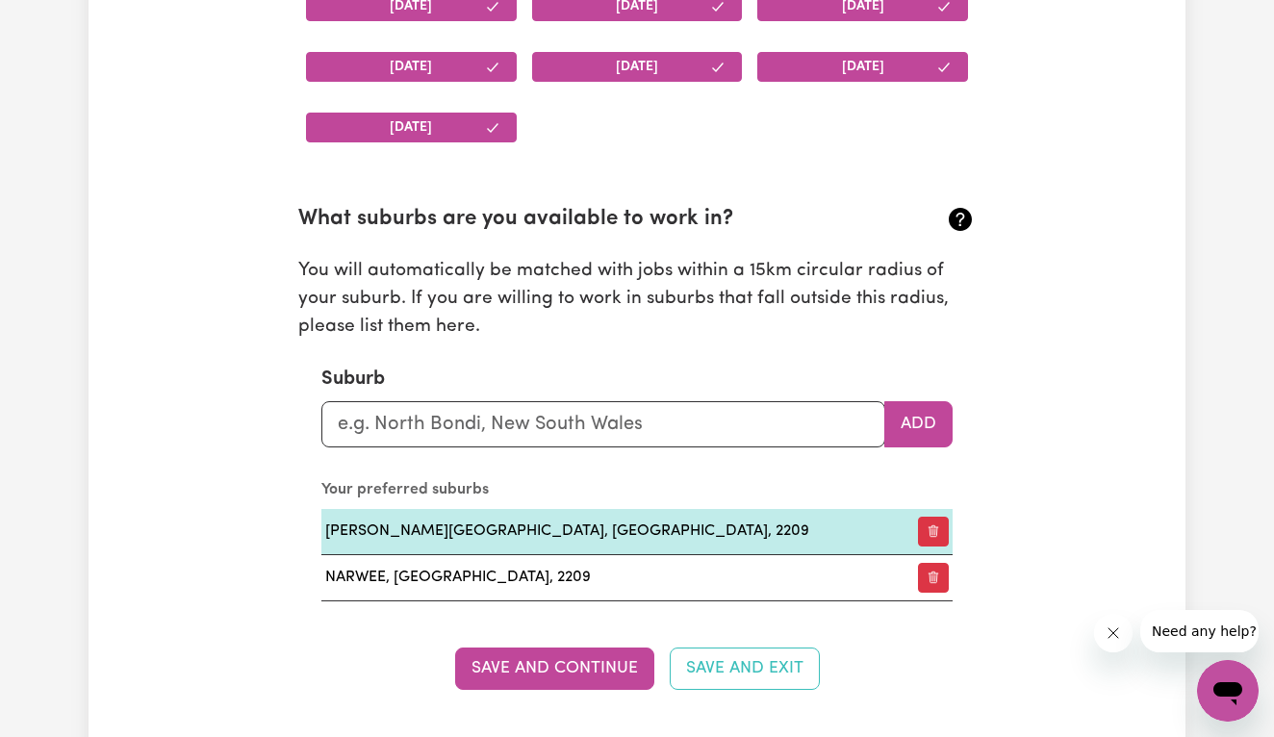
click at [560, 443] on section "What suburbs are you available to work in? You will automatically be matched wi…" at bounding box center [636, 386] width 677 height 427
click at [550, 426] on input "text" at bounding box center [603, 424] width 564 height 46
type input "aub"
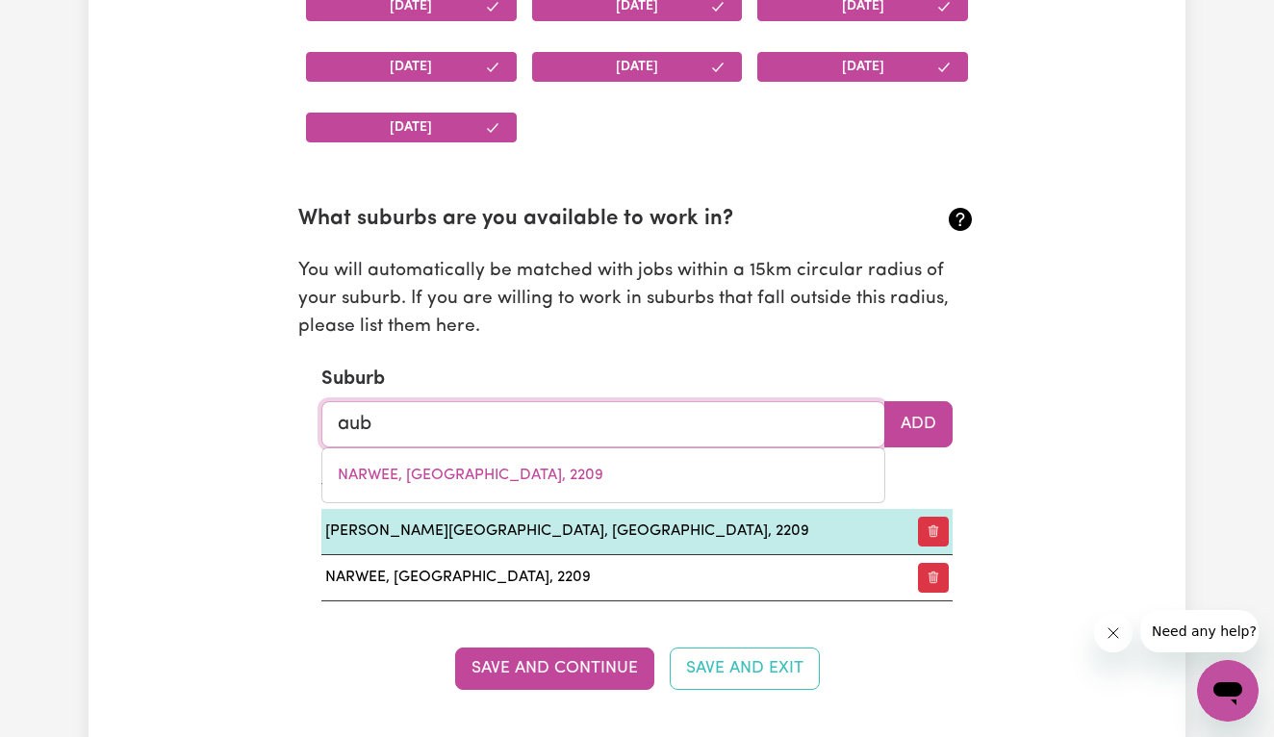
type input "aubIGNY, [GEOGRAPHIC_DATA], 4401"
type input "aubu"
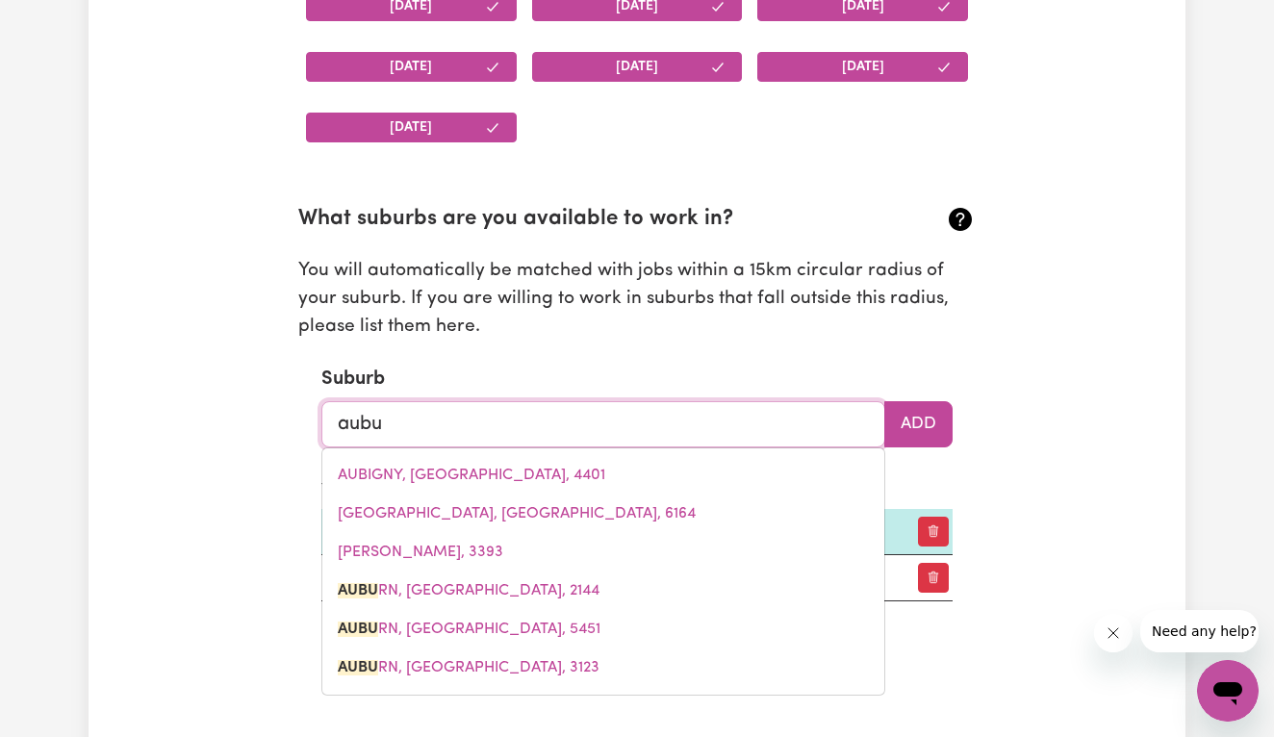
type input "aubur"
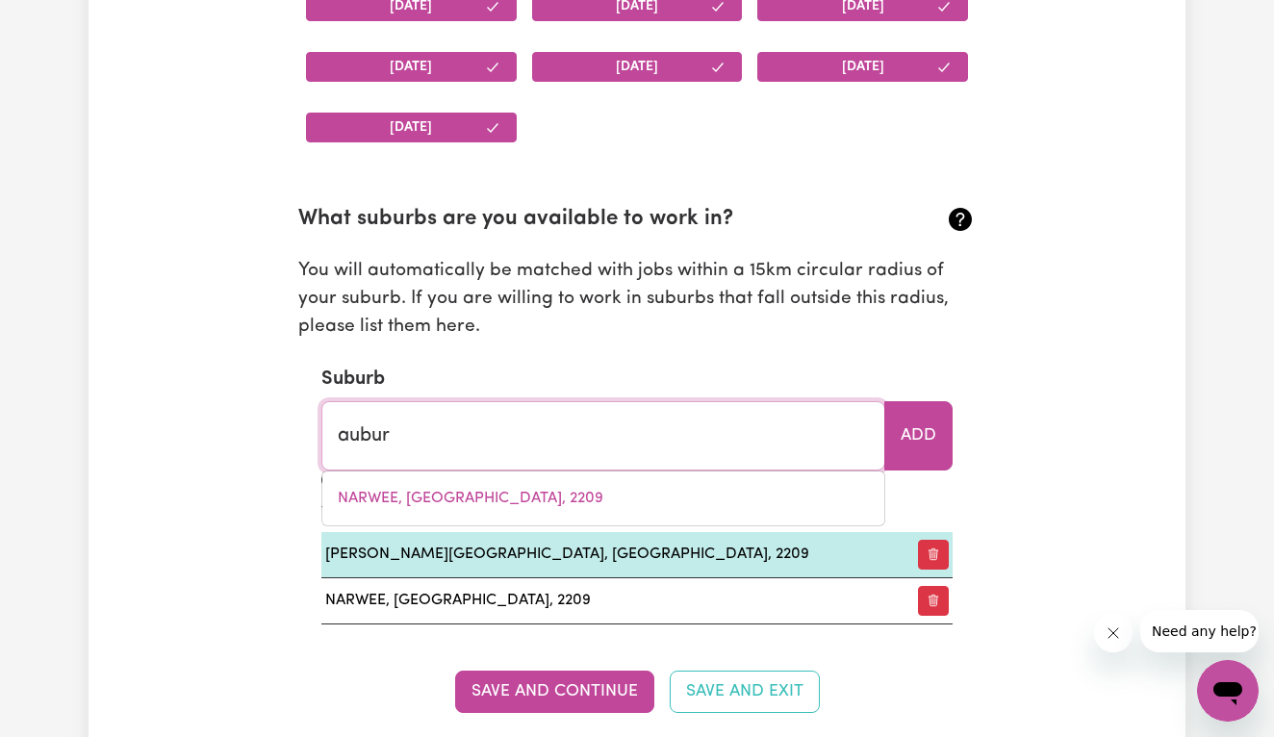
type input "auburN, [GEOGRAPHIC_DATA], 2144"
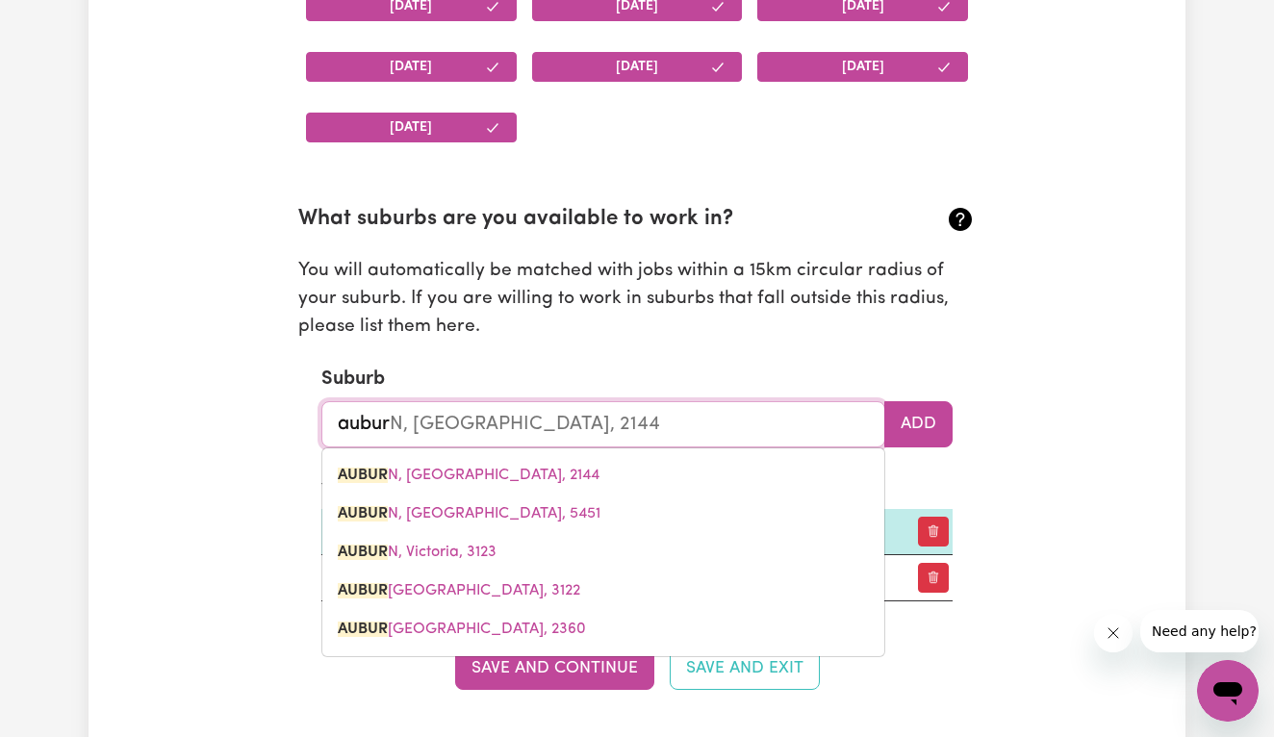
type input "auburn"
type input "[GEOGRAPHIC_DATA], [GEOGRAPHIC_DATA], 2144"
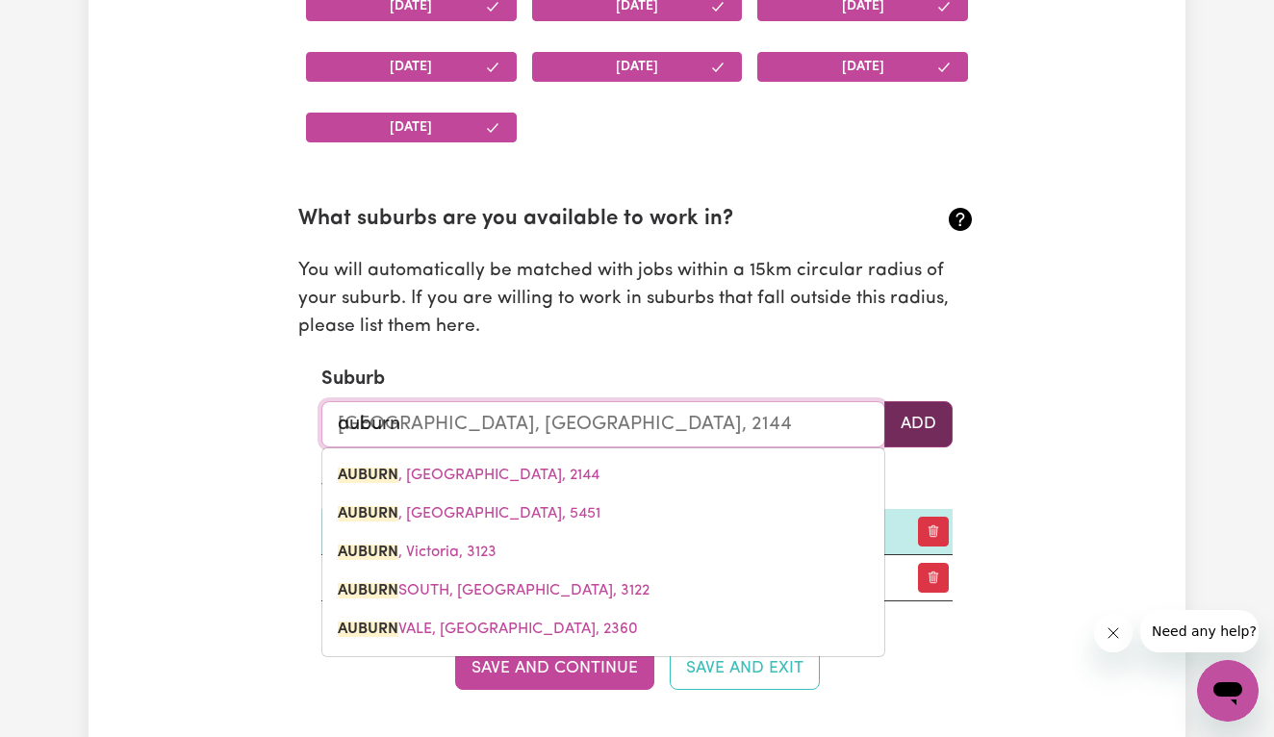
type input "auburn"
click at [902, 412] on button "Add" at bounding box center [918, 424] width 68 height 46
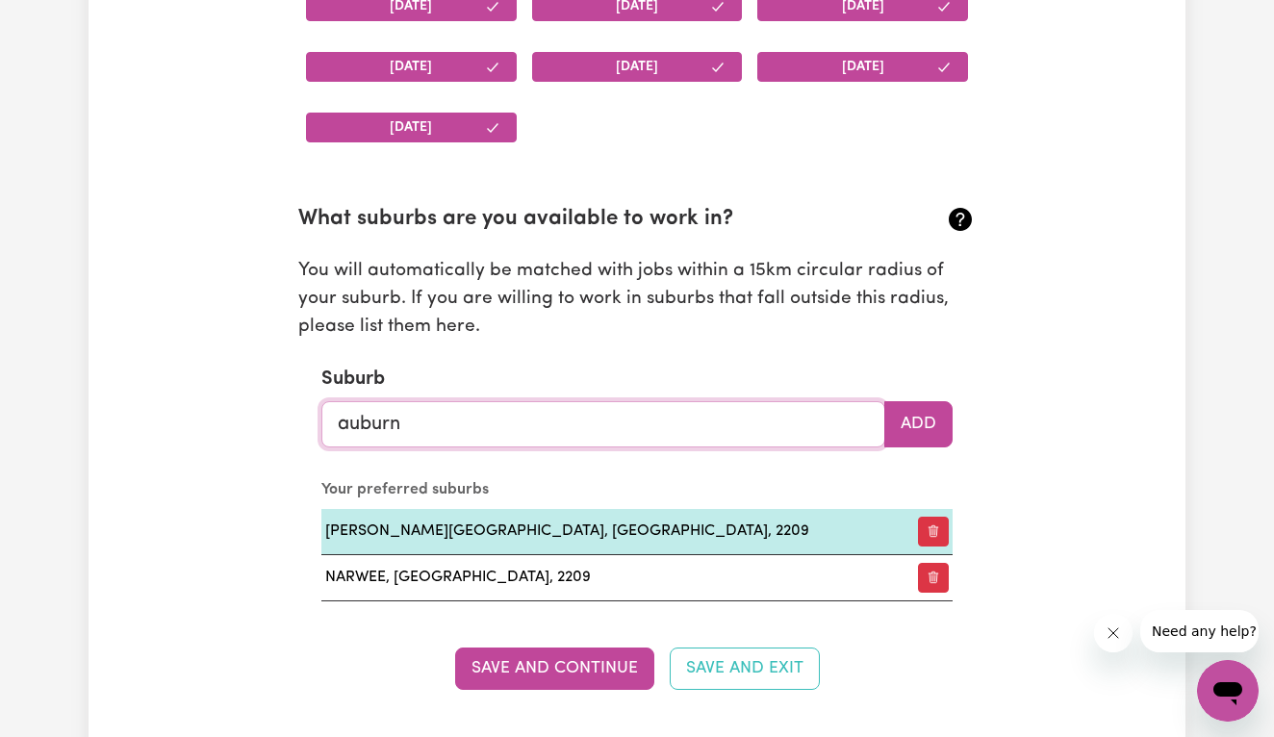
type input "[GEOGRAPHIC_DATA], [GEOGRAPHIC_DATA], 2144"
click at [514, 405] on input "auburn" at bounding box center [603, 424] width 564 height 46
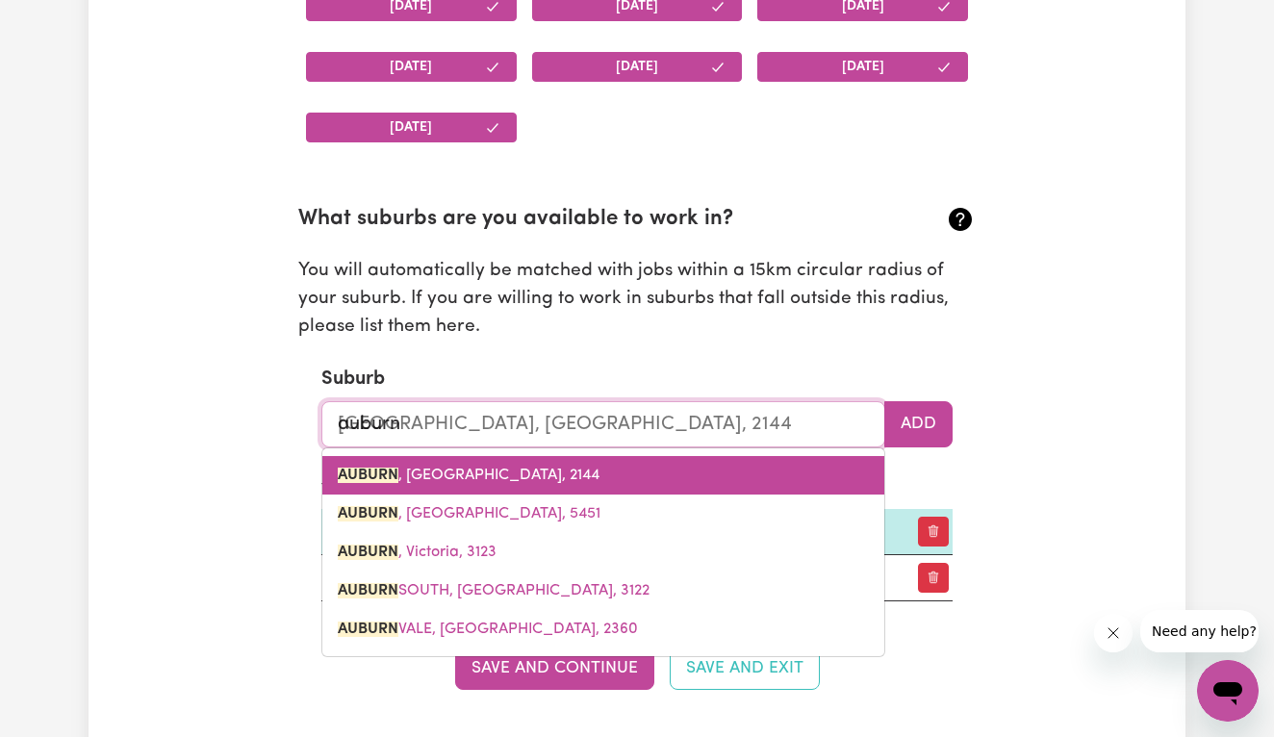
click at [501, 475] on link "[GEOGRAPHIC_DATA] , [GEOGRAPHIC_DATA], 2144" at bounding box center [603, 475] width 562 height 38
type input "[GEOGRAPHIC_DATA], [GEOGRAPHIC_DATA], 2144"
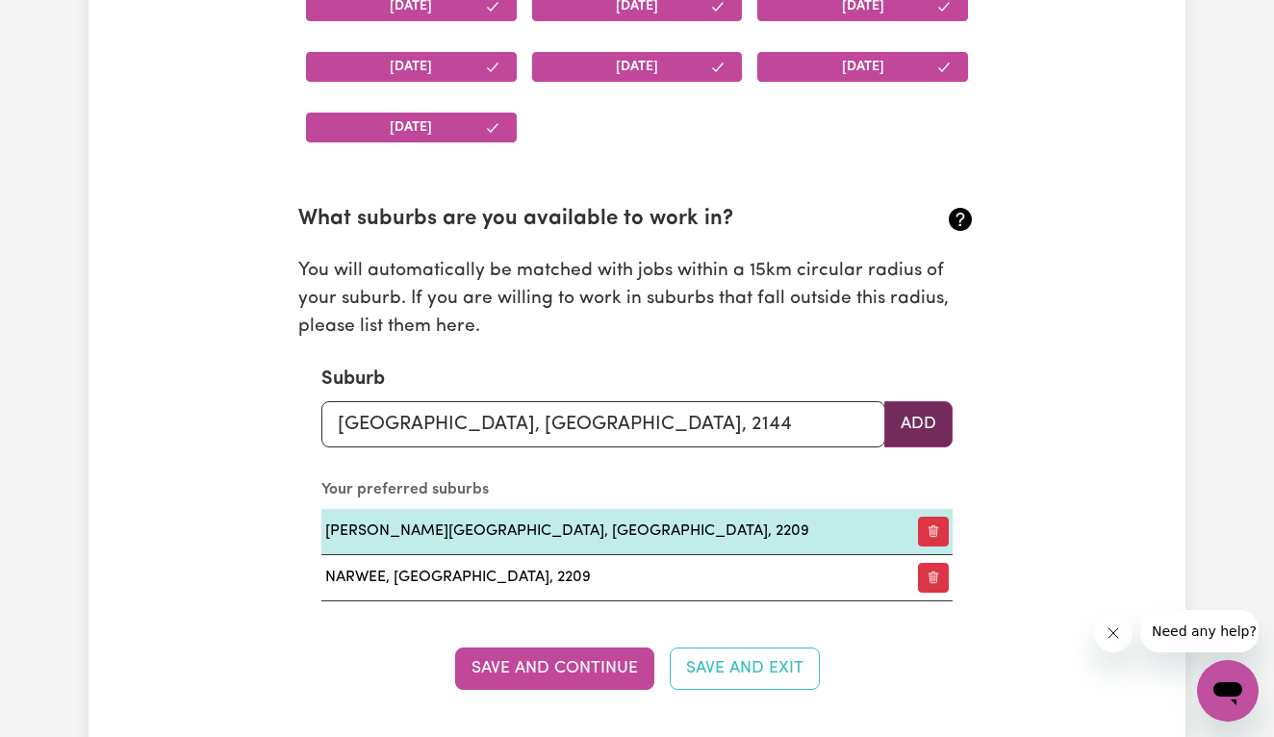
click at [929, 416] on button "Add" at bounding box center [918, 424] width 68 height 46
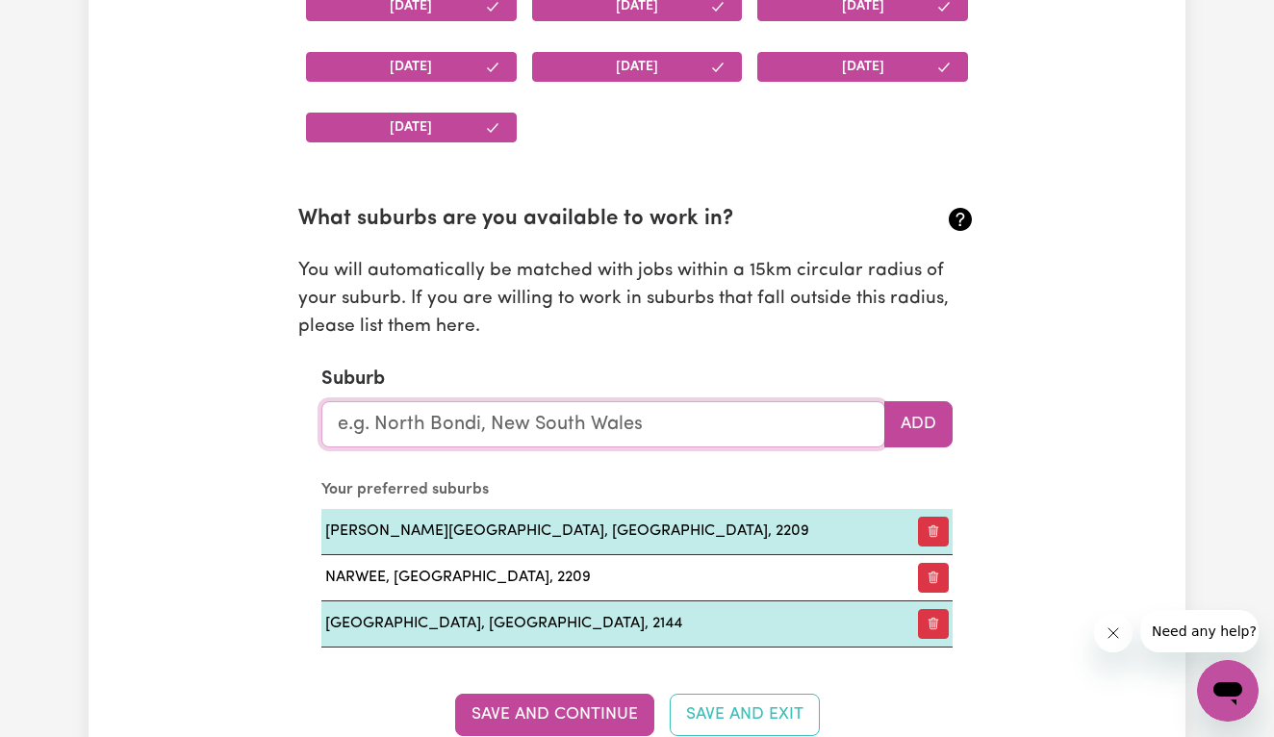
click at [511, 417] on input "text" at bounding box center [603, 424] width 564 height 46
type input "hur"
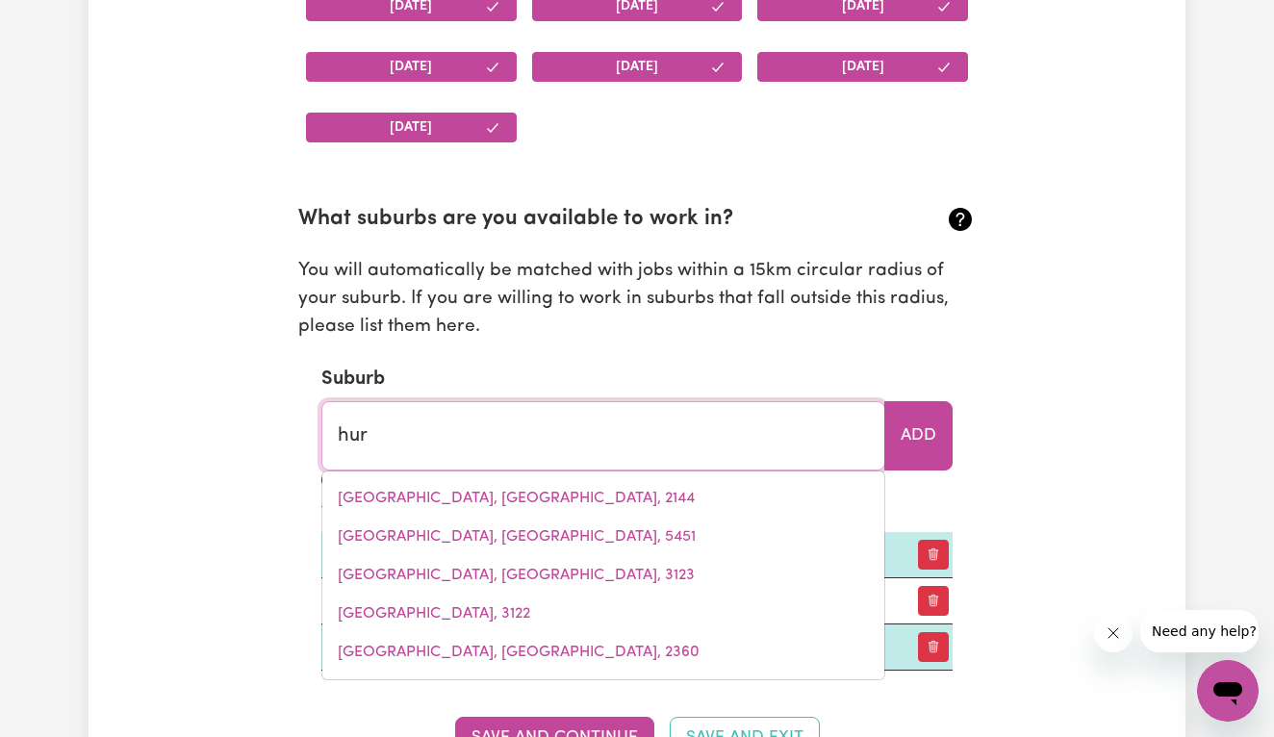
type input "[GEOGRAPHIC_DATA], [GEOGRAPHIC_DATA], 2193"
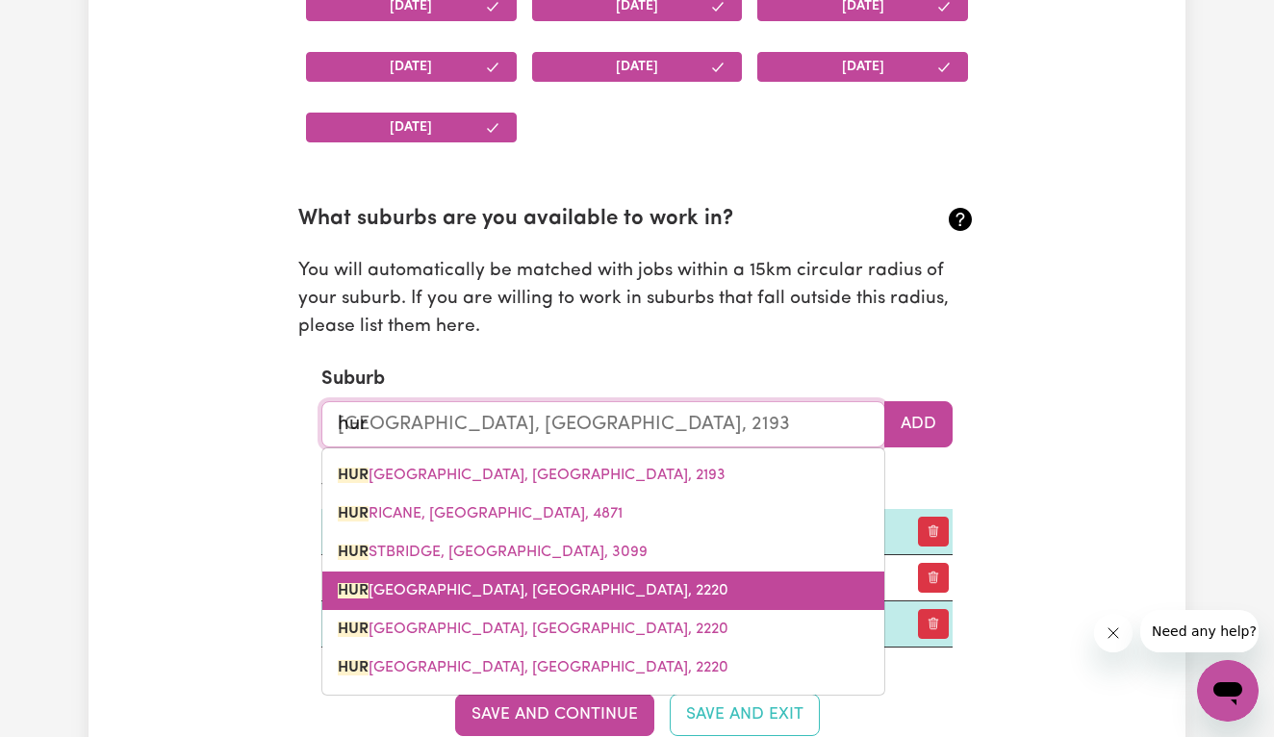
click at [491, 585] on span "[GEOGRAPHIC_DATA], 2220" at bounding box center [533, 590] width 391 height 15
type input "[GEOGRAPHIC_DATA], [GEOGRAPHIC_DATA], 2220"
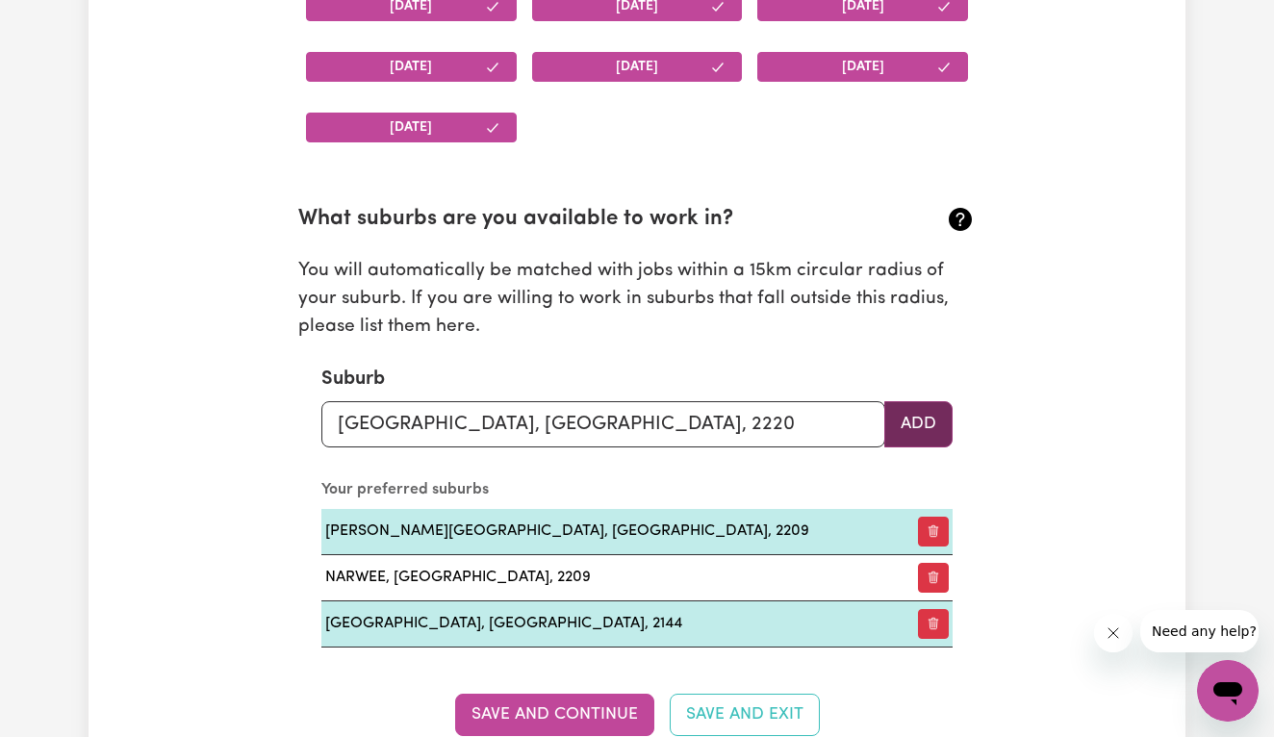
click at [933, 419] on button "Add" at bounding box center [918, 424] width 68 height 46
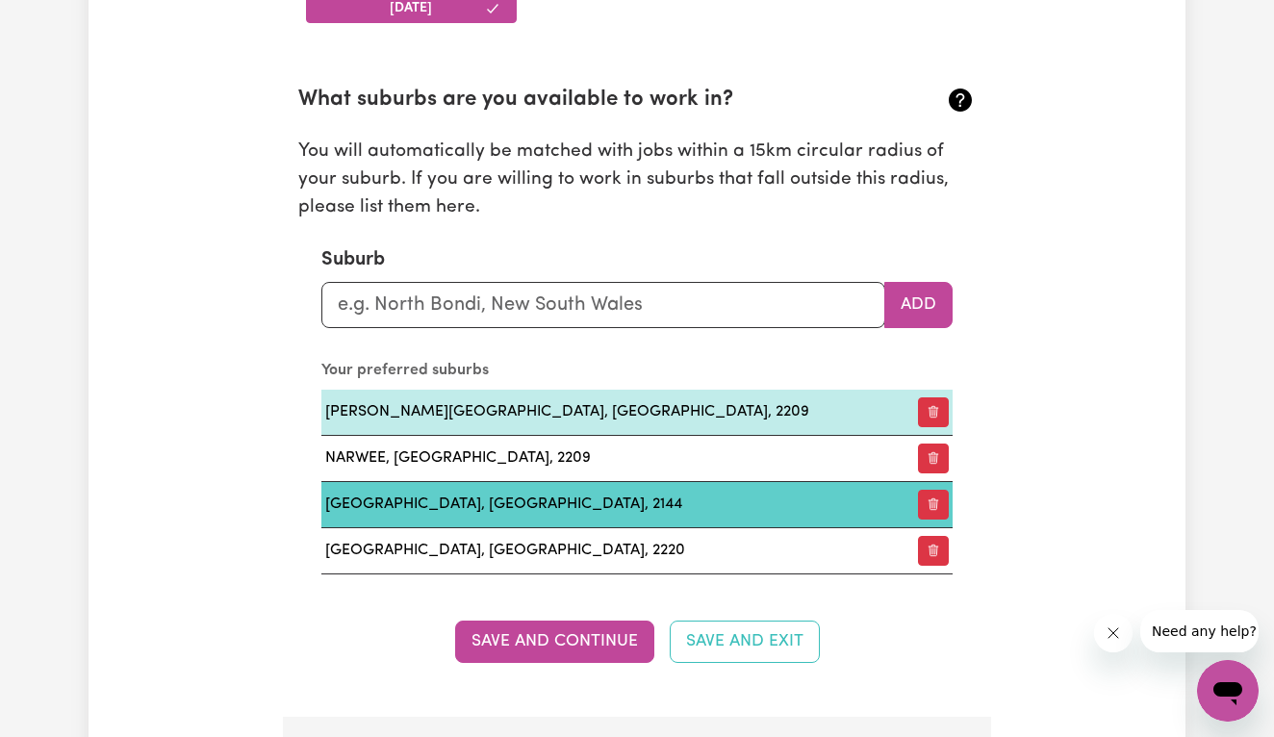
scroll to position [2144, 0]
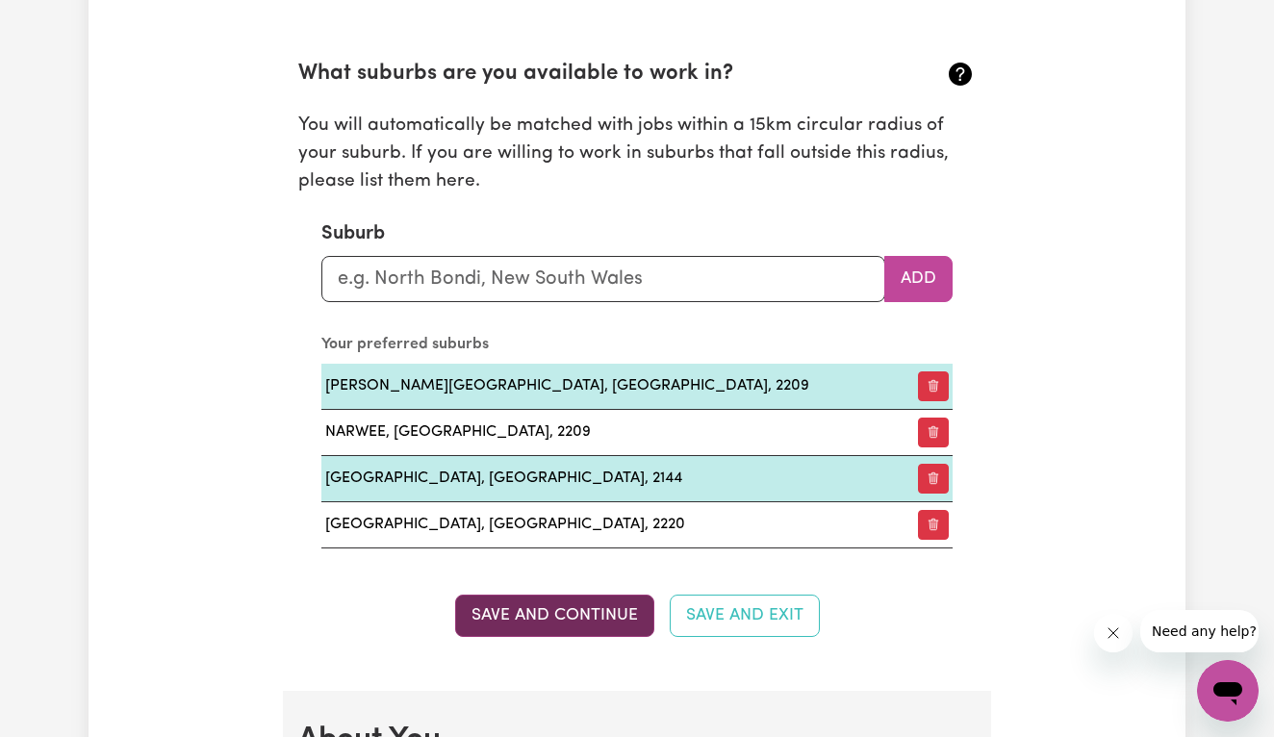
click at [544, 602] on button "Save and Continue" at bounding box center [554, 616] width 199 height 42
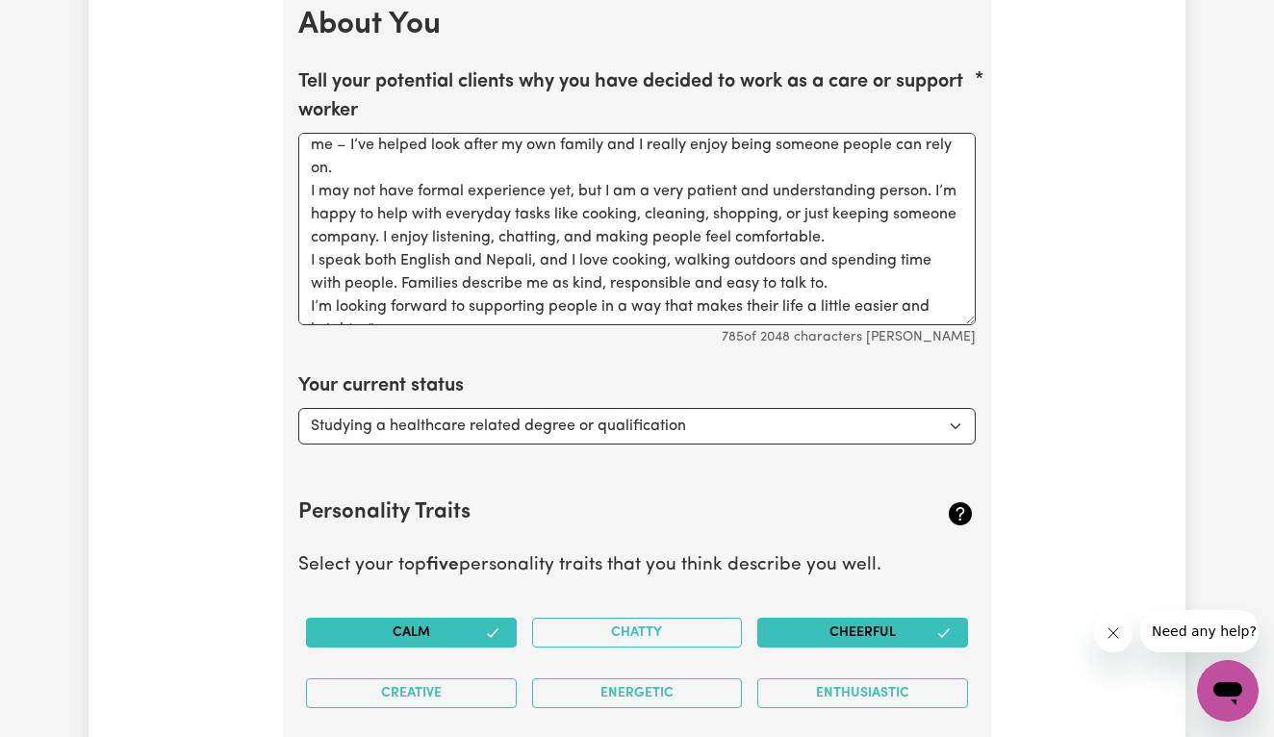
scroll to position [2860, 0]
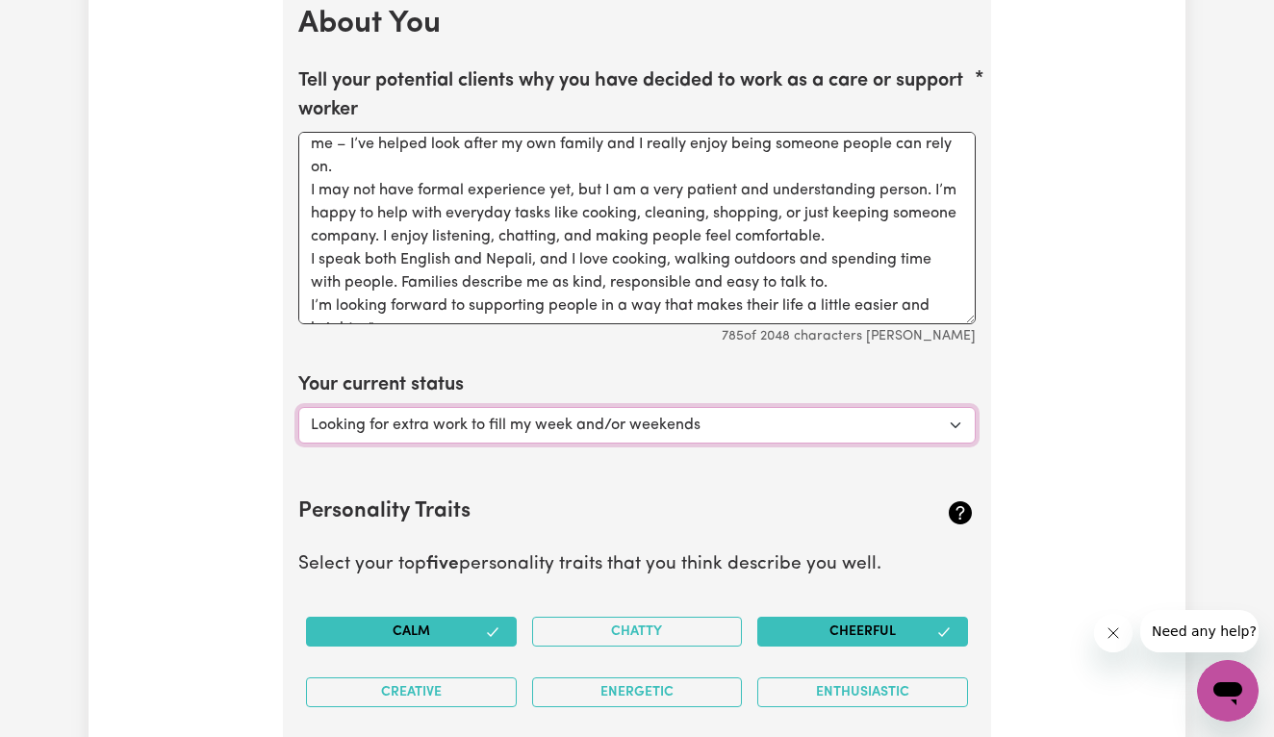
select select "Embarking on a career change into the care industry"
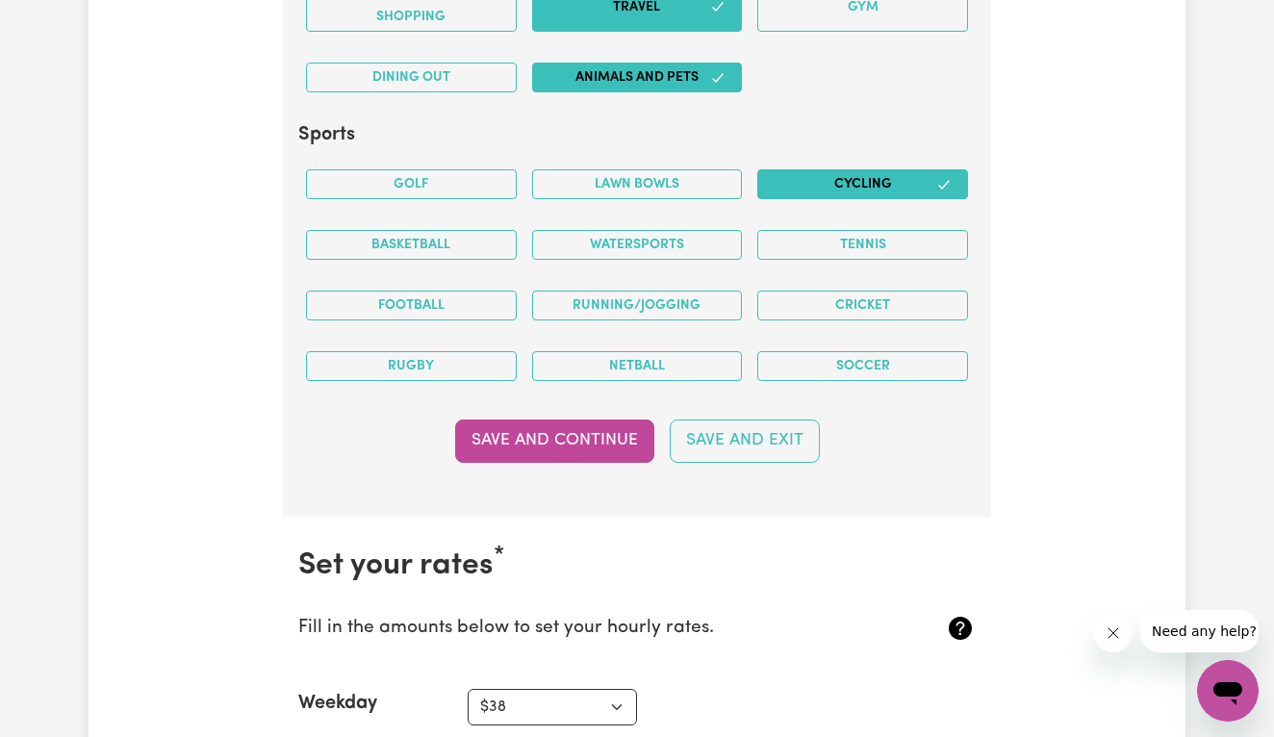
scroll to position [4238, 0]
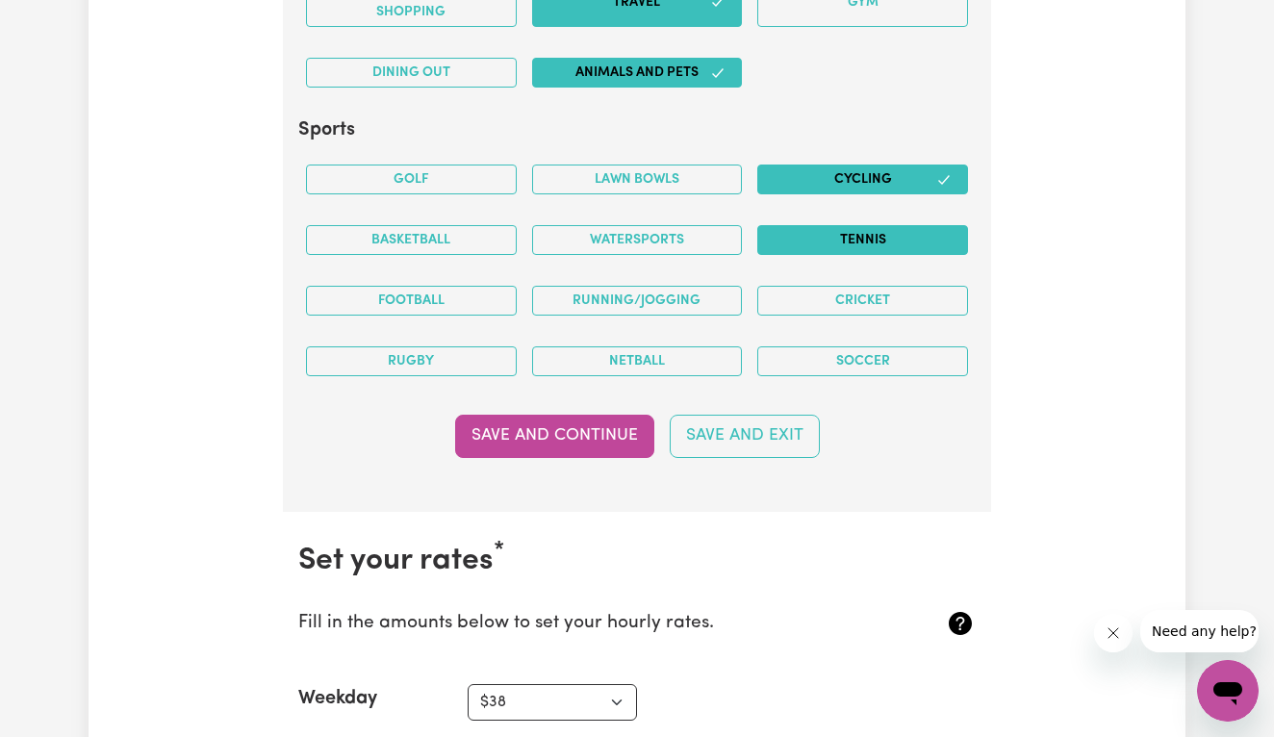
click at [896, 236] on button "Tennis" at bounding box center [862, 240] width 211 height 30
click at [867, 291] on button "Cricket" at bounding box center [862, 301] width 211 height 30
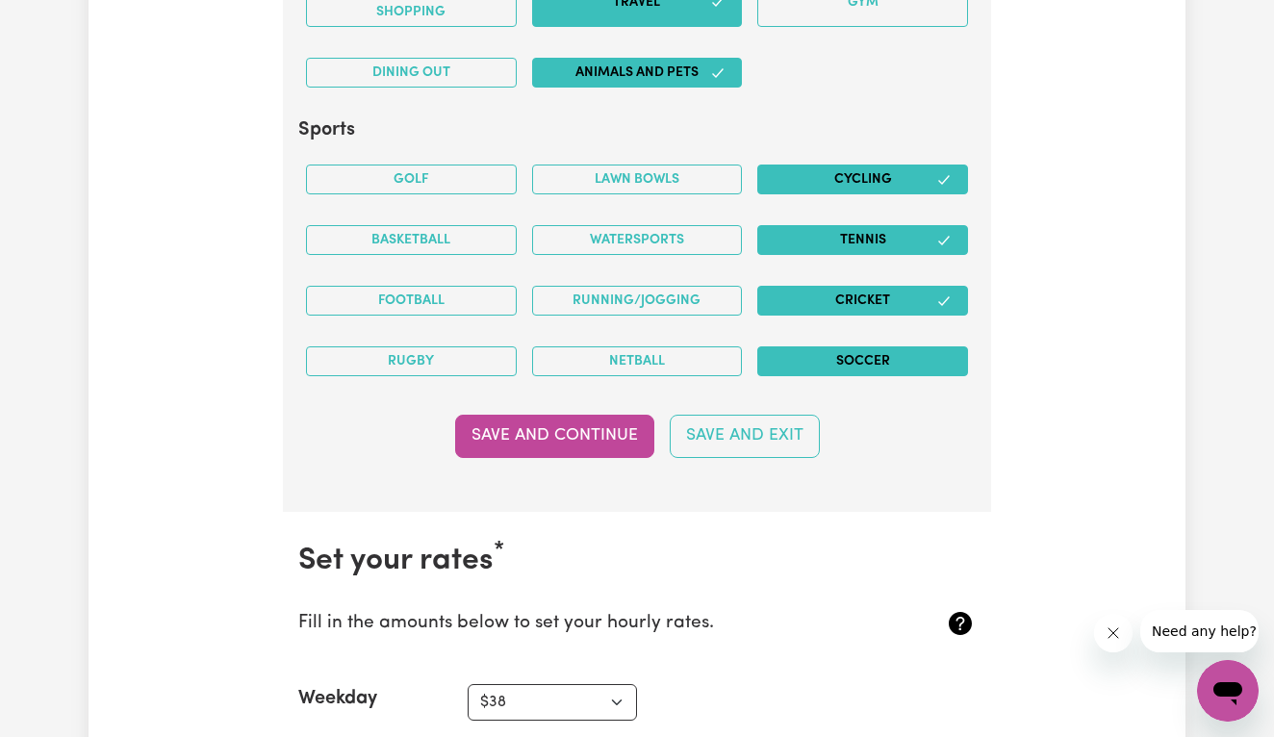
click at [839, 346] on button "Soccer" at bounding box center [862, 361] width 211 height 30
click at [625, 432] on button "Save and Continue" at bounding box center [554, 436] width 199 height 42
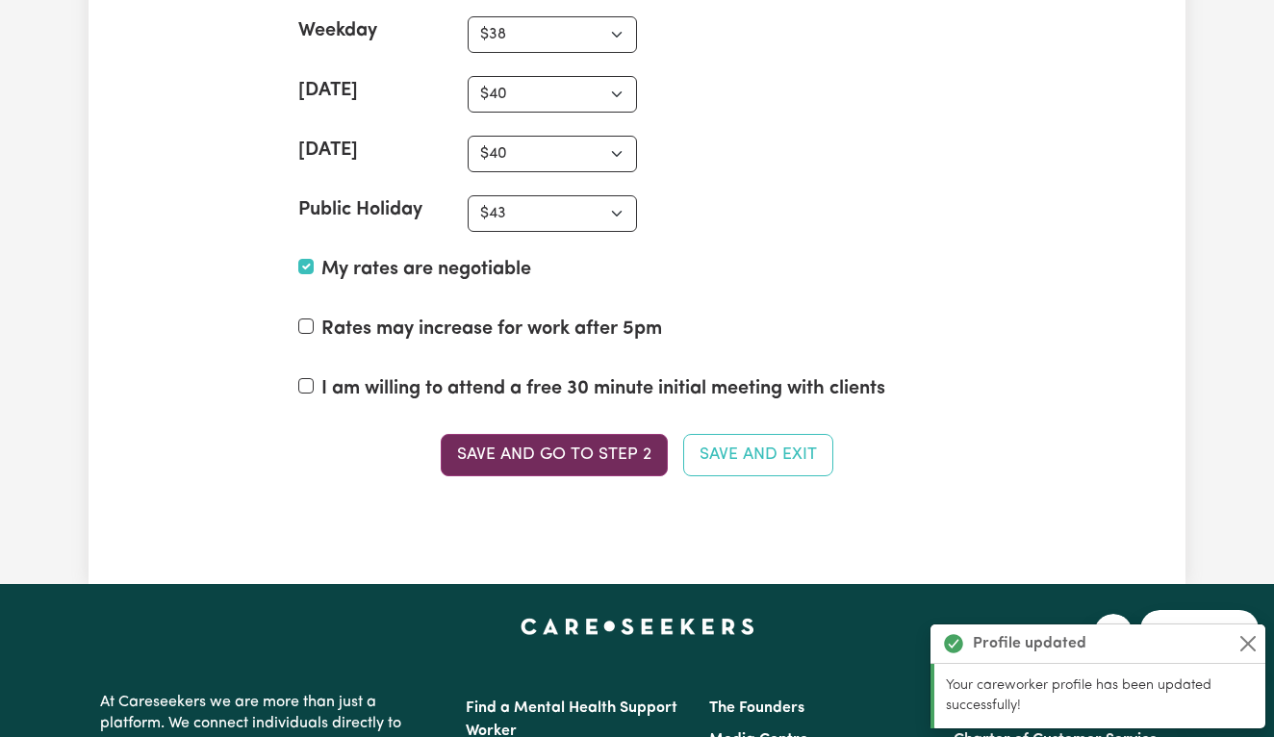
scroll to position [4906, 0]
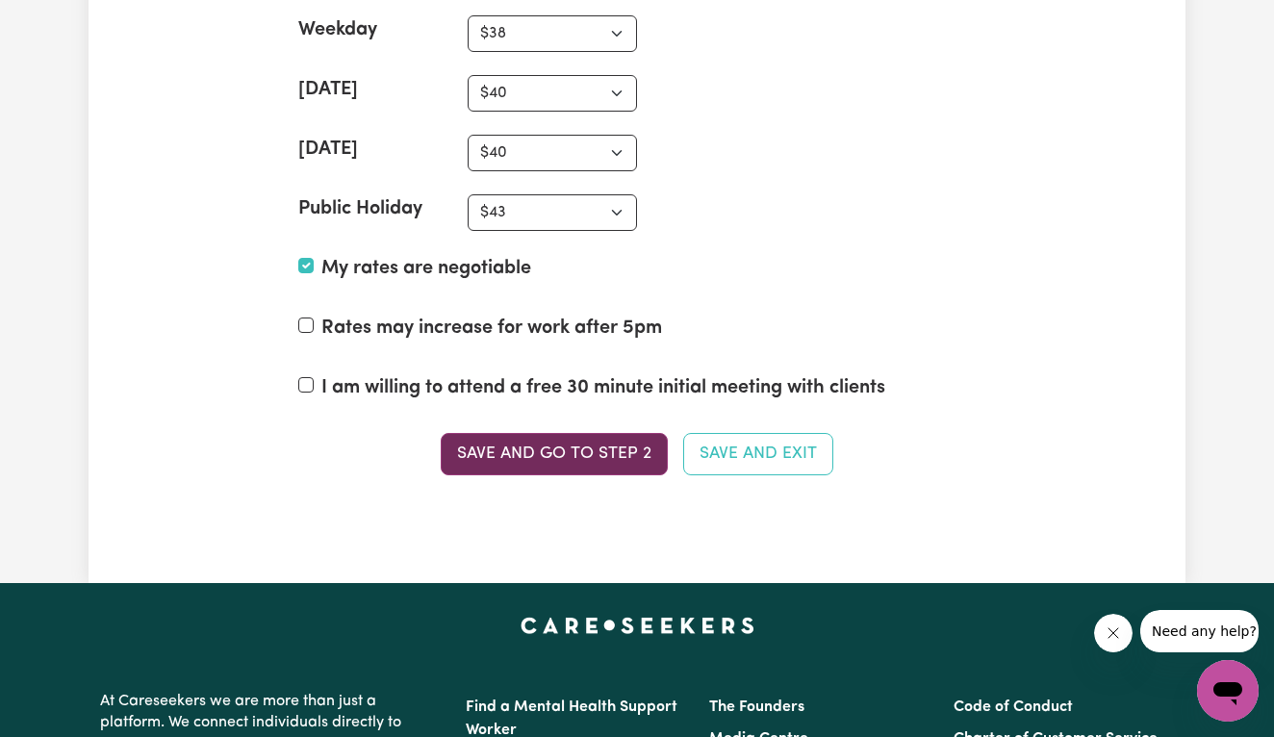
click at [538, 441] on button "Save and go to Step 2" at bounding box center [554, 454] width 227 height 42
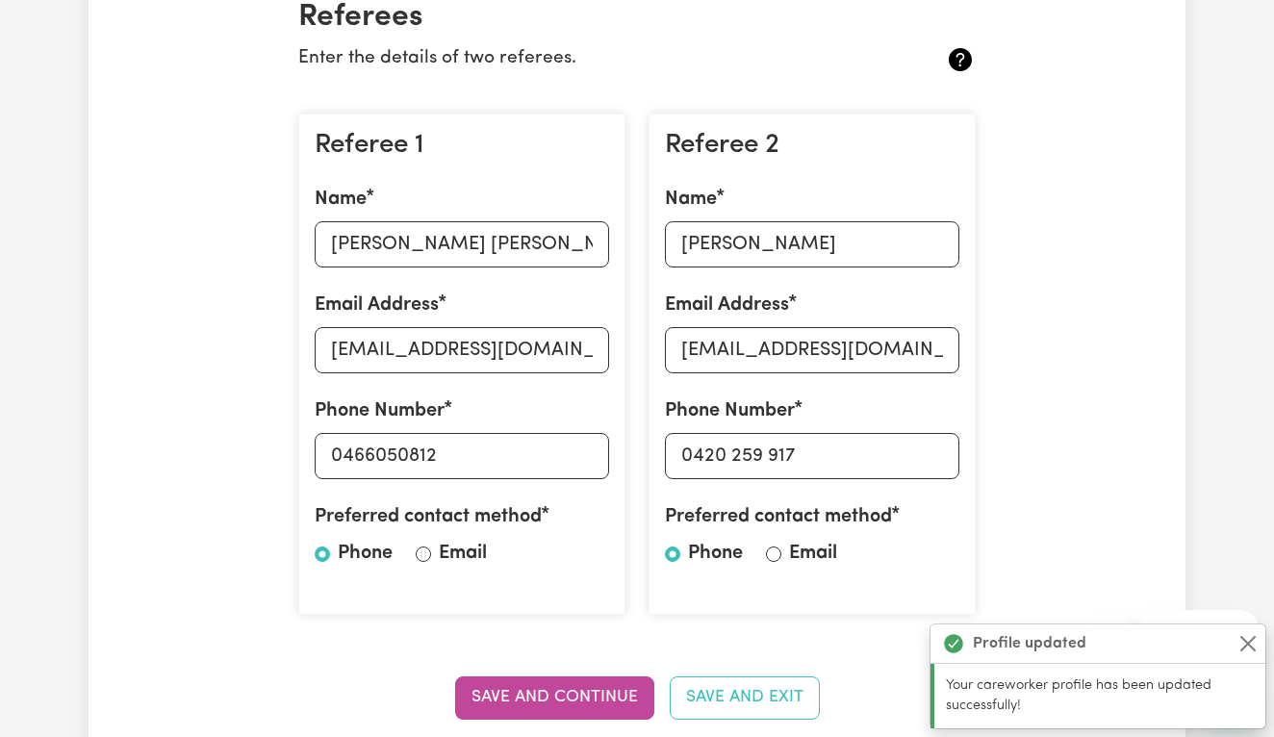
scroll to position [516, 0]
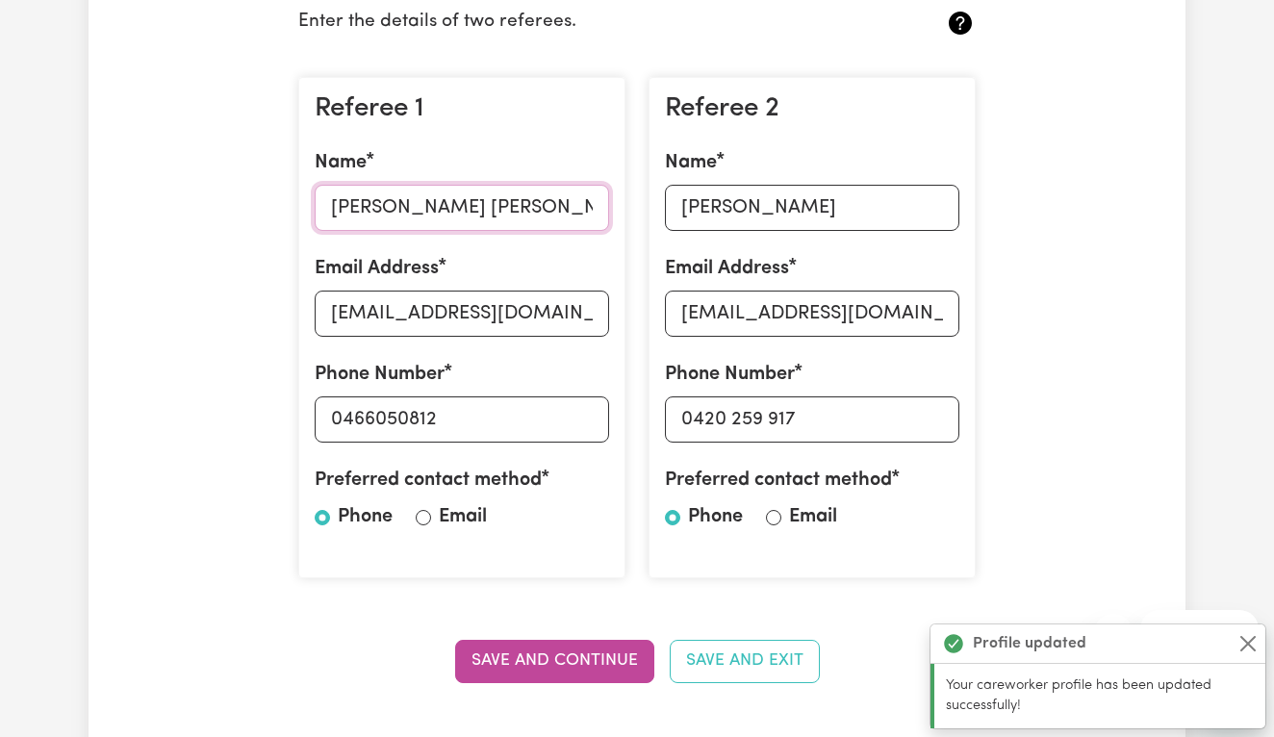
drag, startPoint x: 504, startPoint y: 209, endPoint x: 300, endPoint y: 217, distance: 204.1
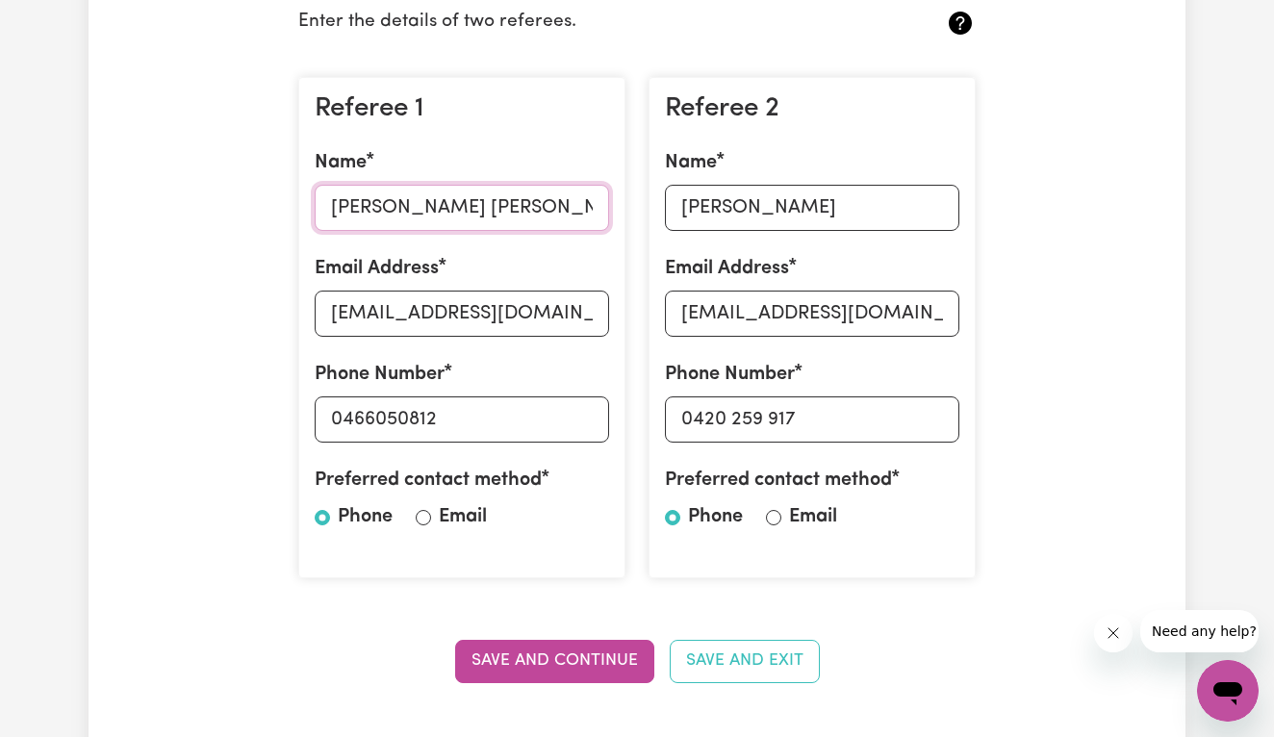
drag, startPoint x: 333, startPoint y: 200, endPoint x: 519, endPoint y: 203, distance: 186.7
click at [519, 203] on input "[PERSON_NAME] [PERSON_NAME]" at bounding box center [462, 208] width 294 height 46
type input "[PERSON_NAME] singden"
drag, startPoint x: 331, startPoint y: 313, endPoint x: 472, endPoint y: 318, distance: 141.5
click at [430, 360] on label "Phone Number" at bounding box center [380, 374] width 130 height 29
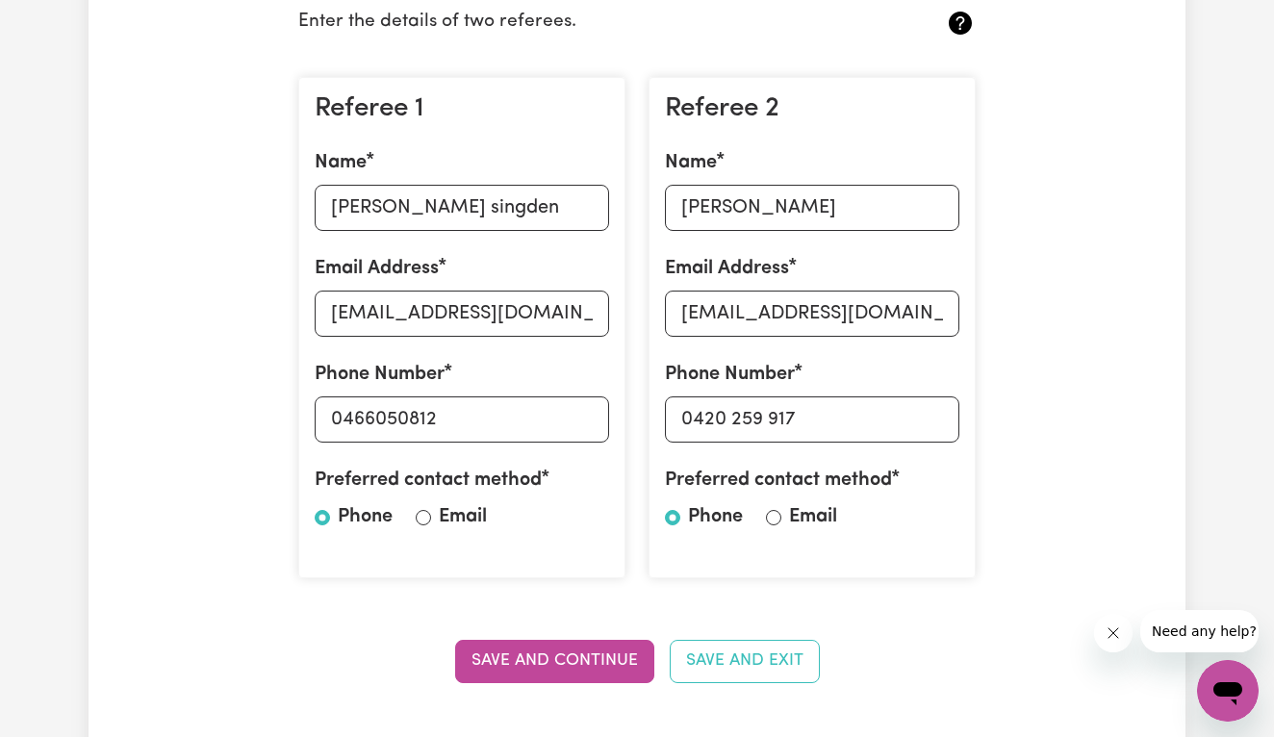
click at [430, 396] on input "0466050812" at bounding box center [462, 419] width 294 height 46
drag, startPoint x: 331, startPoint y: 310, endPoint x: 365, endPoint y: 300, distance: 35.0
click at [365, 300] on input "[EMAIL_ADDRESS][DOMAIN_NAME]" at bounding box center [462, 314] width 294 height 46
drag, startPoint x: 327, startPoint y: 313, endPoint x: 602, endPoint y: 294, distance: 275.7
click at [602, 294] on input "[EMAIL_ADDRESS][DOMAIN_NAME]" at bounding box center [462, 314] width 294 height 46
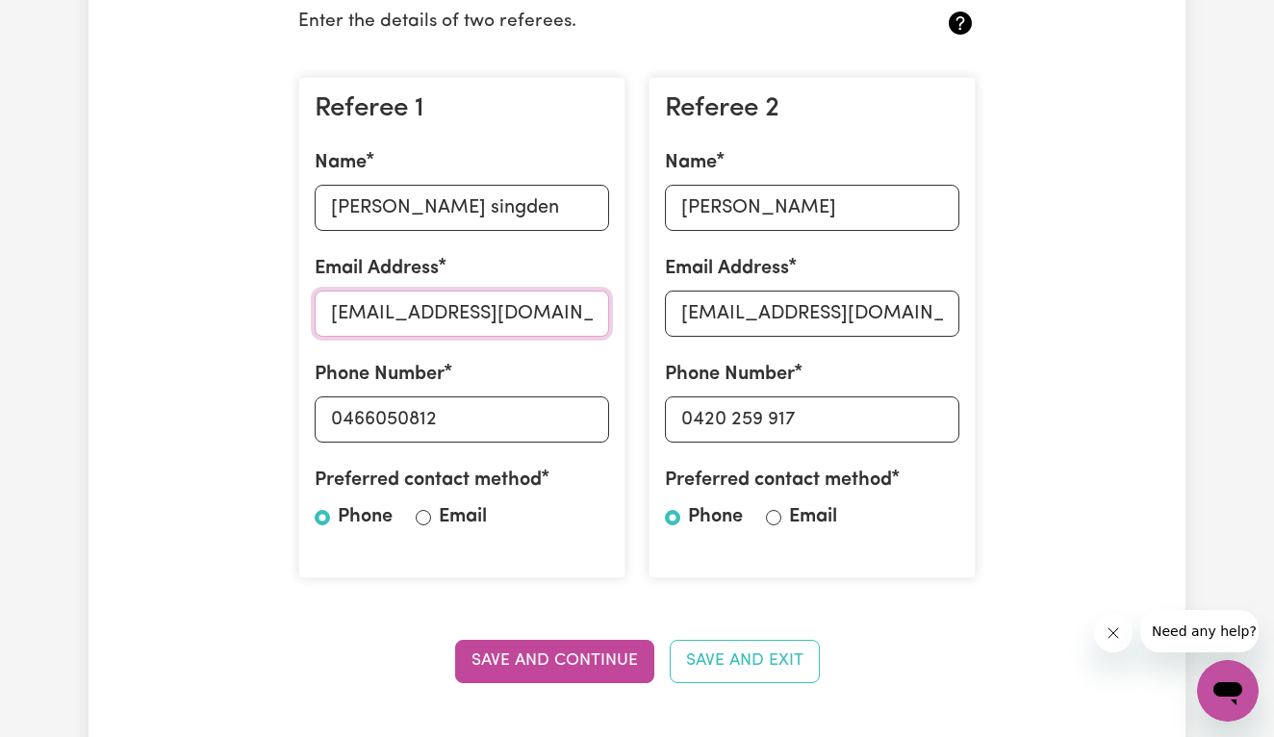
click at [579, 310] on input "[EMAIL_ADDRESS][DOMAIN_NAME]" at bounding box center [462, 314] width 294 height 46
click at [561, 312] on input "[EMAIL_ADDRESS][DOMAIN_NAME]" at bounding box center [462, 314] width 294 height 46
type input "r"
type input "pemusingdan"
click at [511, 206] on input "[PERSON_NAME] singden" at bounding box center [462, 208] width 294 height 46
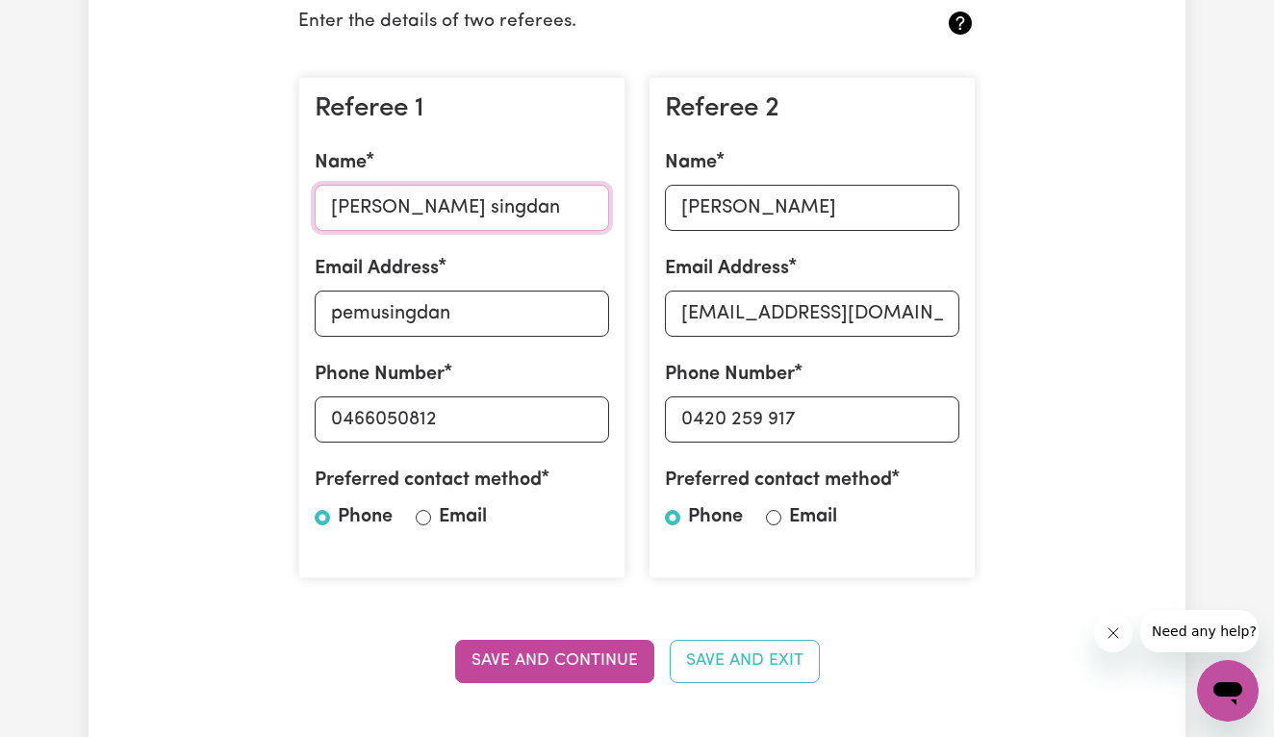
type input "[PERSON_NAME] singdan"
click at [464, 315] on input "pemusingdan" at bounding box center [462, 314] width 294 height 46
type input "[EMAIL_ADDRESS][DOMAIN_NAME]"
drag, startPoint x: 329, startPoint y: 416, endPoint x: 480, endPoint y: 410, distance: 151.1
click at [480, 414] on input "0466050812" at bounding box center [462, 419] width 294 height 46
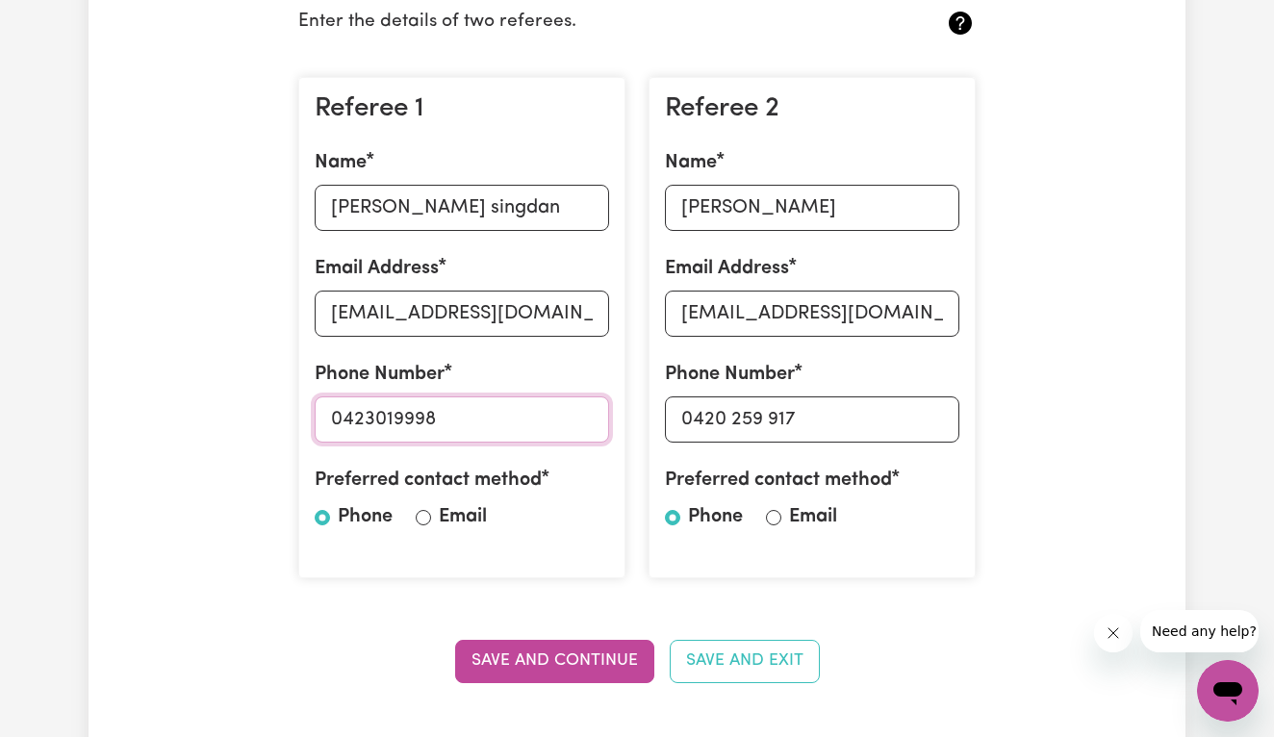
type input "0423019998"
drag, startPoint x: 678, startPoint y: 197, endPoint x: 819, endPoint y: 200, distance: 140.5
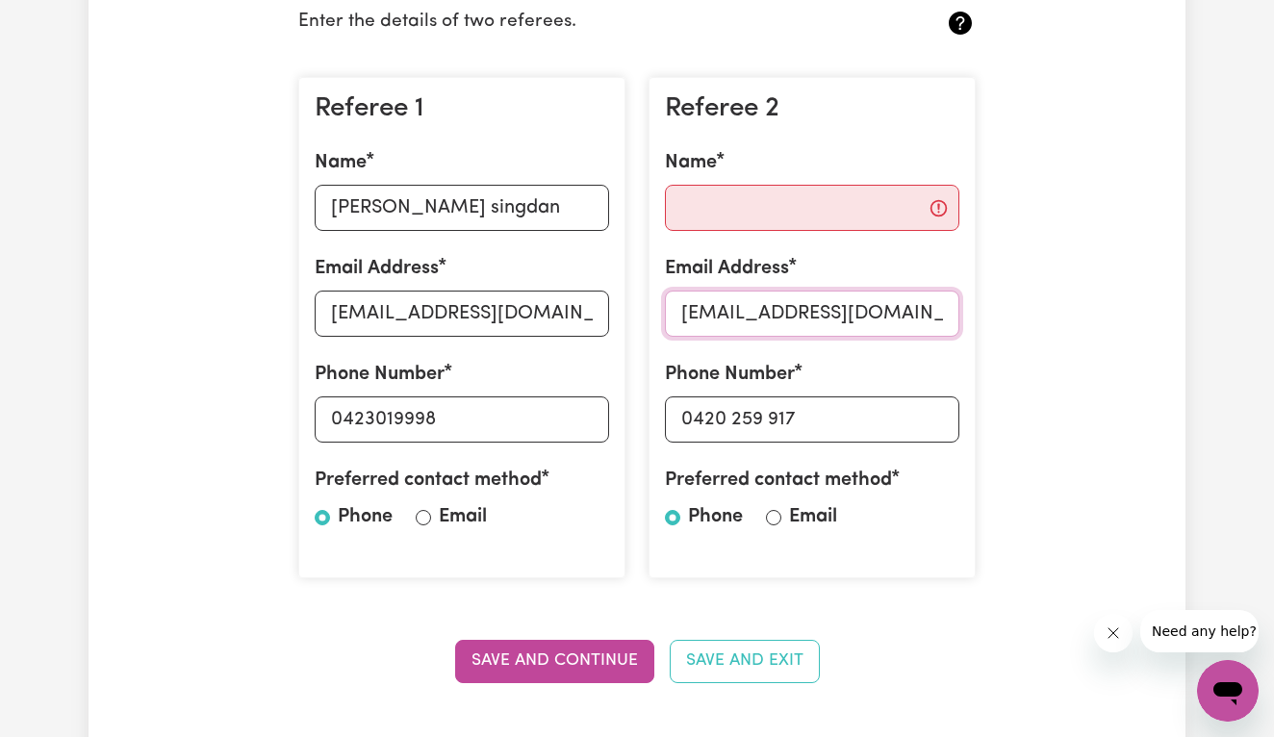
drag, startPoint x: 676, startPoint y: 313, endPoint x: 975, endPoint y: 292, distance: 298.9
drag, startPoint x: 680, startPoint y: 418, endPoint x: 850, endPoint y: 403, distance: 170.9
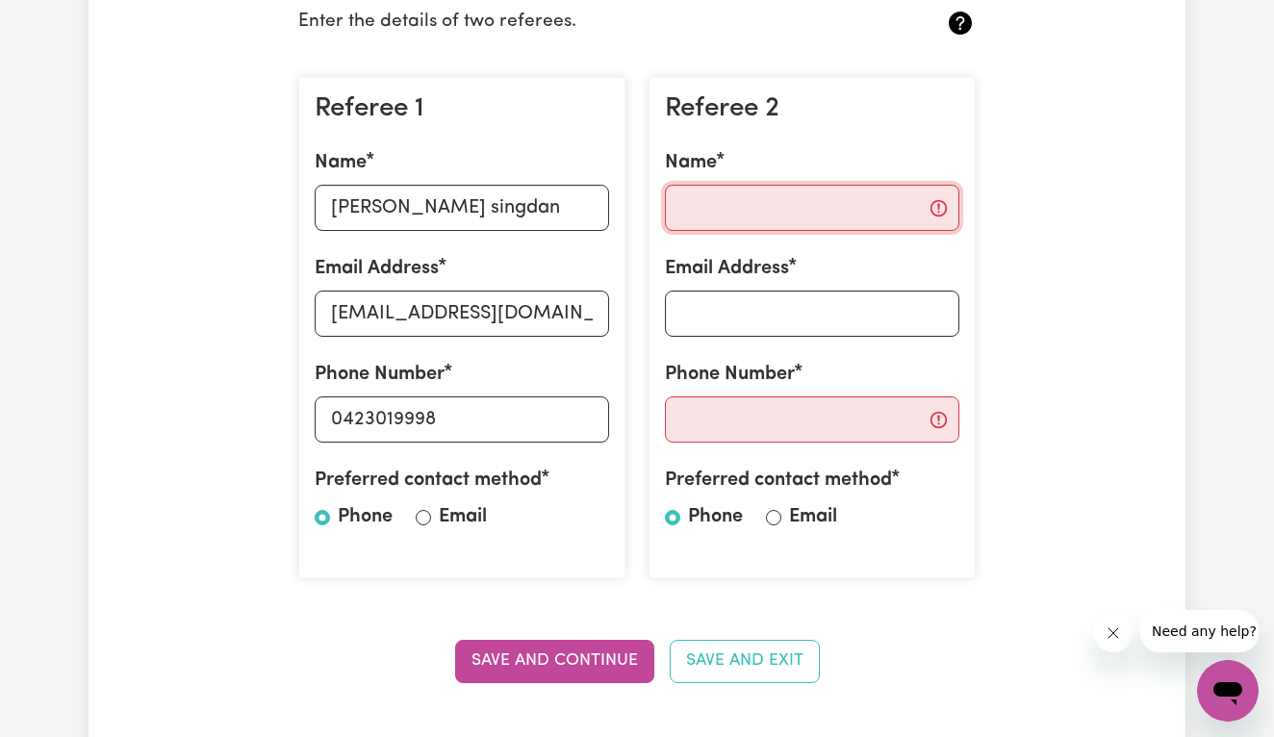
click at [728, 199] on input "Name" at bounding box center [812, 208] width 294 height 46
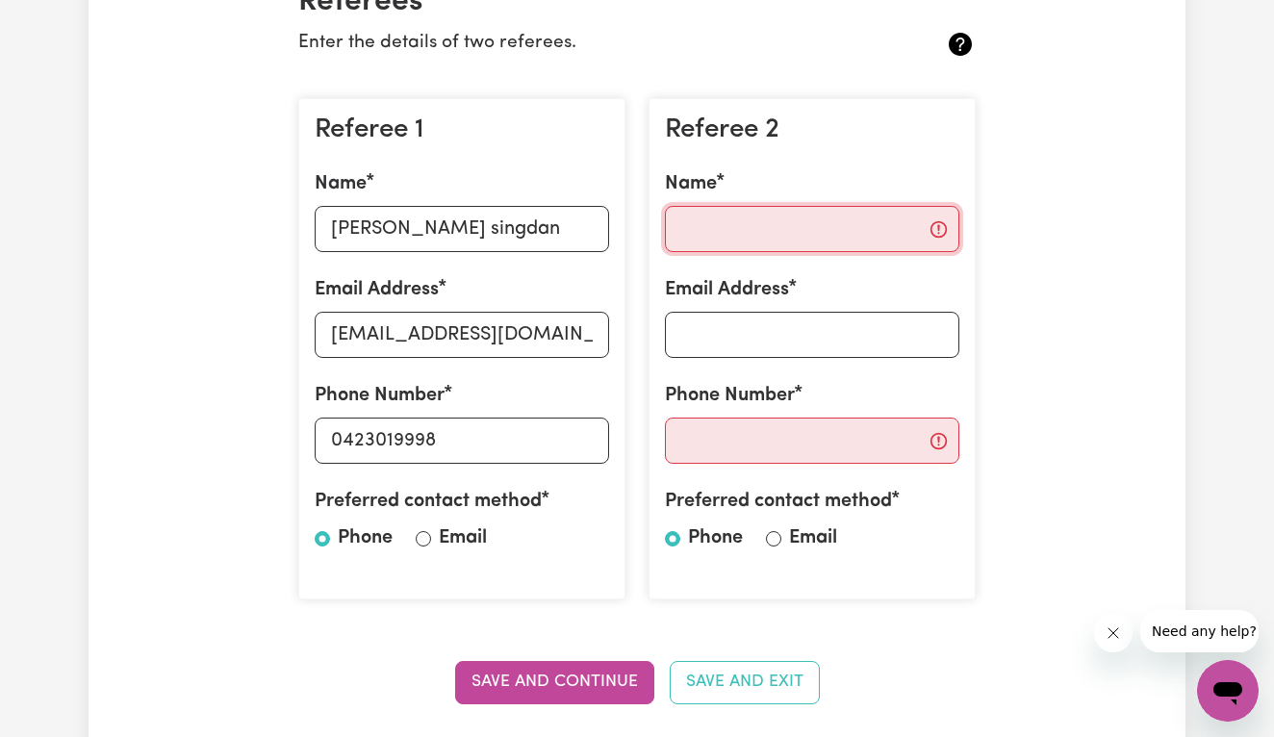
scroll to position [502, 0]
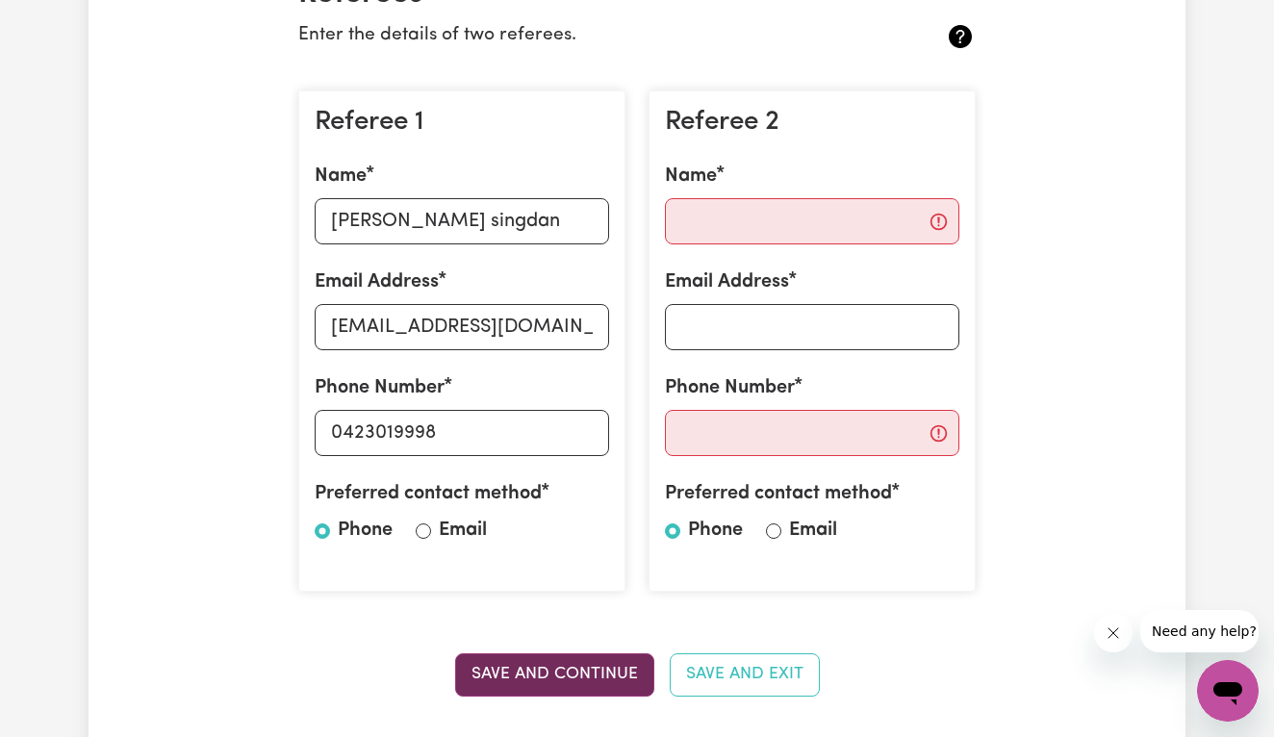
click at [498, 660] on button "Save and Continue" at bounding box center [554, 674] width 199 height 42
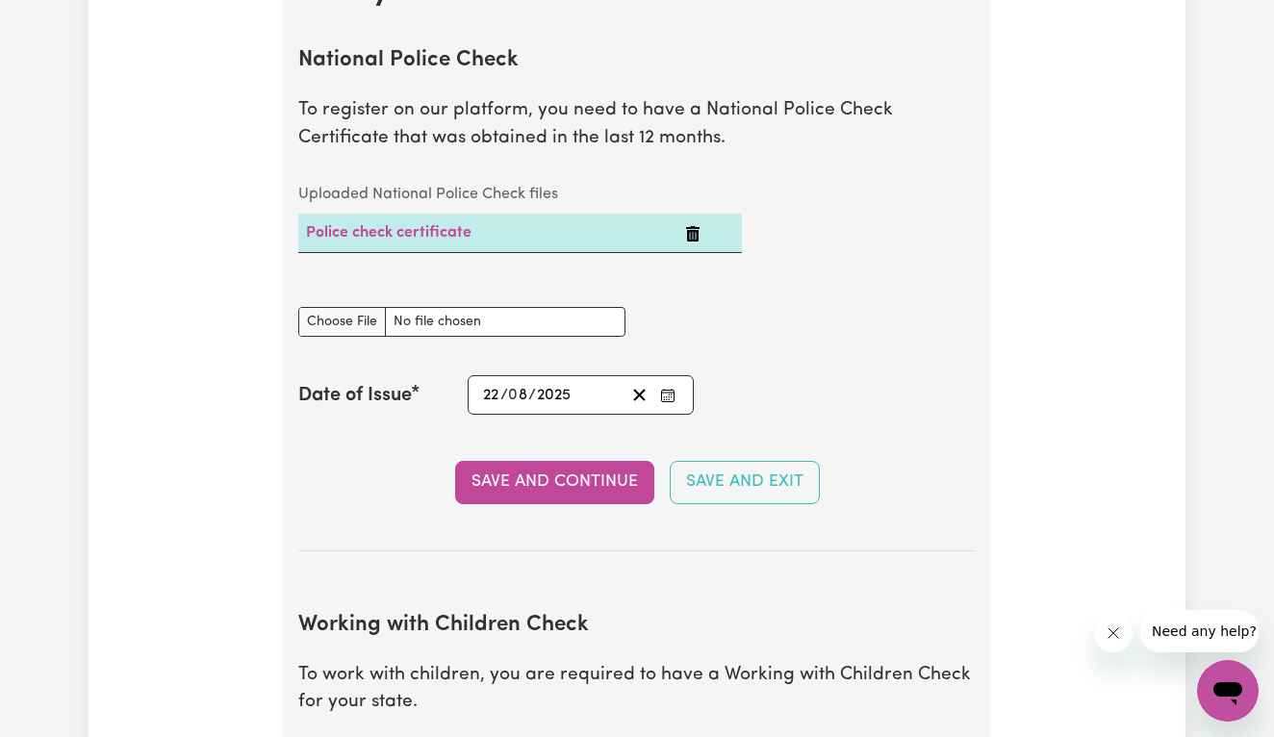
scroll to position [1319, 0]
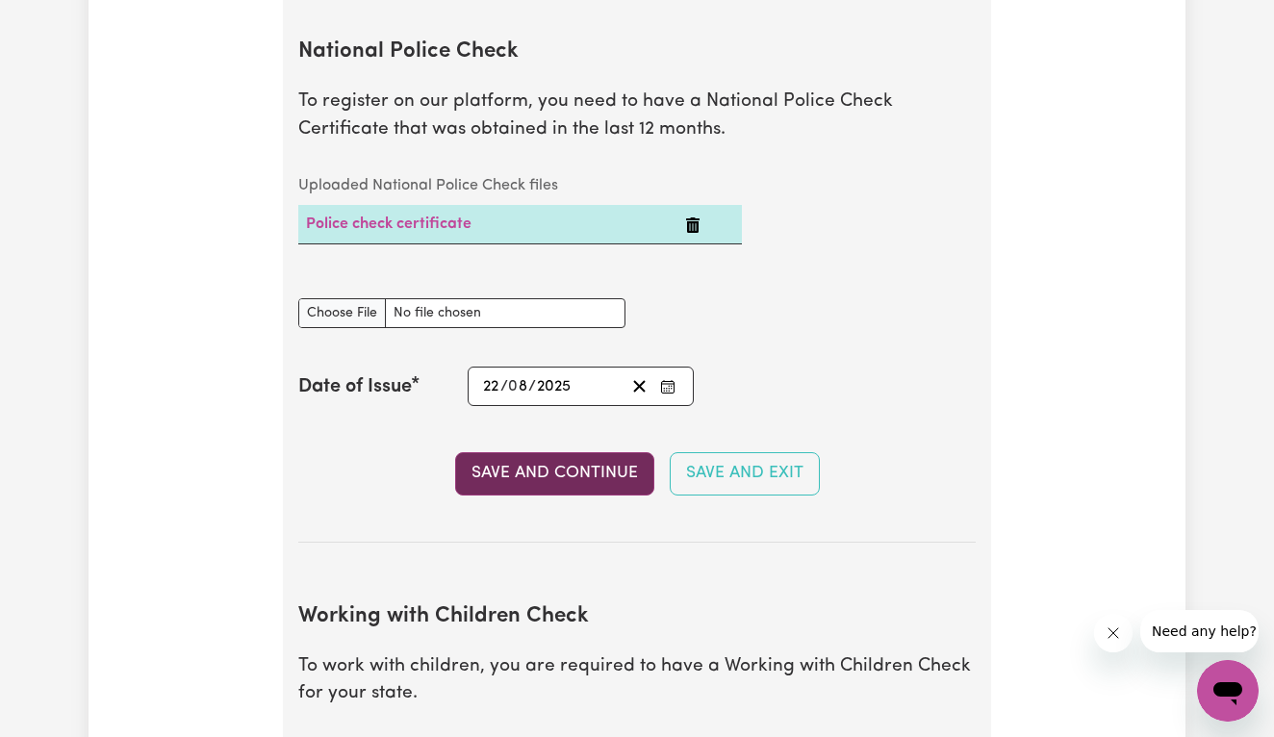
click at [544, 467] on button "Save and Continue" at bounding box center [554, 473] width 199 height 42
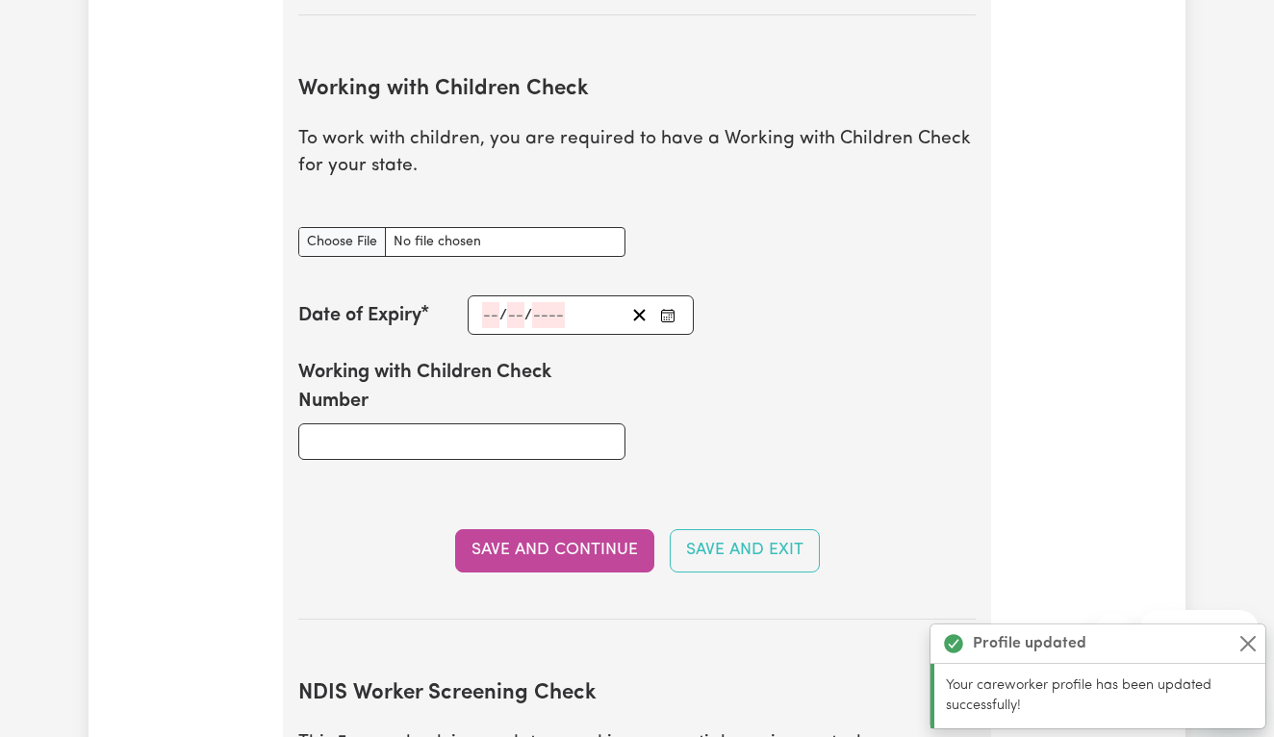
scroll to position [1886, 0]
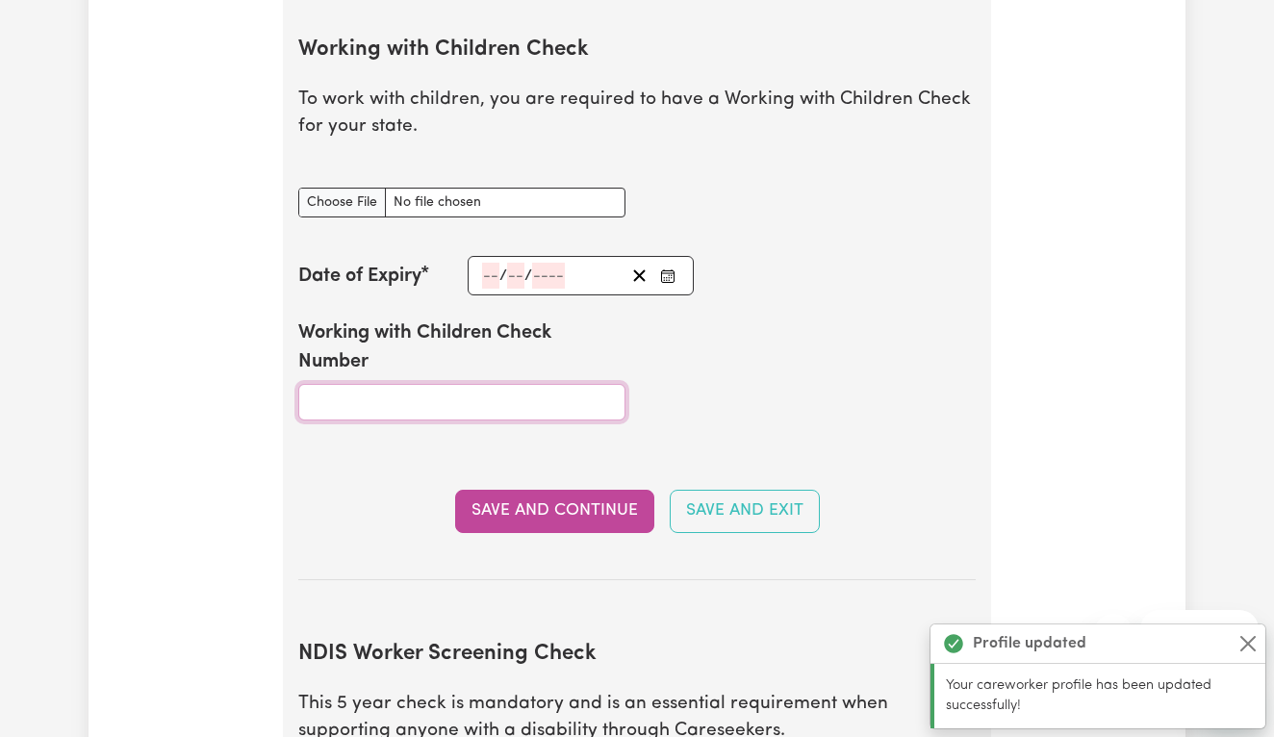
click at [404, 401] on input "Working with Children Check Number" at bounding box center [461, 402] width 327 height 37
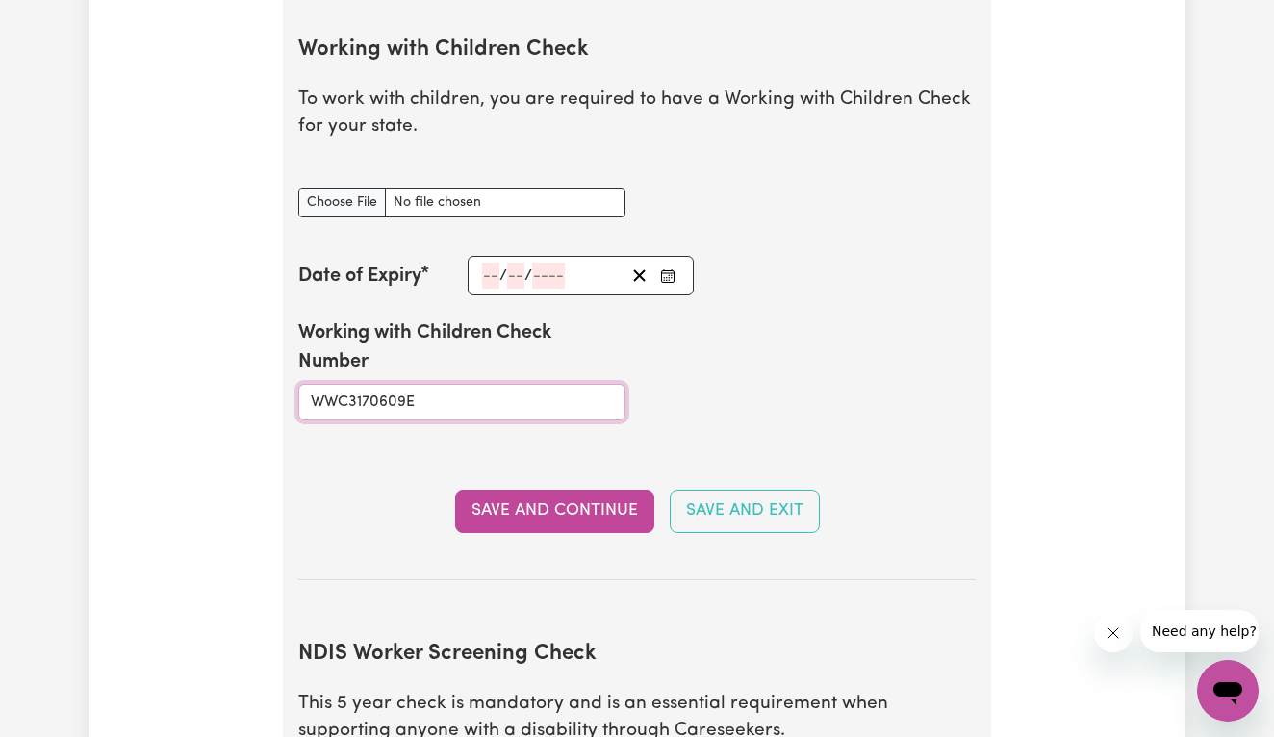
type input "WWC3170609E"
click at [491, 265] on div "/ /" at bounding box center [581, 275] width 226 height 39
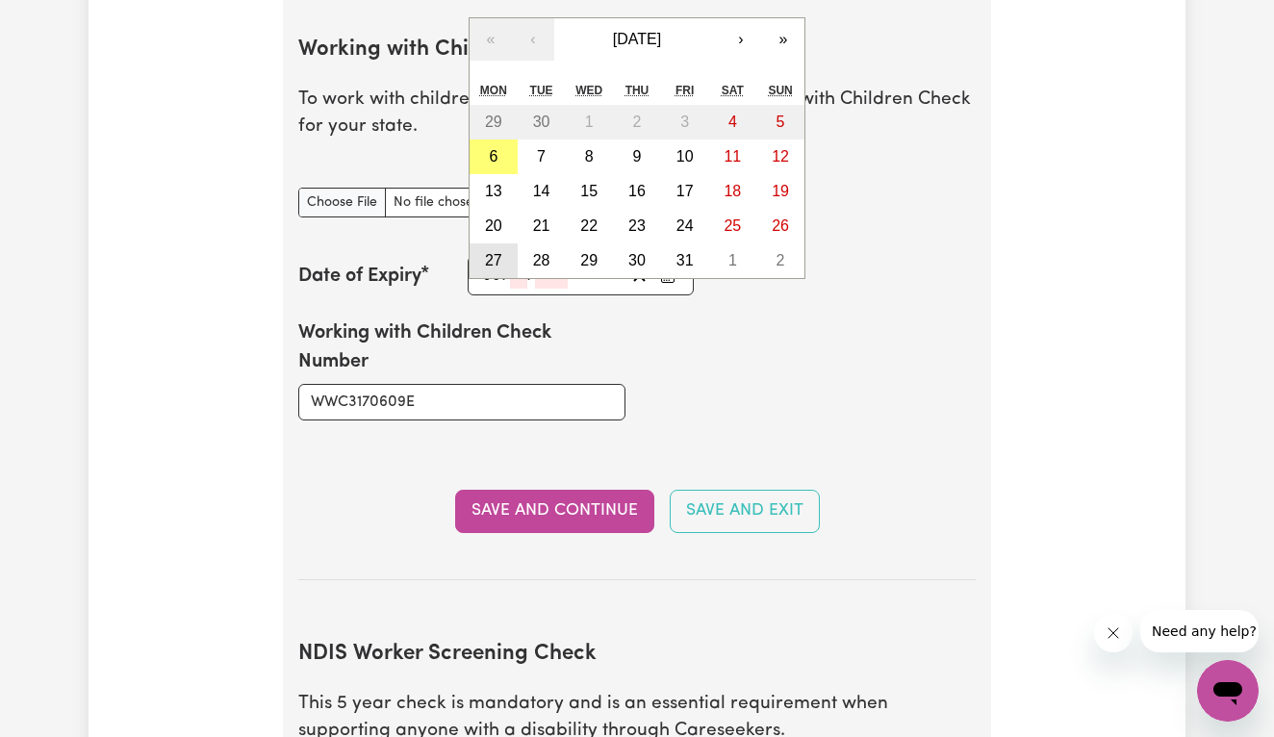
type input "30"
click at [661, 31] on span "[DATE]" at bounding box center [637, 39] width 48 height 16
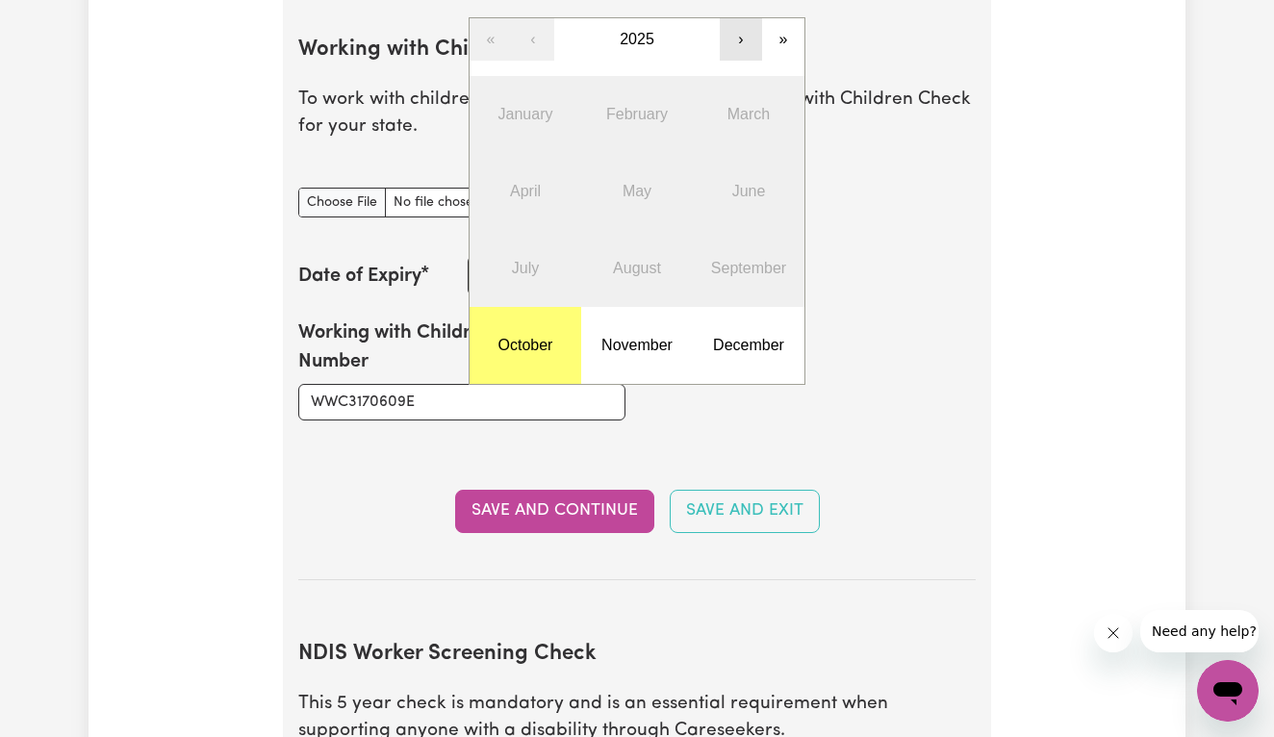
click at [747, 29] on button "›" at bounding box center [741, 39] width 42 height 42
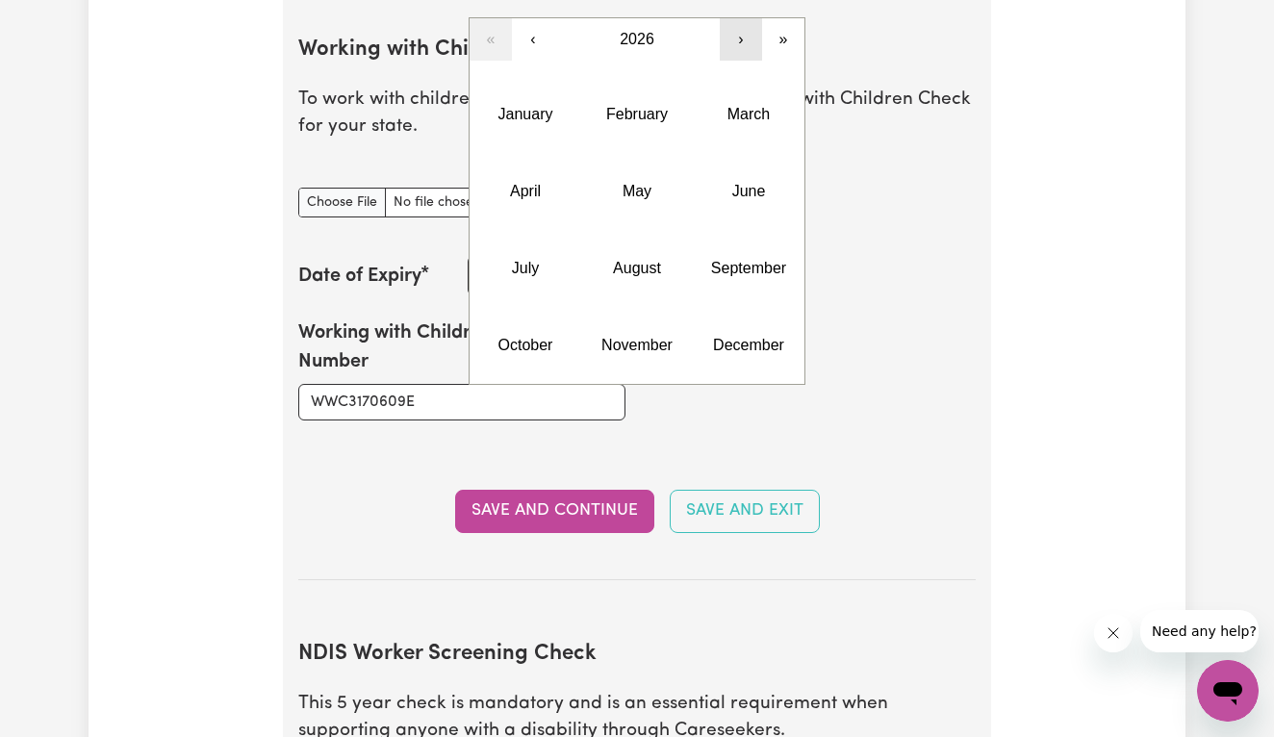
click at [747, 29] on button "›" at bounding box center [741, 39] width 42 height 42
click at [756, 276] on button "September" at bounding box center [749, 268] width 112 height 77
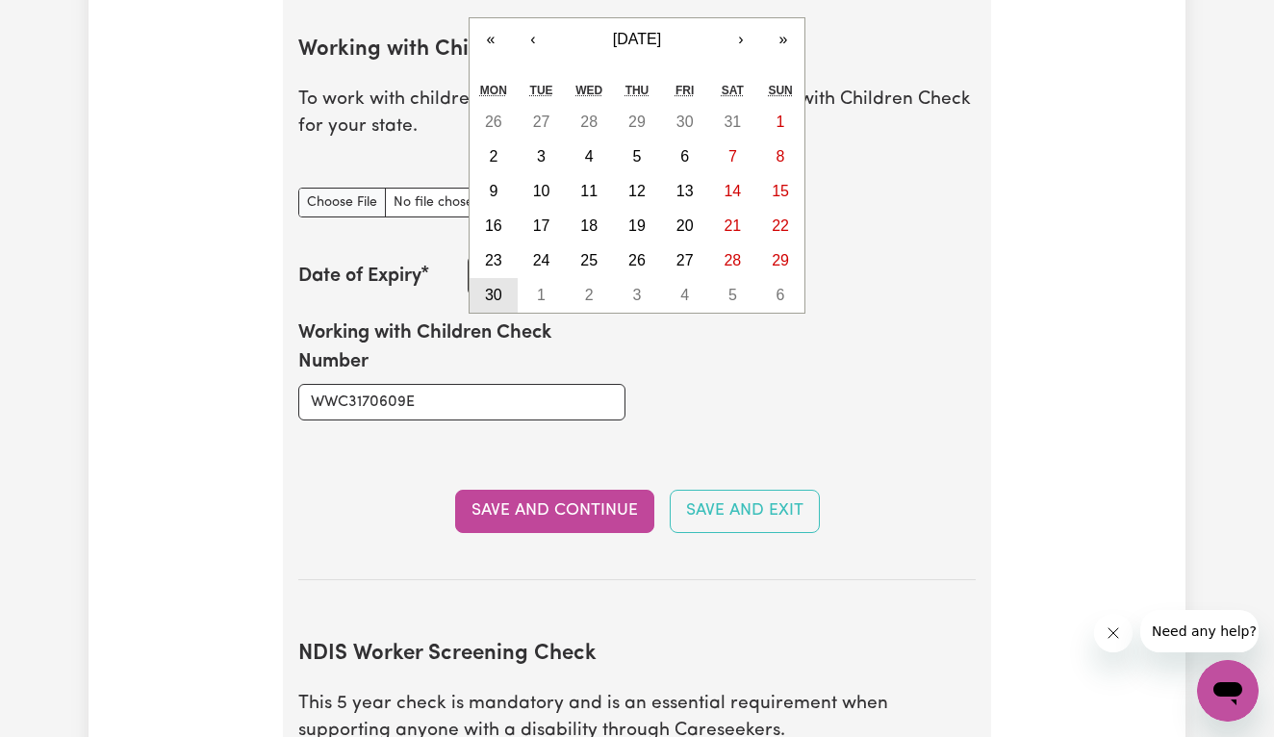
click at [505, 288] on button "30" at bounding box center [493, 295] width 48 height 35
type input "[DATE]"
type input "9"
type input "2030"
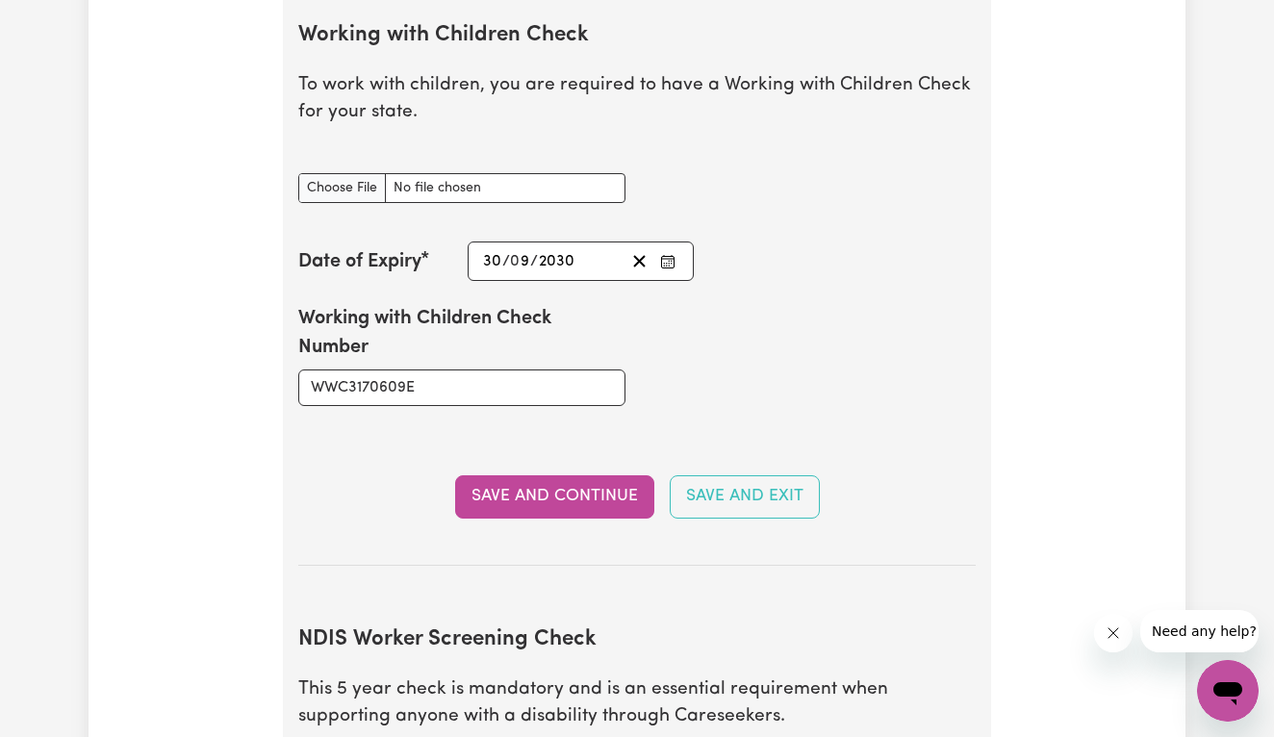
scroll to position [1901, 0]
click at [370, 173] on input "Working with Children Check document" at bounding box center [461, 187] width 327 height 30
click at [557, 474] on button "Save and Continue" at bounding box center [554, 495] width 199 height 42
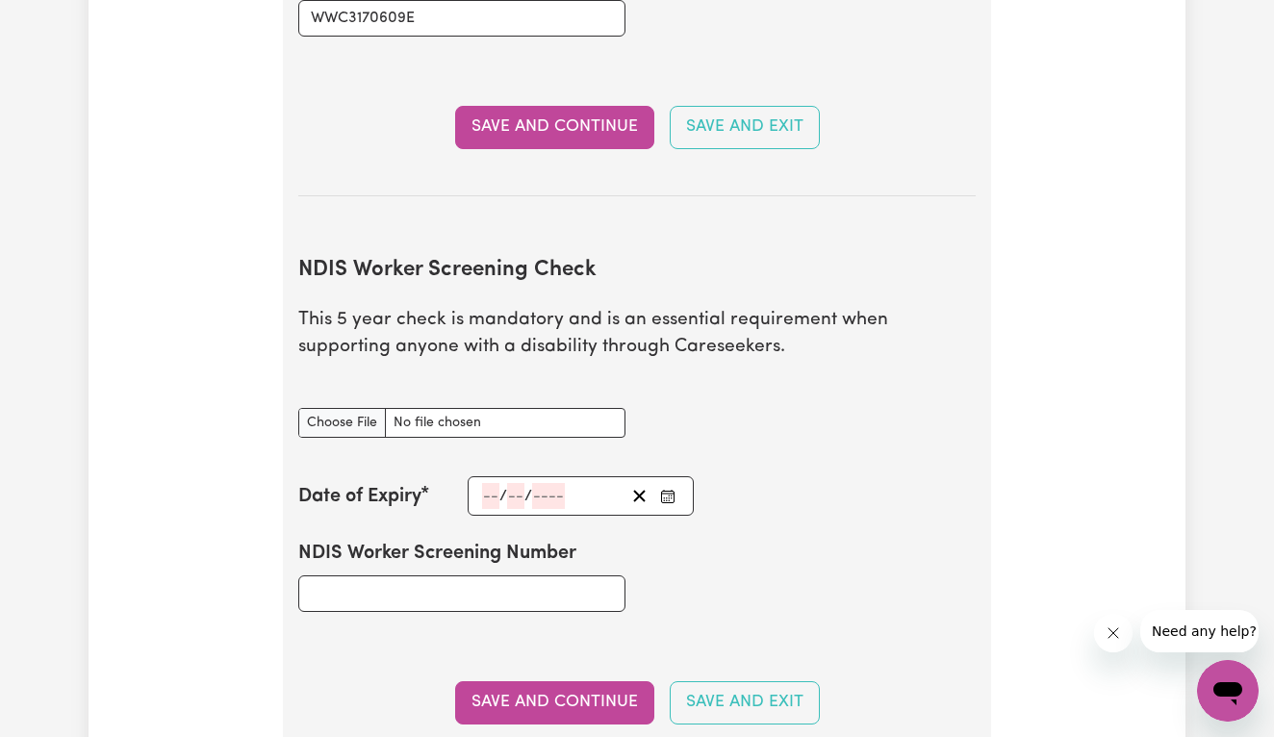
scroll to position [2270, 0]
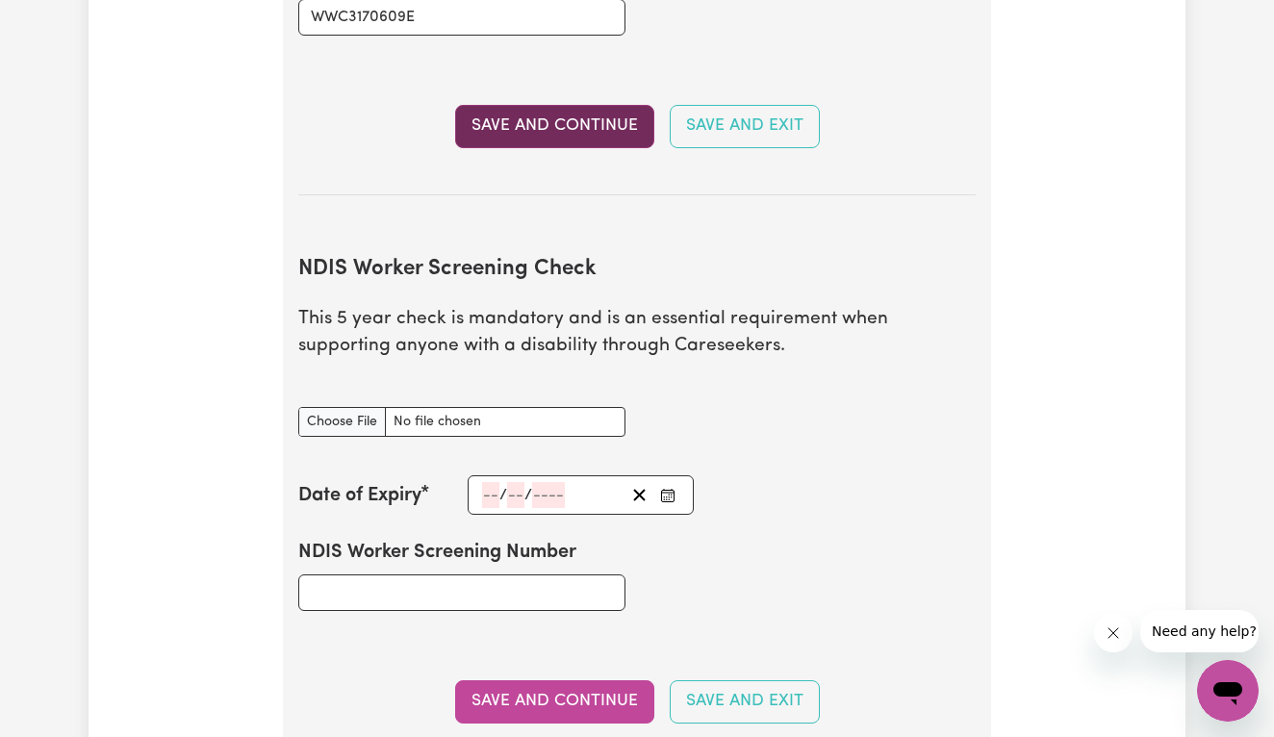
click at [597, 105] on button "Save and Continue" at bounding box center [554, 126] width 199 height 42
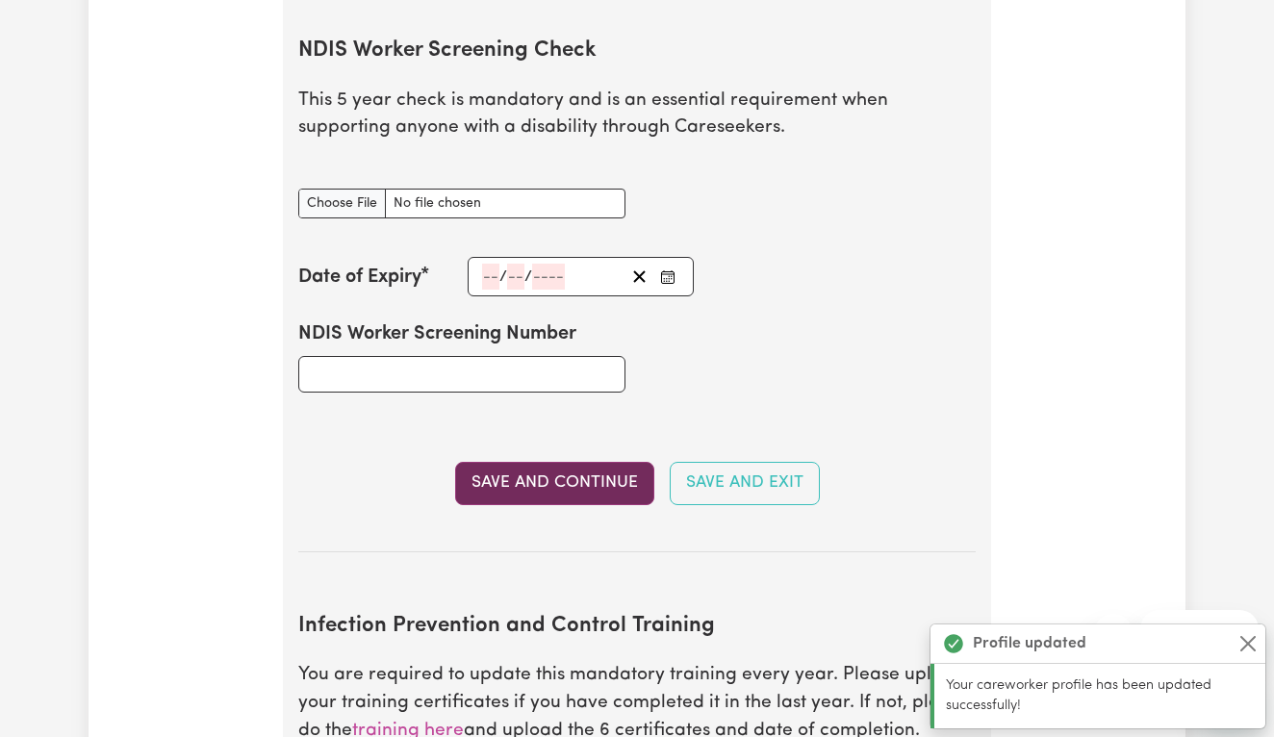
click at [572, 462] on button "Save and Continue" at bounding box center [554, 483] width 199 height 42
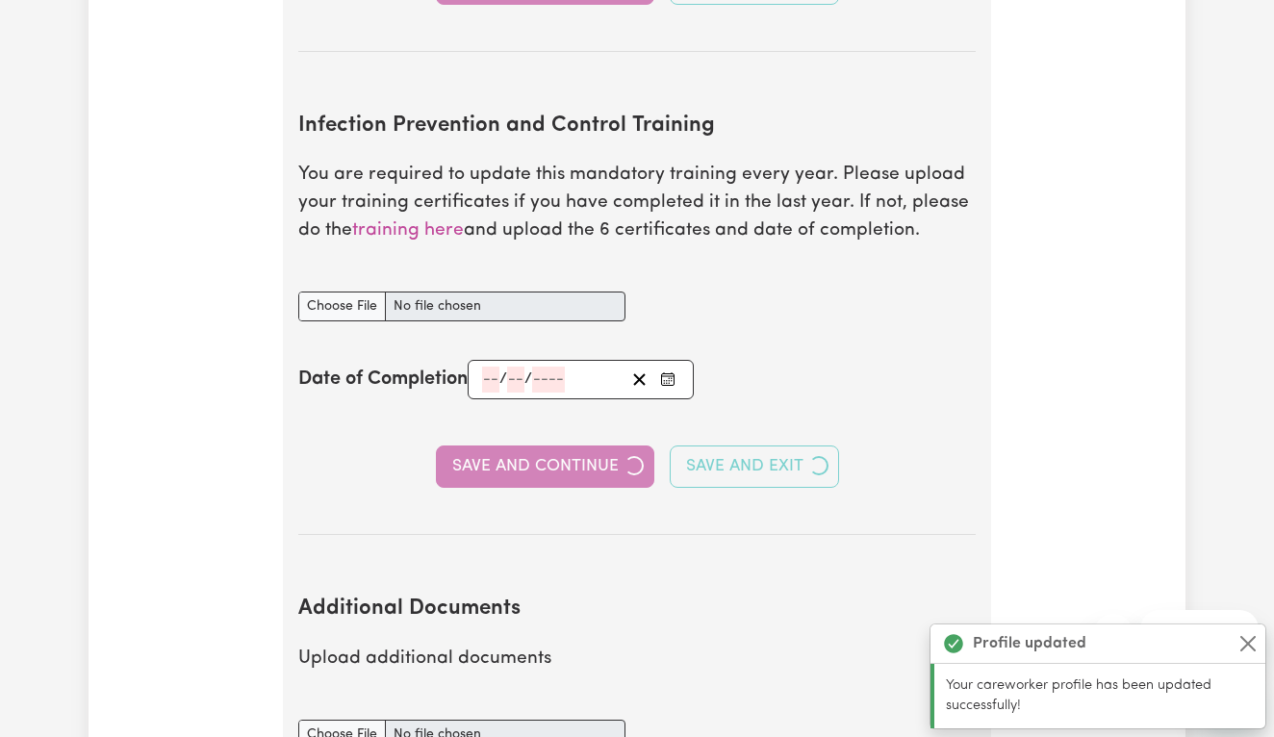
scroll to position [3059, 0]
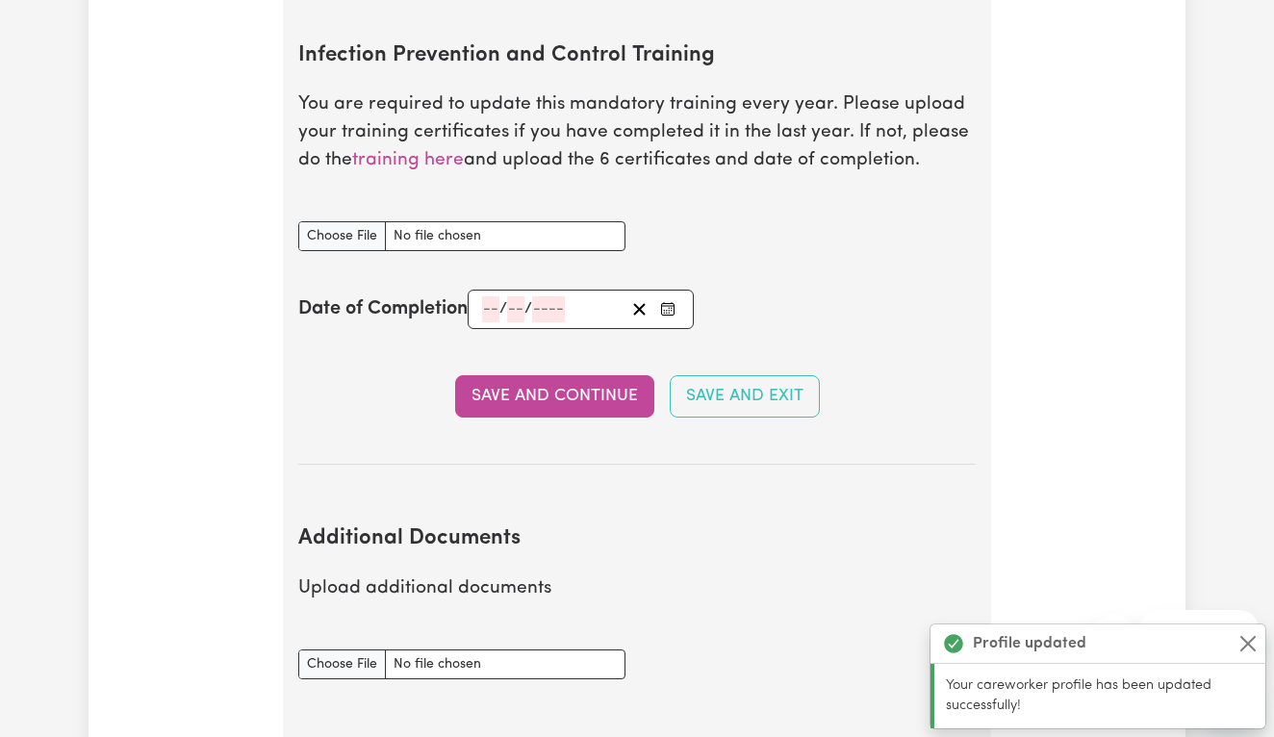
click at [571, 427] on section "Infection Prevention and Control Training You are required to update this manda…" at bounding box center [636, 239] width 677 height 453
click at [577, 406] on button "Save and Continue" at bounding box center [554, 396] width 199 height 42
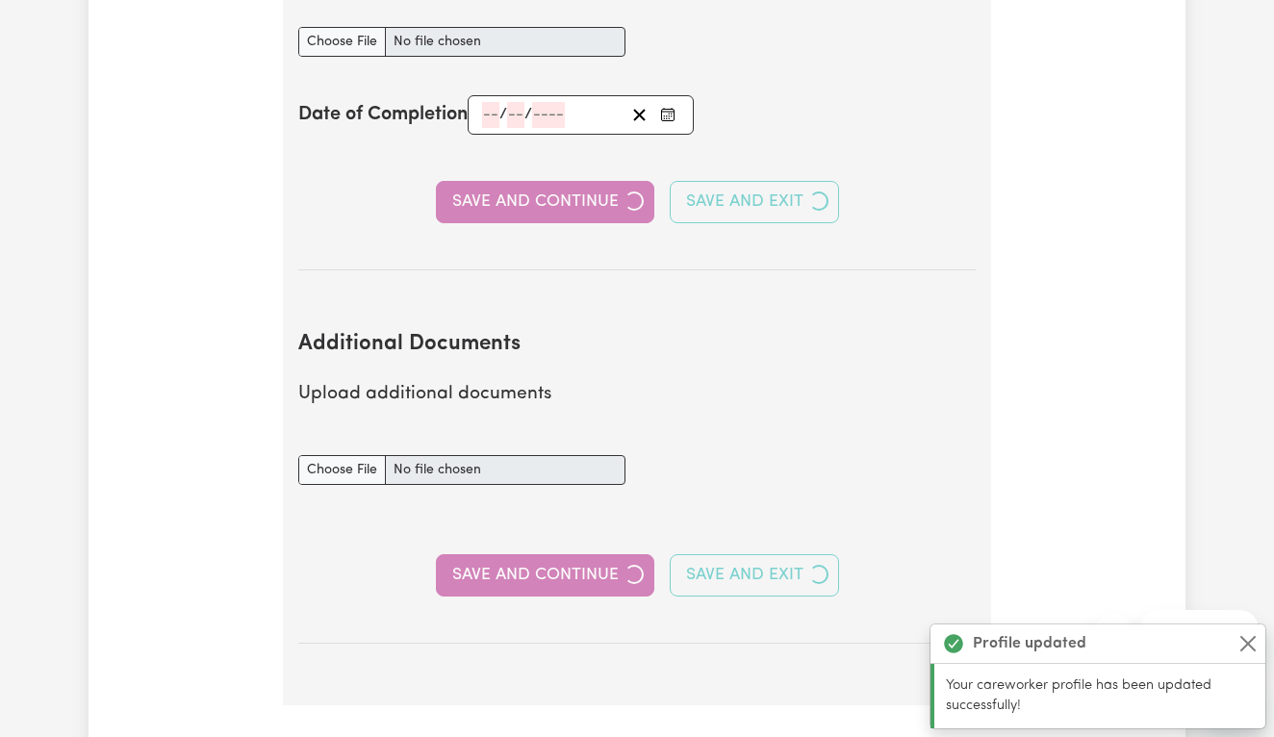
scroll to position [3557, 0]
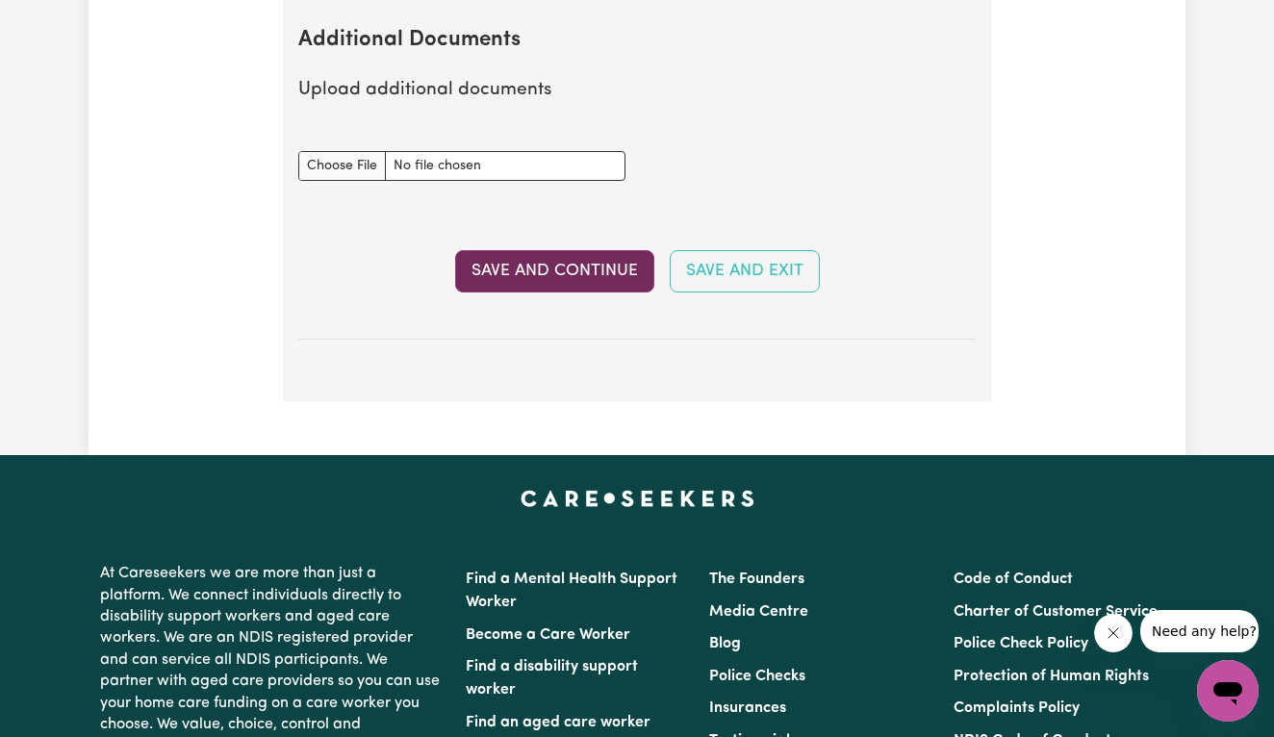
click at [588, 275] on button "Save and Continue" at bounding box center [554, 271] width 199 height 42
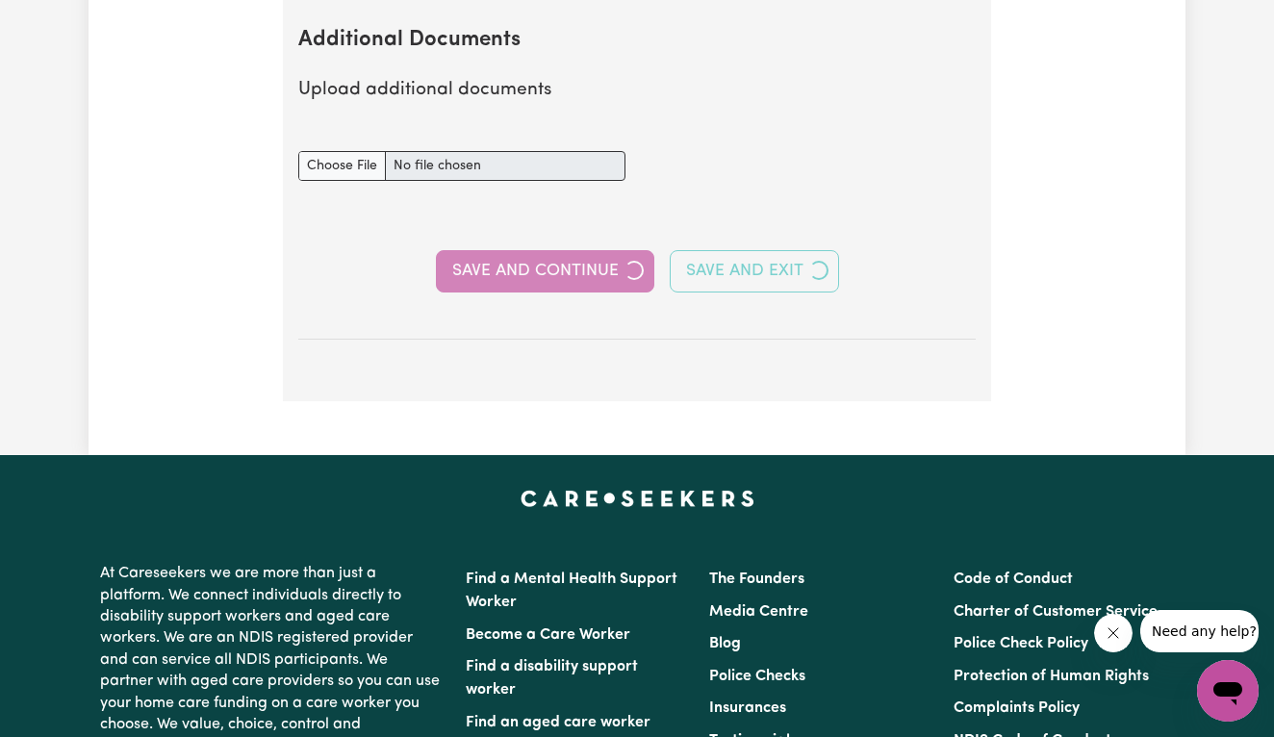
select select "Certificate III (Individual Support)"
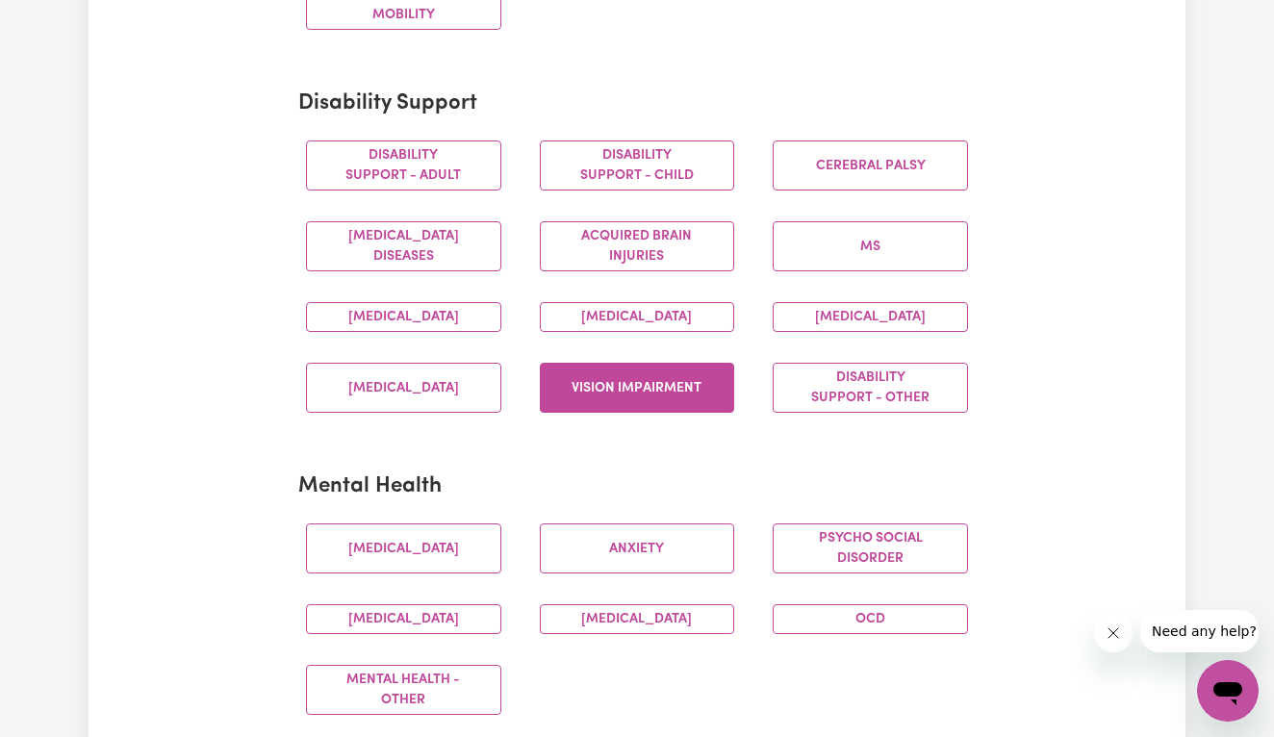
scroll to position [781, 0]
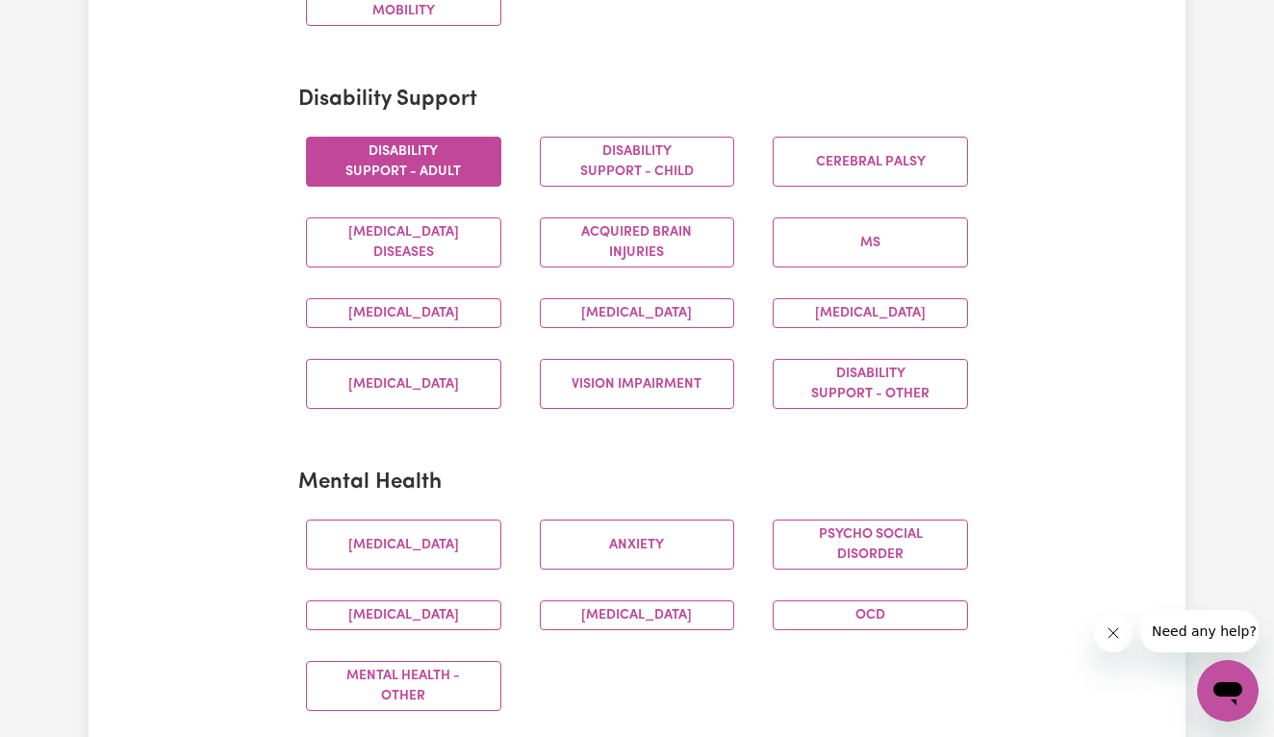
click at [437, 176] on button "Disability support - Adult" at bounding box center [403, 162] width 195 height 50
click at [603, 147] on button "Disability support - Child" at bounding box center [637, 162] width 195 height 50
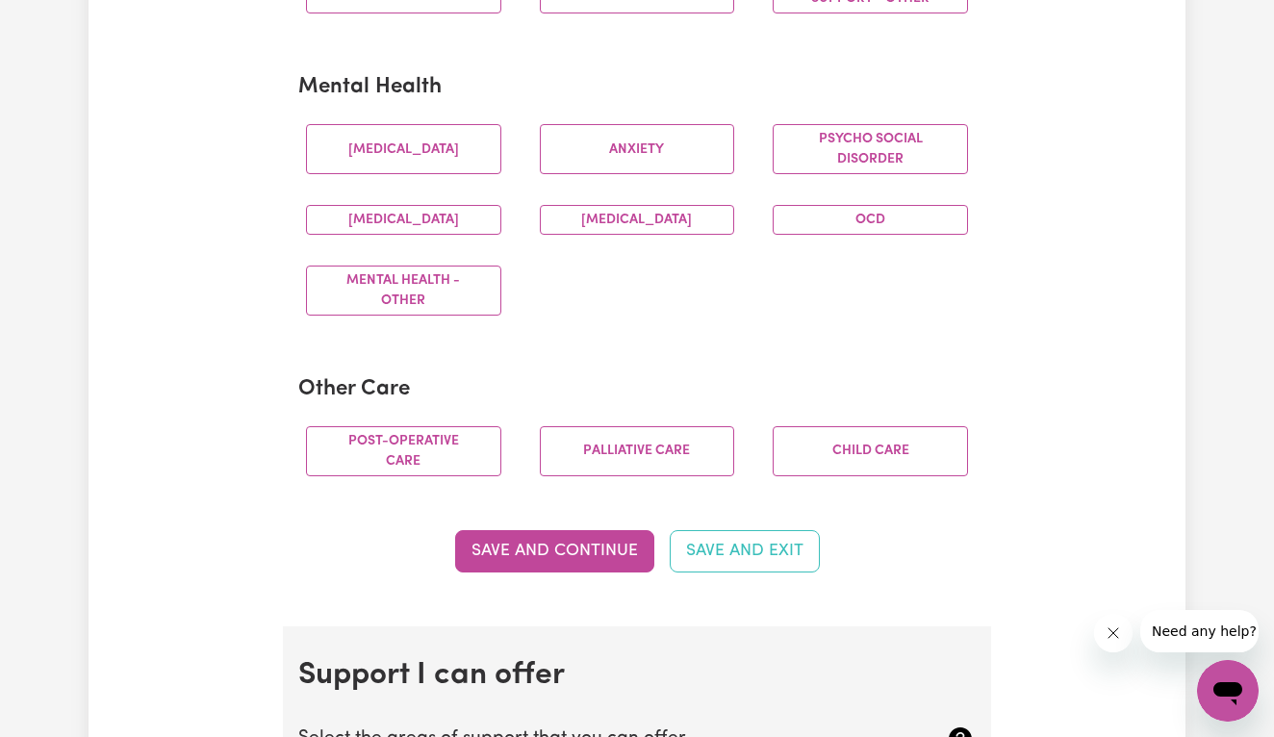
scroll to position [1187, 0]
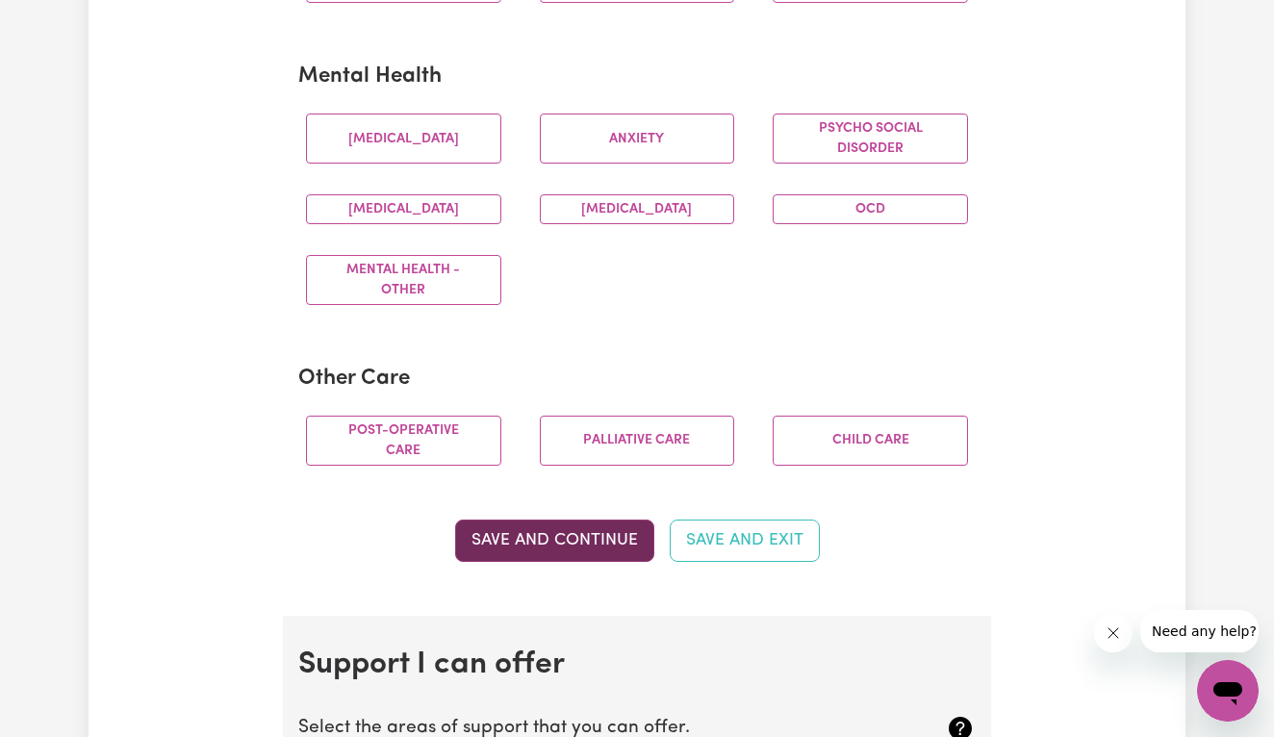
click at [542, 556] on button "Save and Continue" at bounding box center [554, 540] width 199 height 42
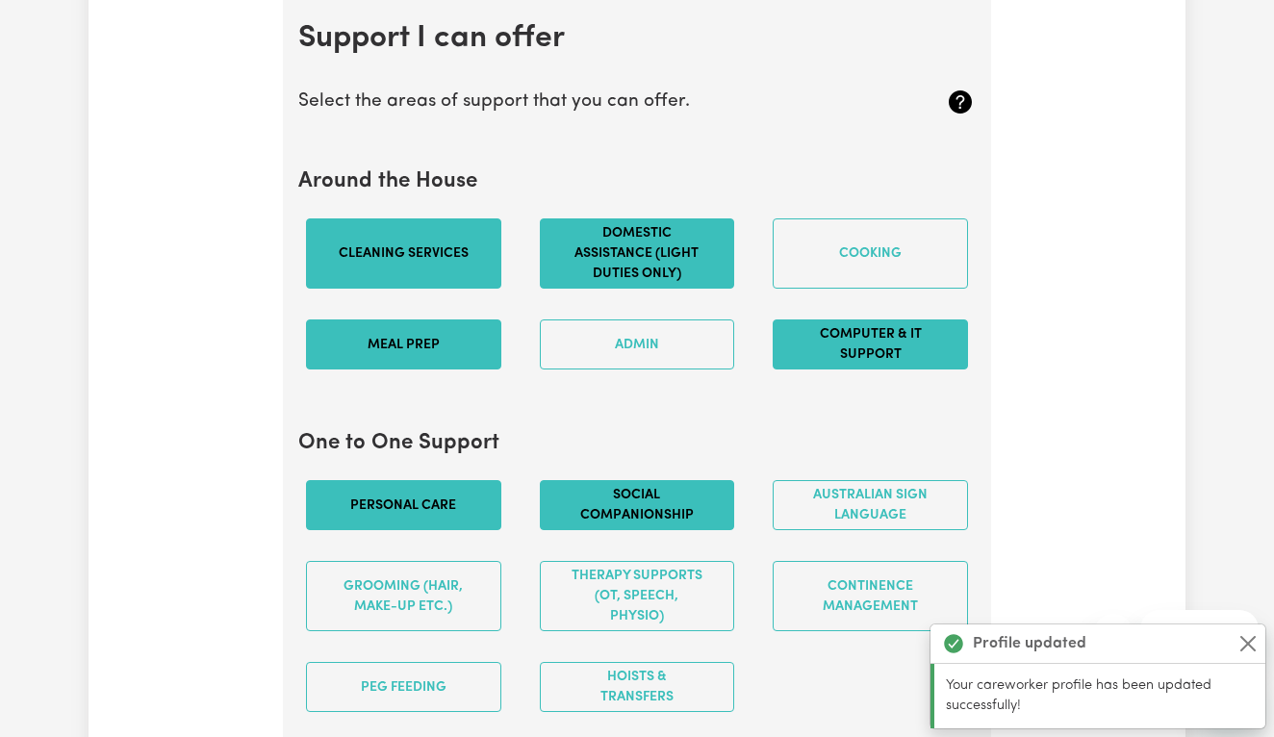
scroll to position [1816, 0]
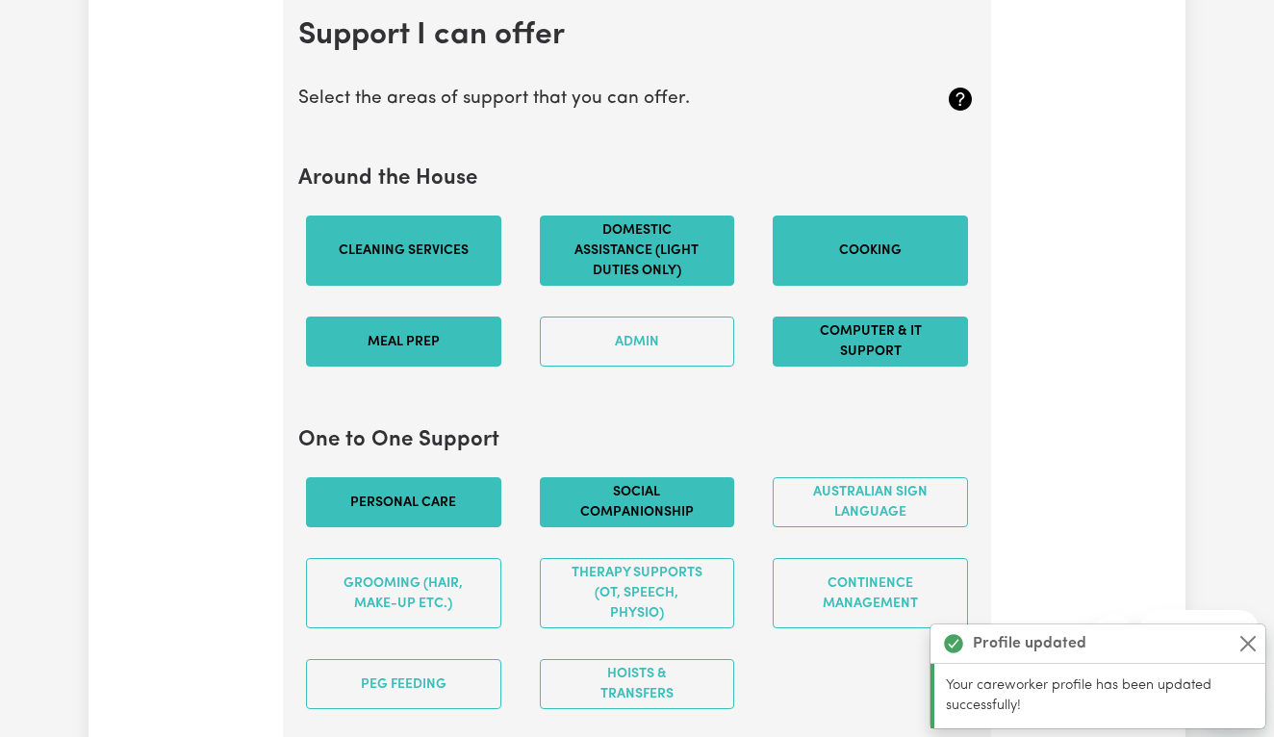
click at [865, 286] on button "Cooking" at bounding box center [869, 250] width 195 height 70
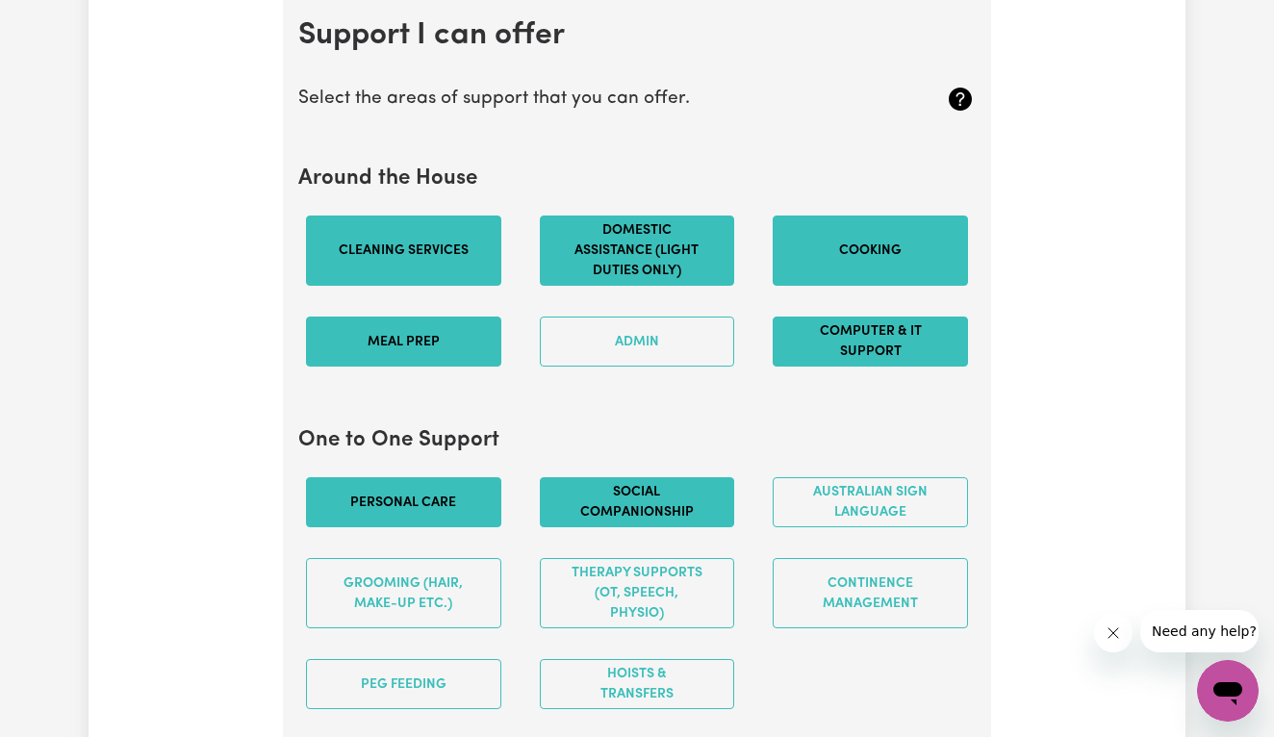
click at [848, 260] on button "Cooking" at bounding box center [869, 250] width 195 height 70
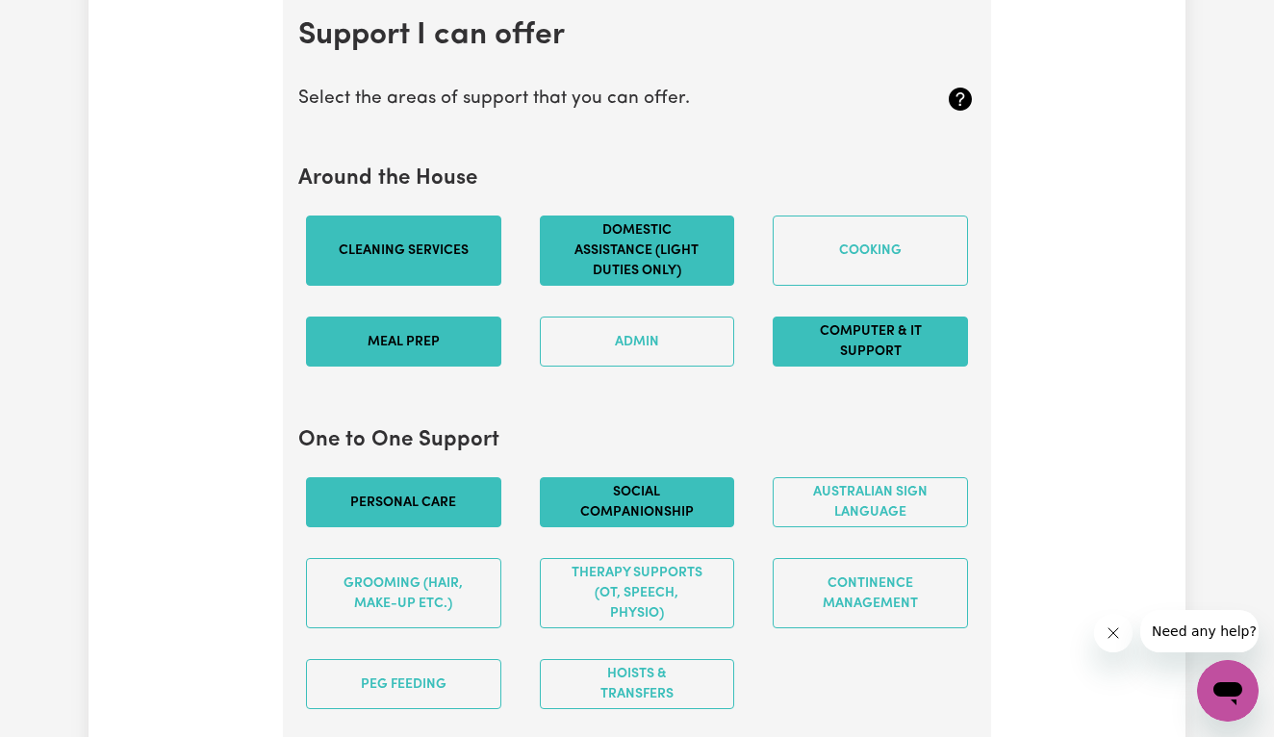
click at [686, 271] on button "Domestic assistance (light duties only)" at bounding box center [637, 250] width 195 height 70
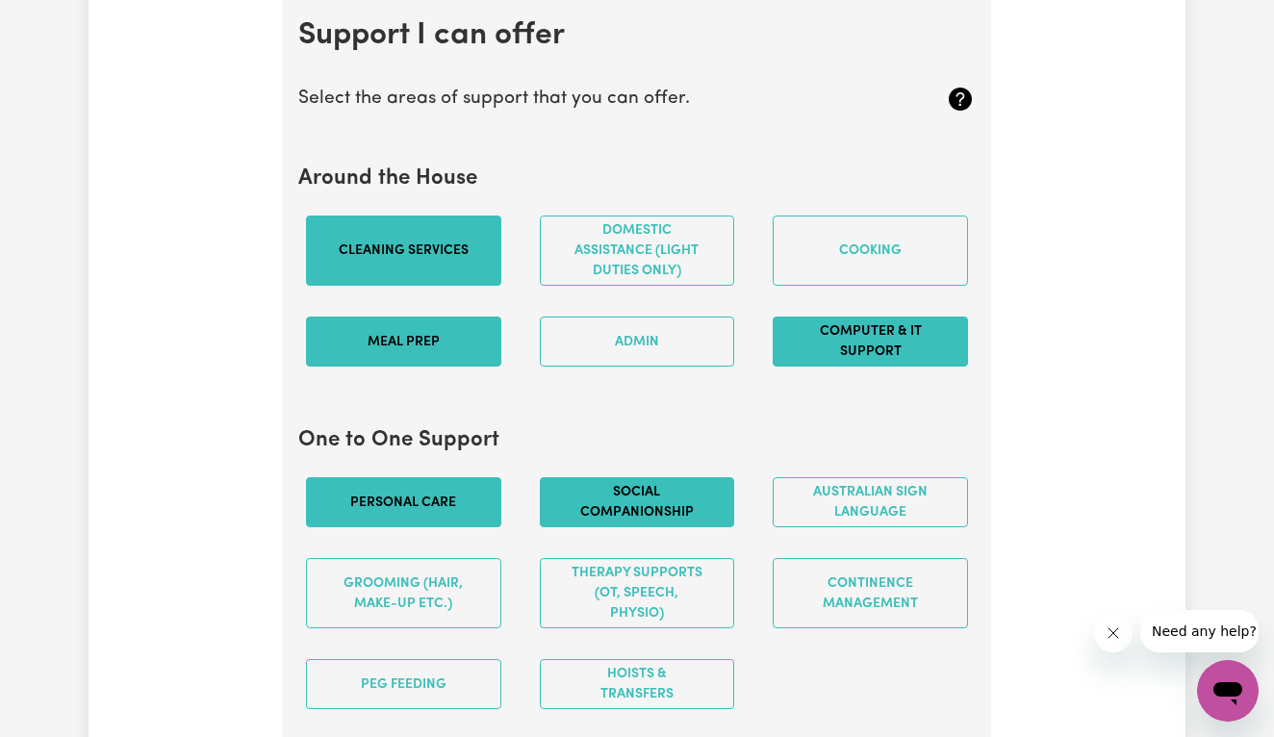
click at [426, 281] on button "Cleaning services" at bounding box center [403, 250] width 195 height 70
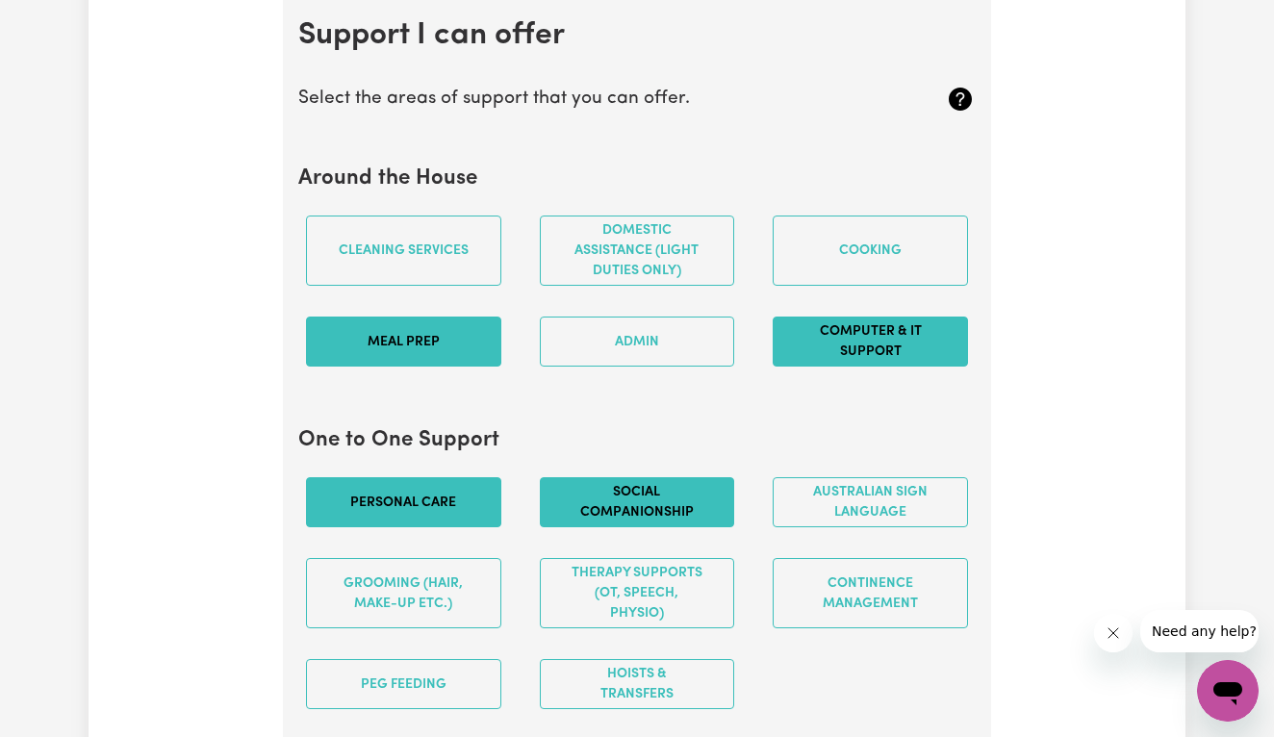
click at [443, 354] on button "Meal prep" at bounding box center [403, 341] width 195 height 50
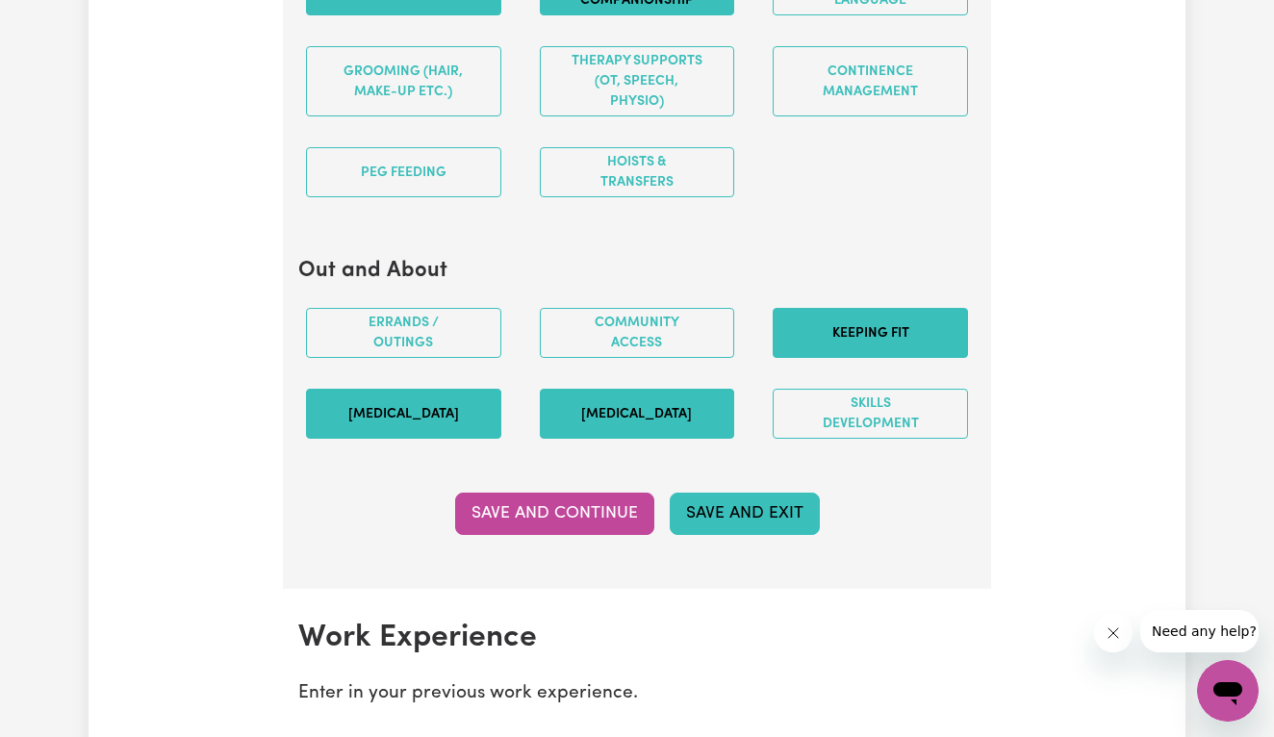
scroll to position [2325, 0]
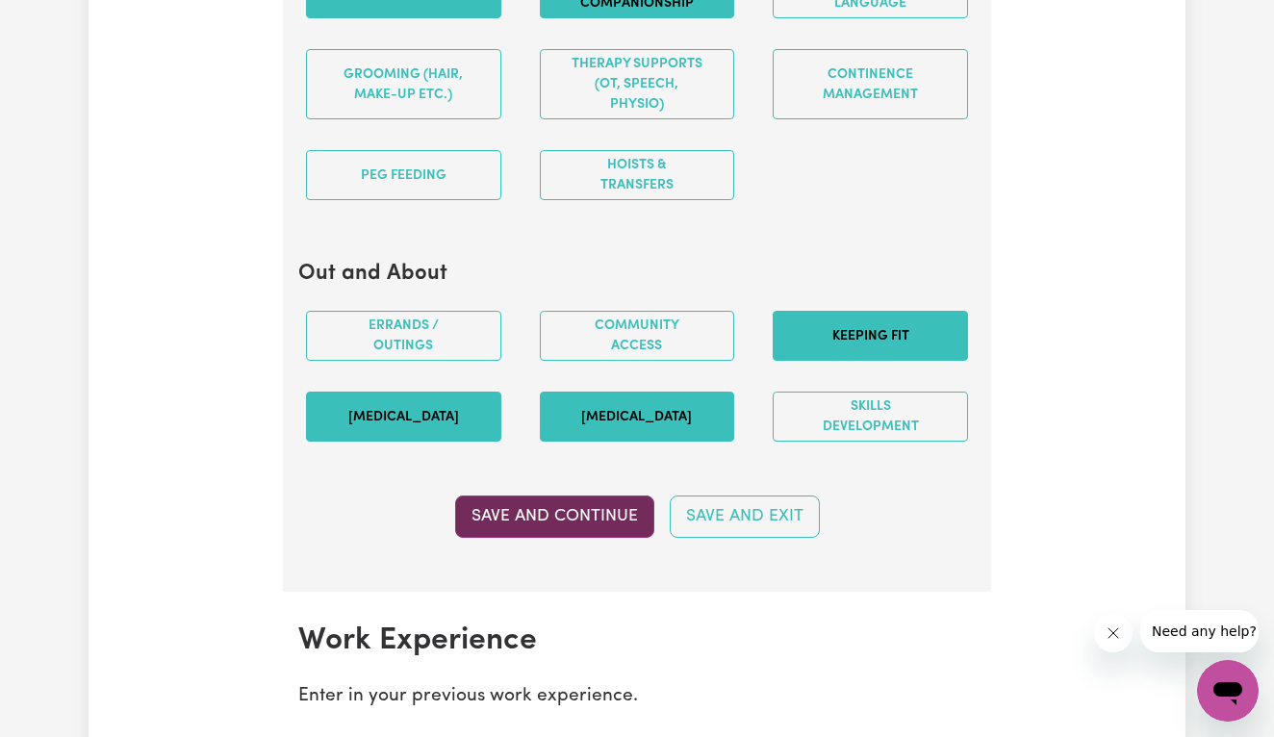
click at [620, 538] on button "Save and Continue" at bounding box center [554, 516] width 199 height 42
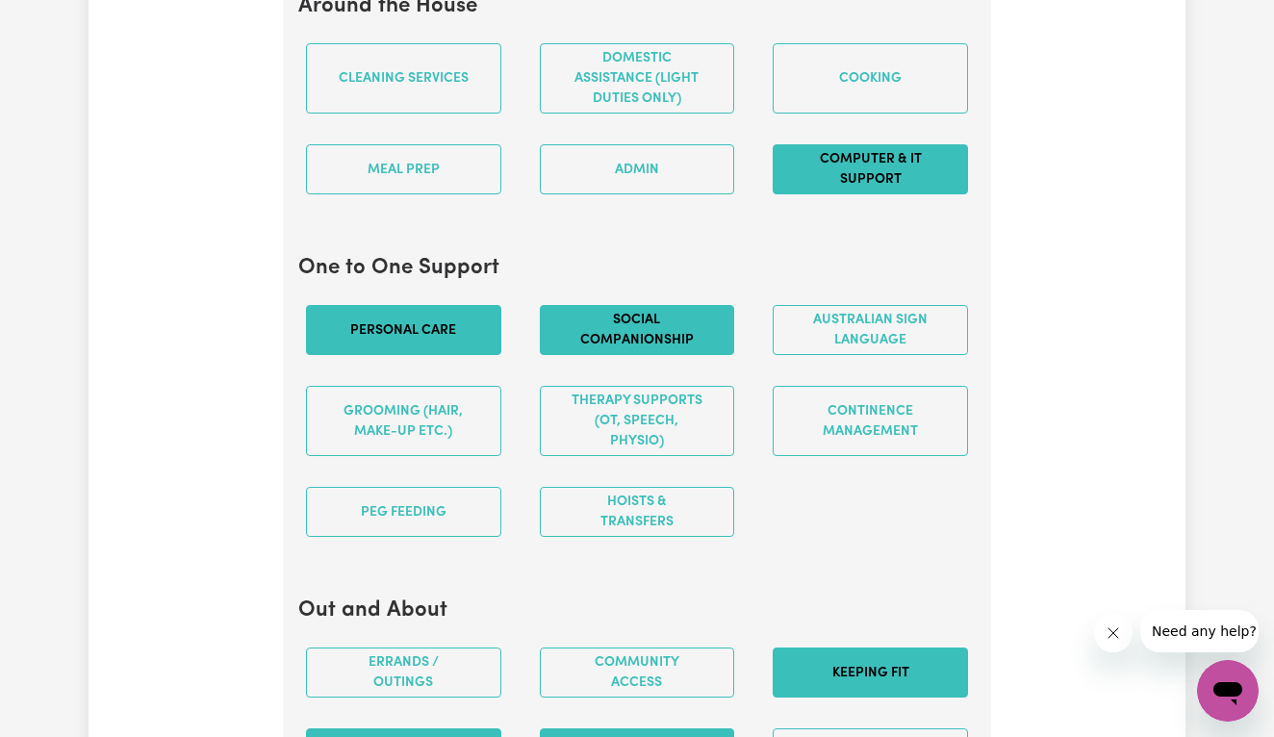
scroll to position [1983, 0]
